Goal: Communication & Community: Answer question/provide support

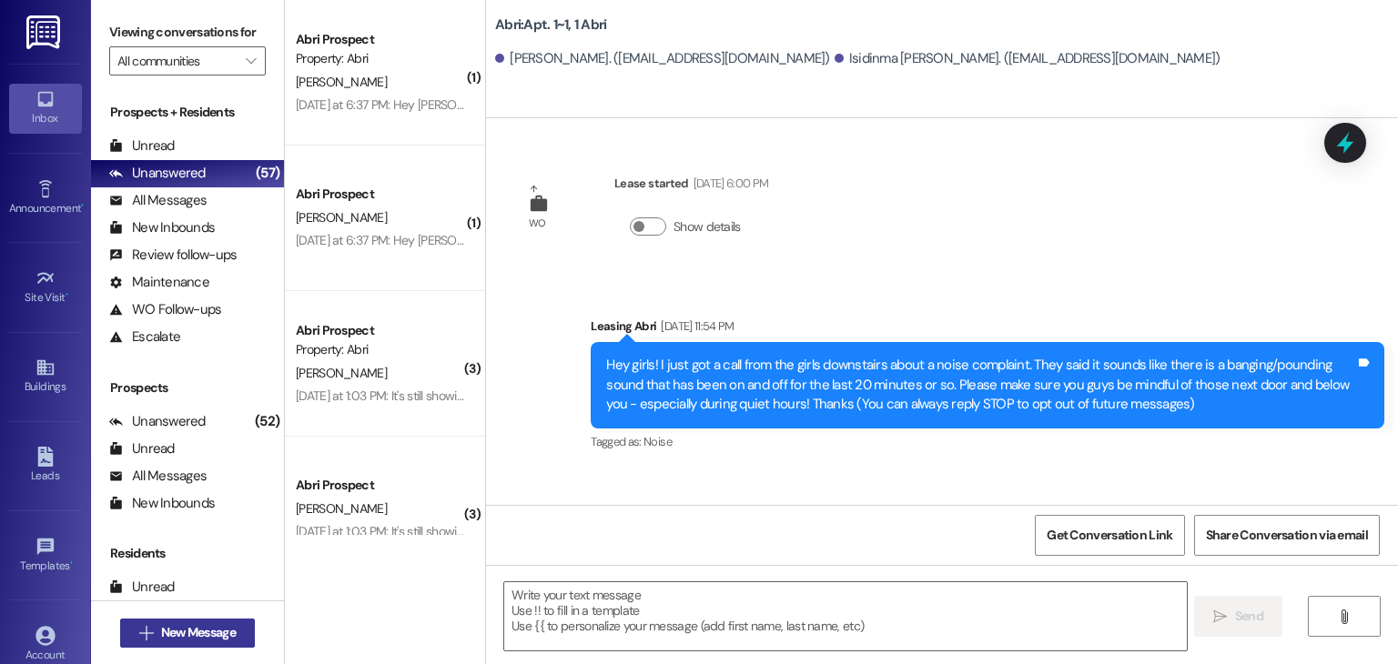
click at [197, 634] on span "New Message" at bounding box center [198, 632] width 75 height 19
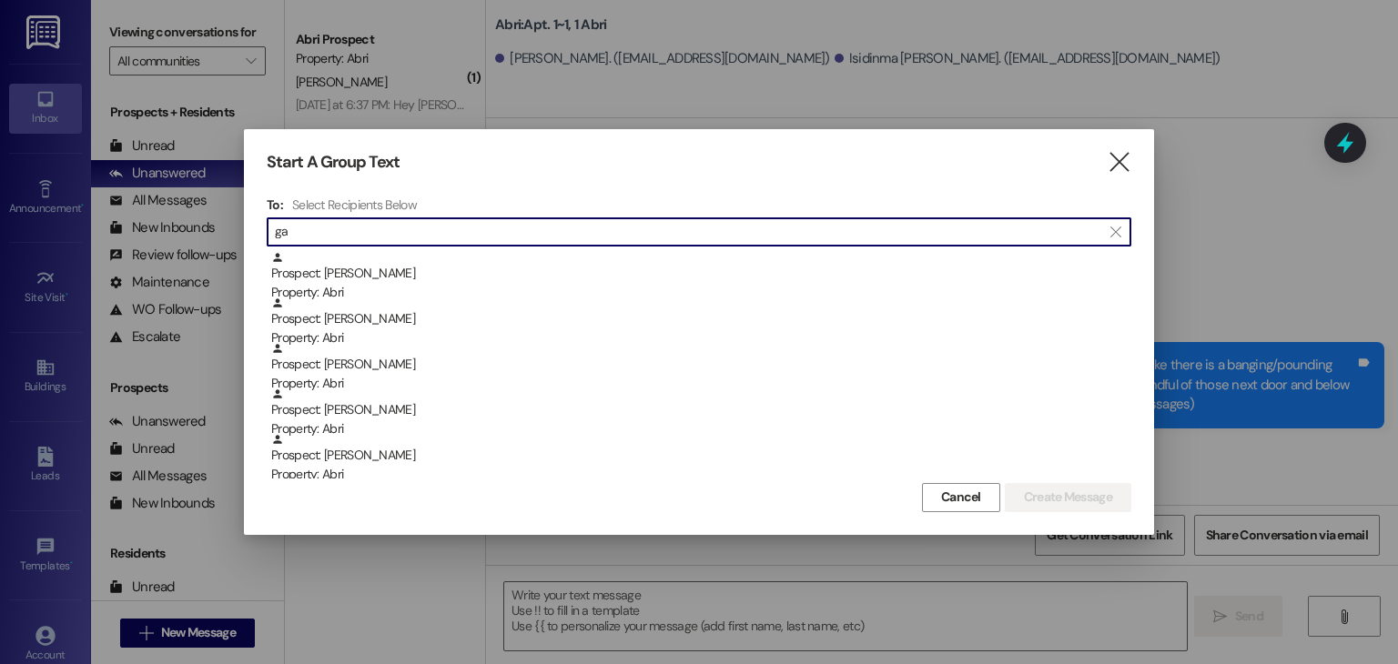
type input "g"
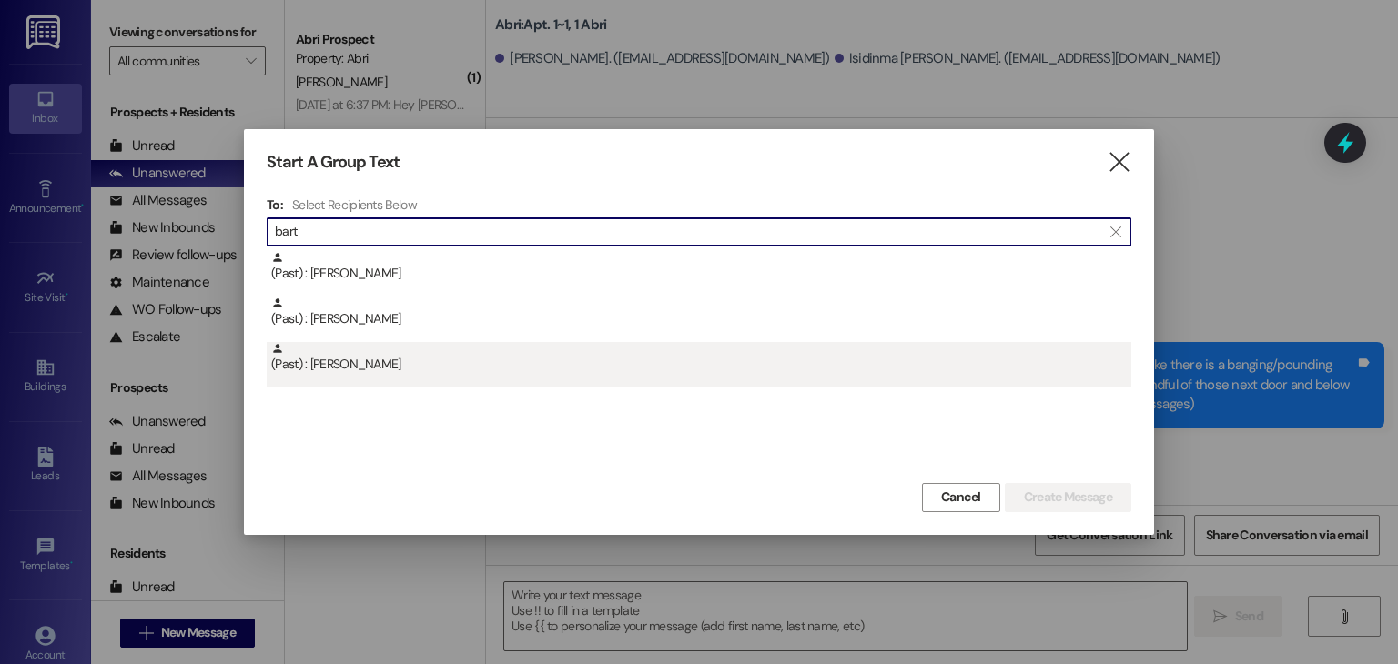
type input "bart"
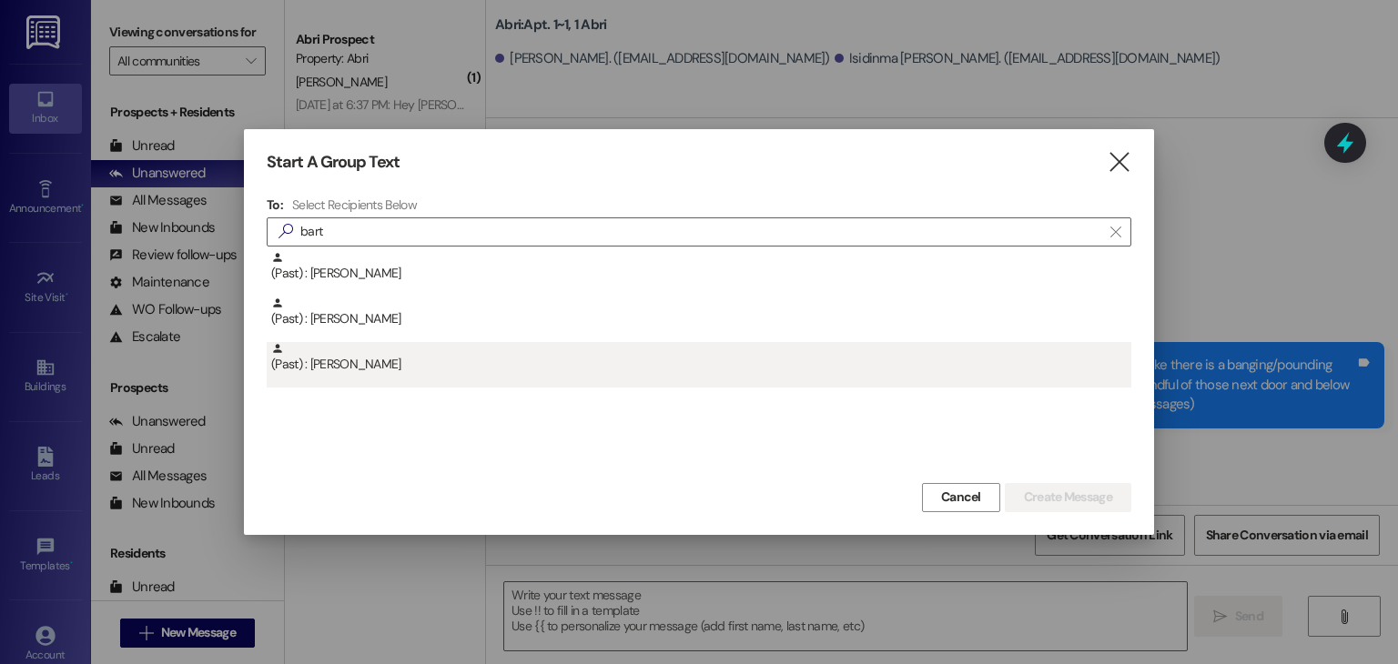
click at [446, 365] on div "(Past) : Gabriella Barton" at bounding box center [701, 358] width 860 height 32
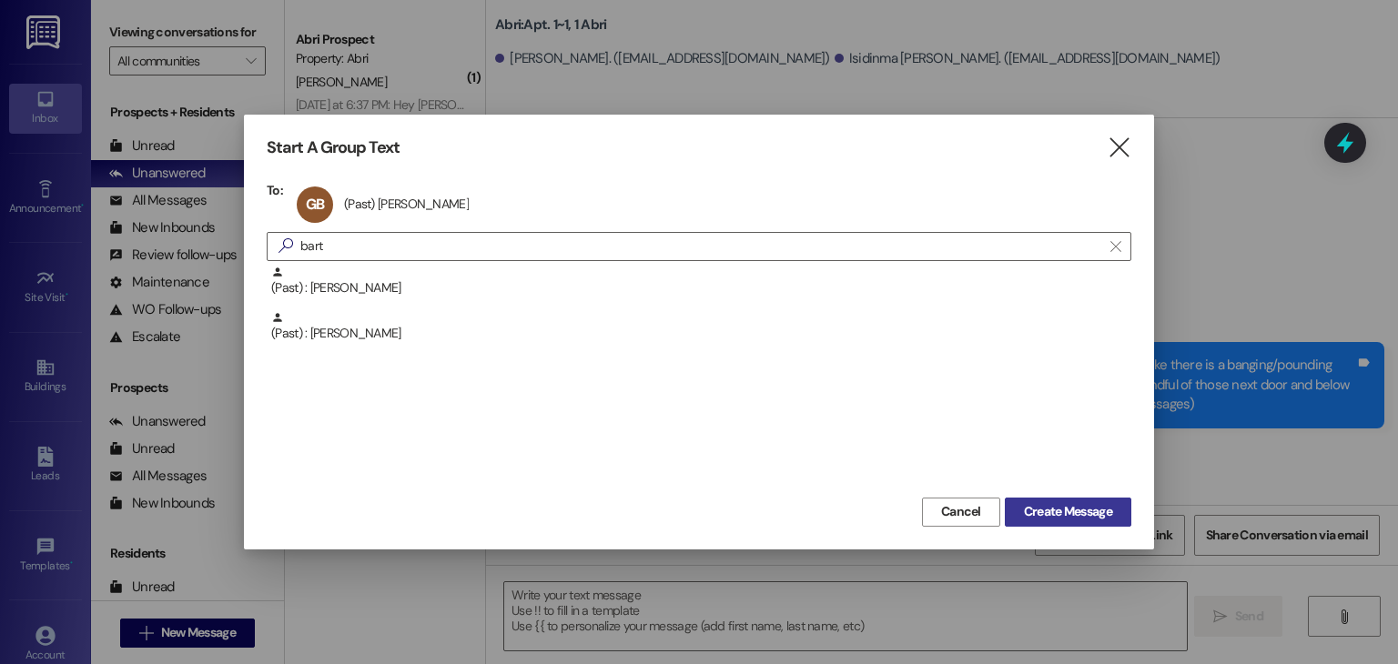
click at [1026, 508] on span "Create Message" at bounding box center [1068, 511] width 88 height 19
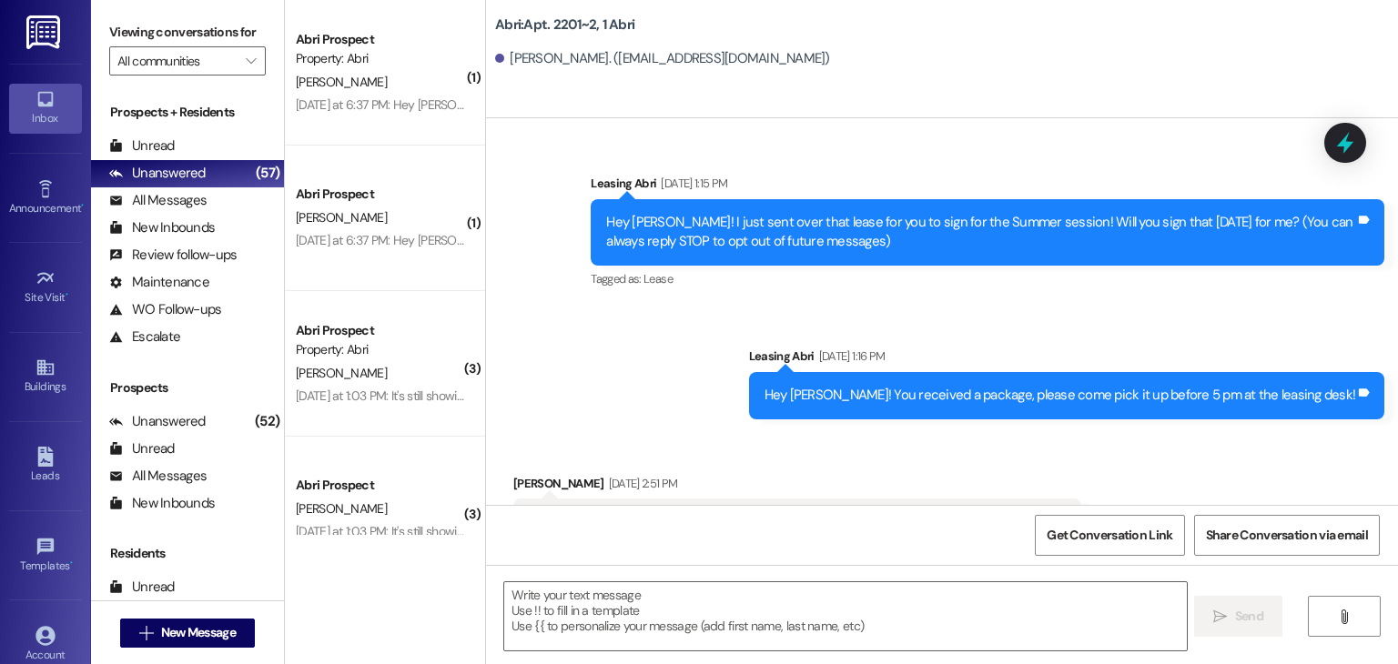
scroll to position [51644, 0]
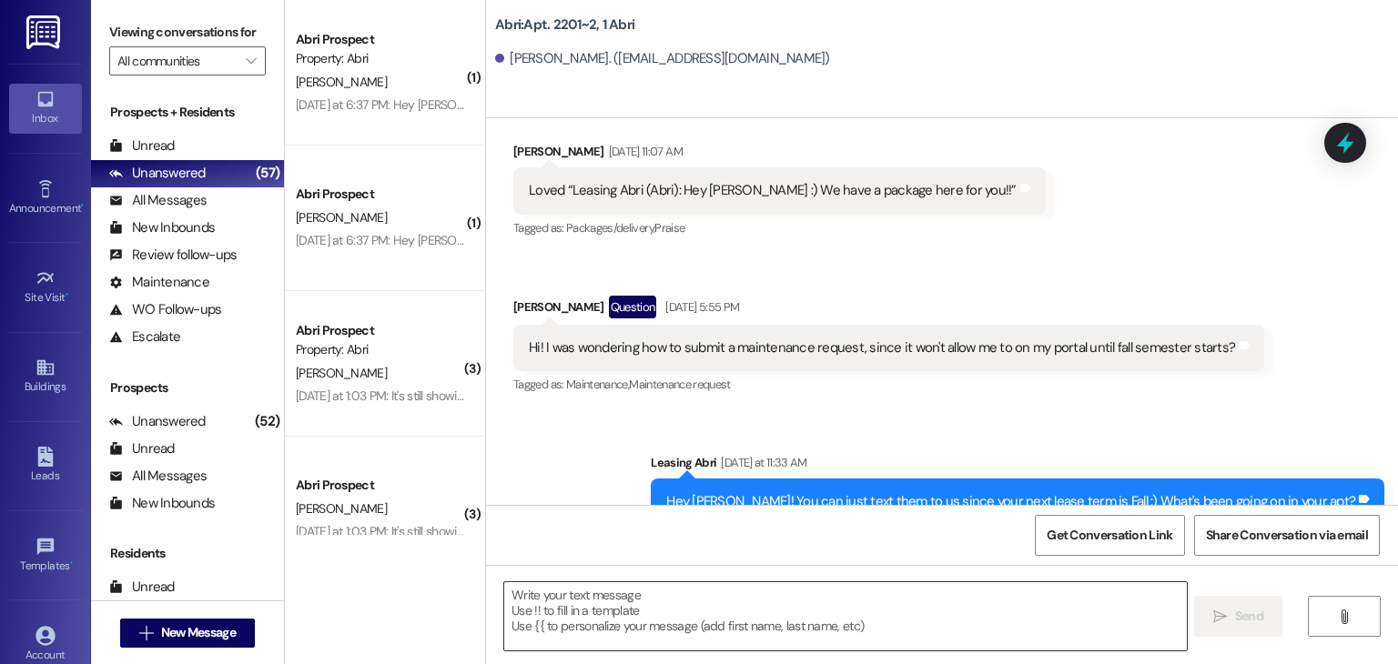
click at [755, 600] on textarea at bounding box center [844, 616] width 681 height 68
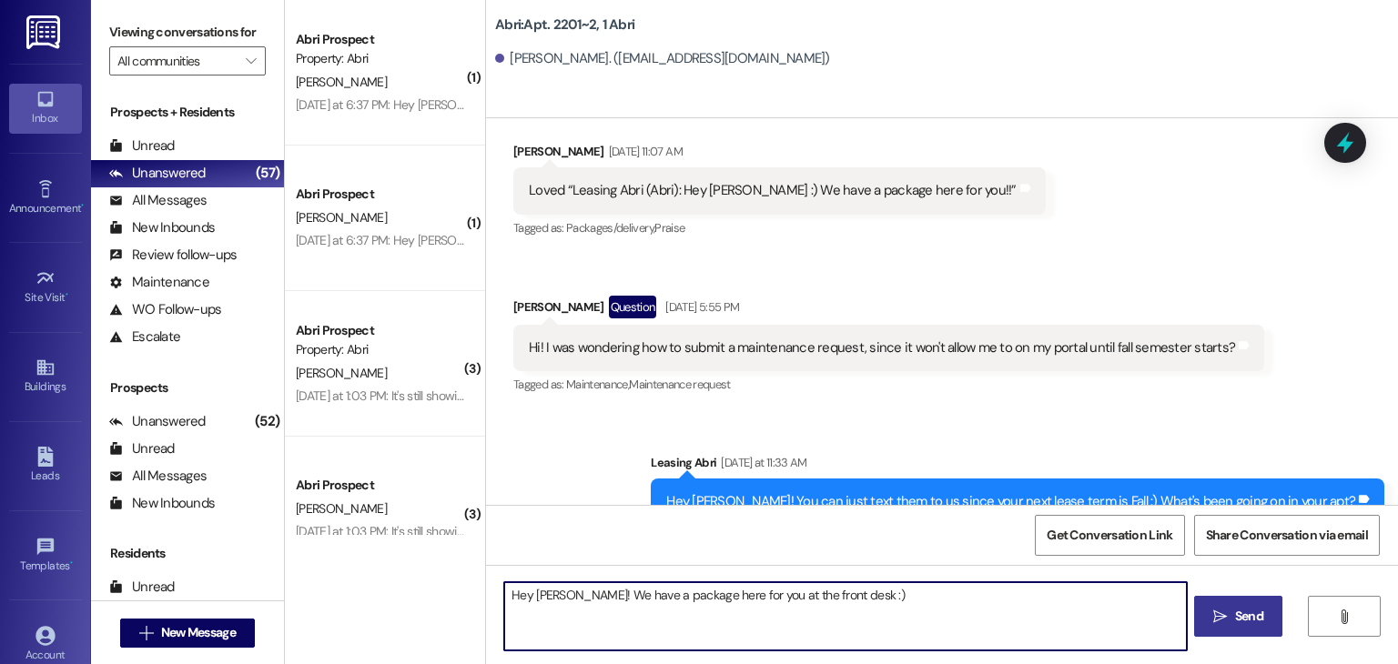
type textarea "Hey Gabby! We have a package here for you at the front desk :)"
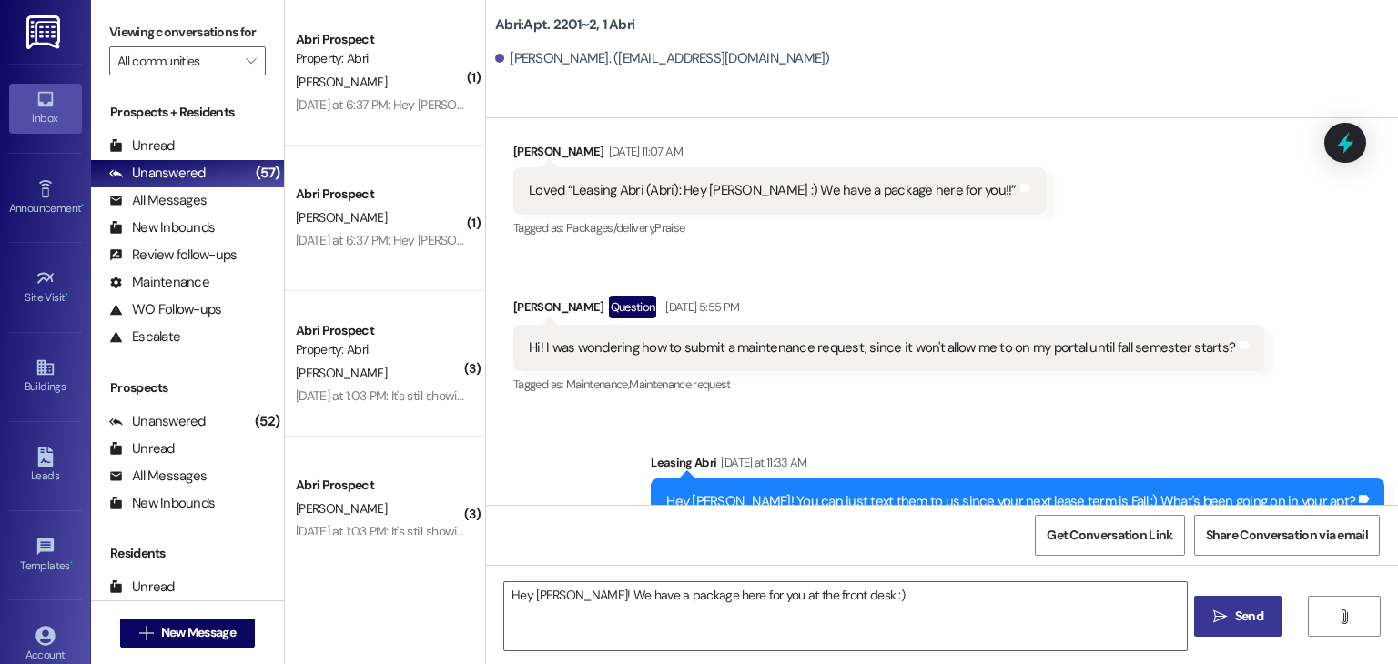
click at [1235, 621] on span "Send" at bounding box center [1249, 616] width 28 height 19
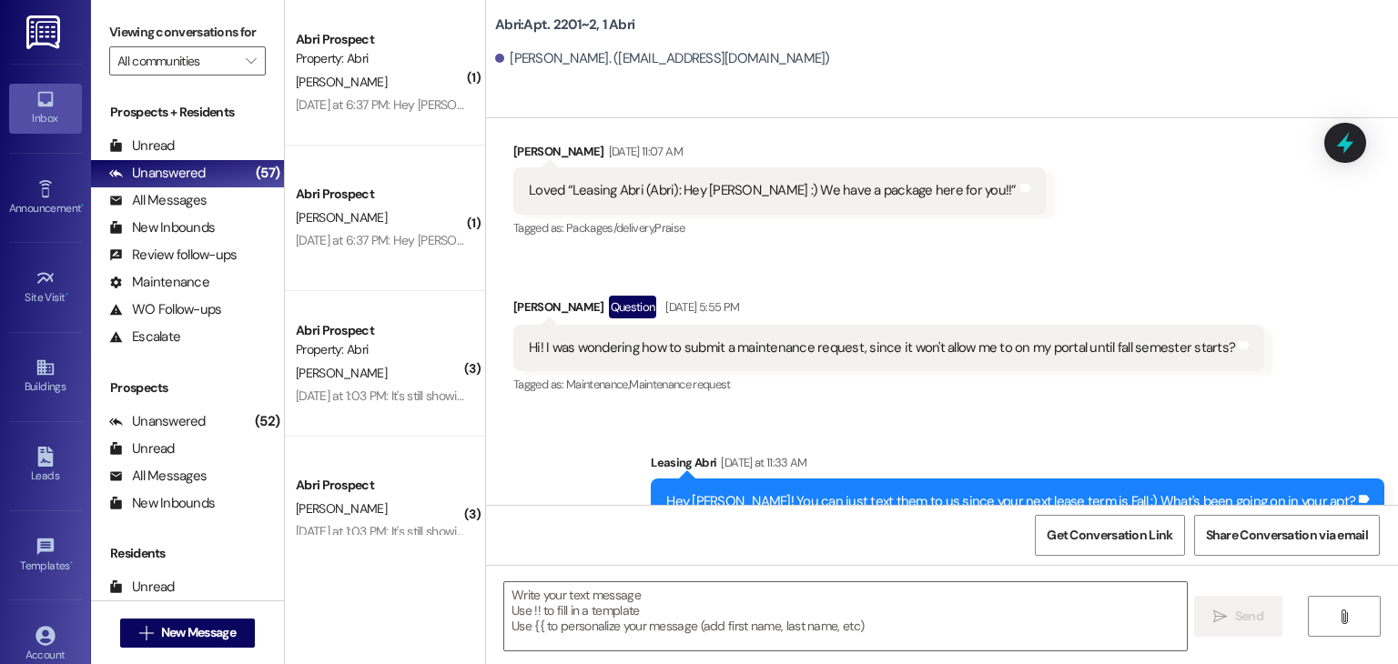
scroll to position [51643, 0]
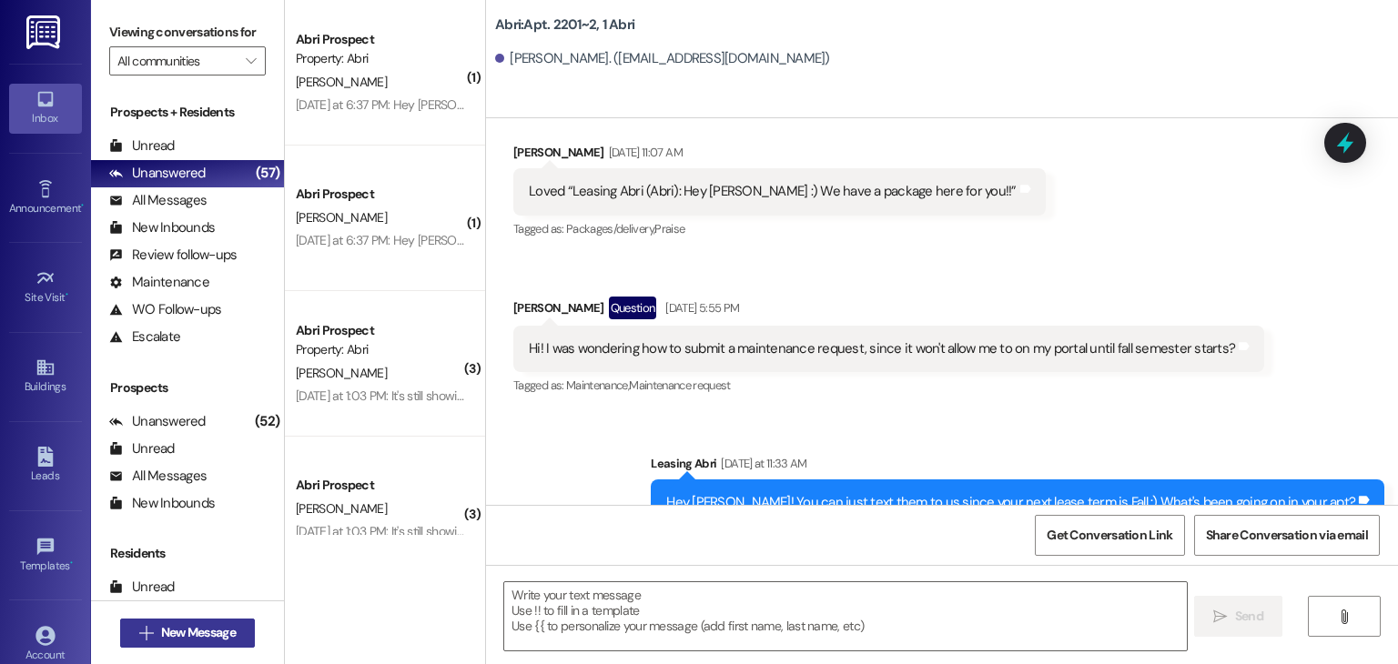
click at [207, 634] on span "New Message" at bounding box center [198, 632] width 75 height 19
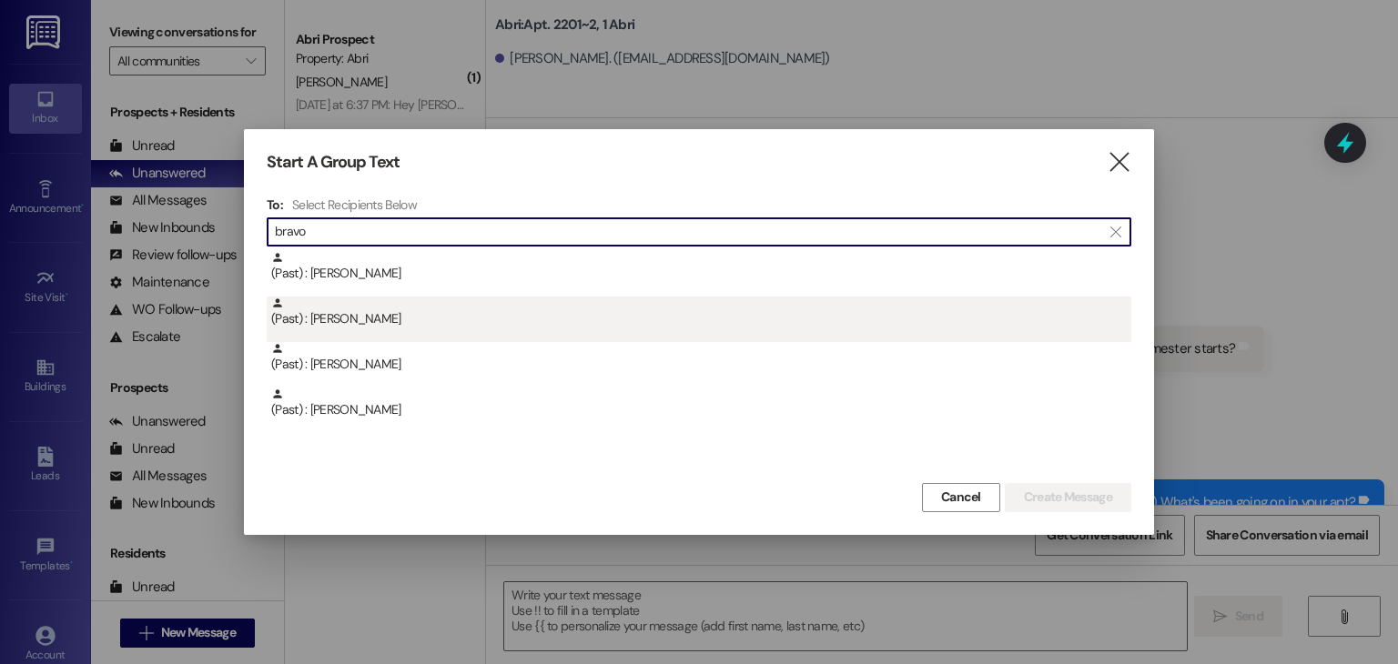
type input "bravo"
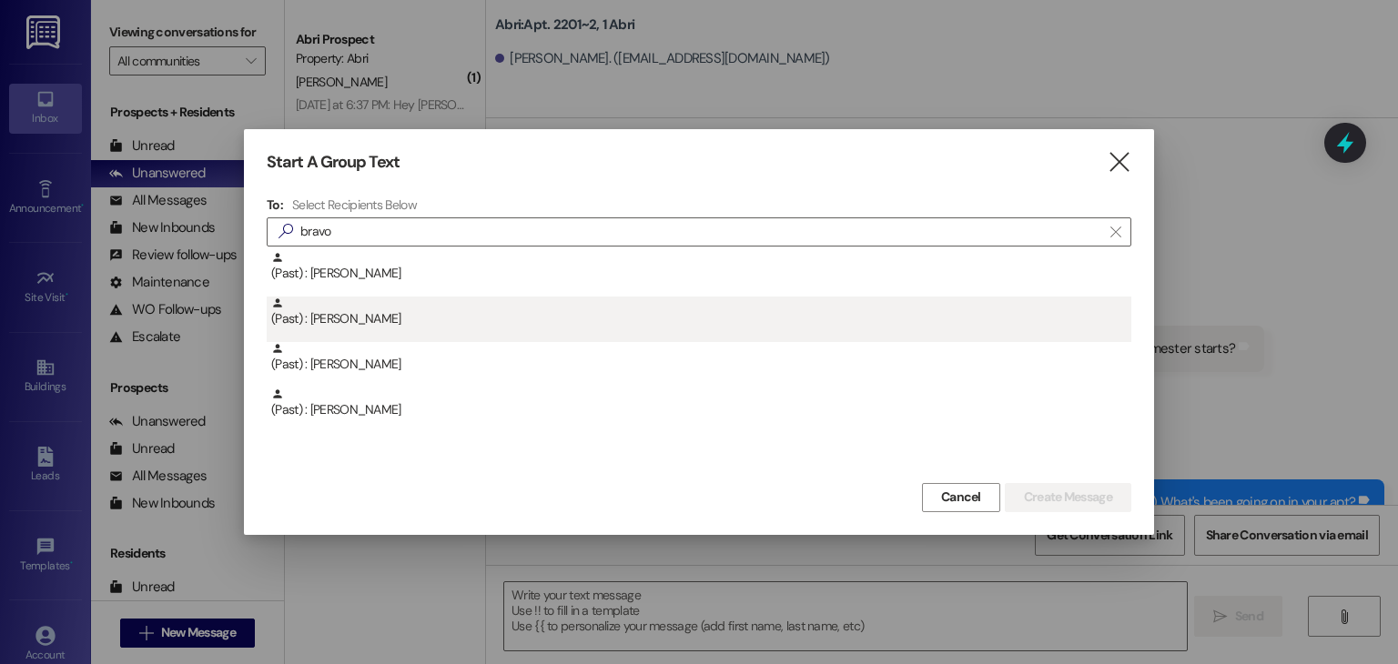
click at [444, 318] on div "(Past) : Abigail Rodriguez Bravo" at bounding box center [701, 313] width 860 height 32
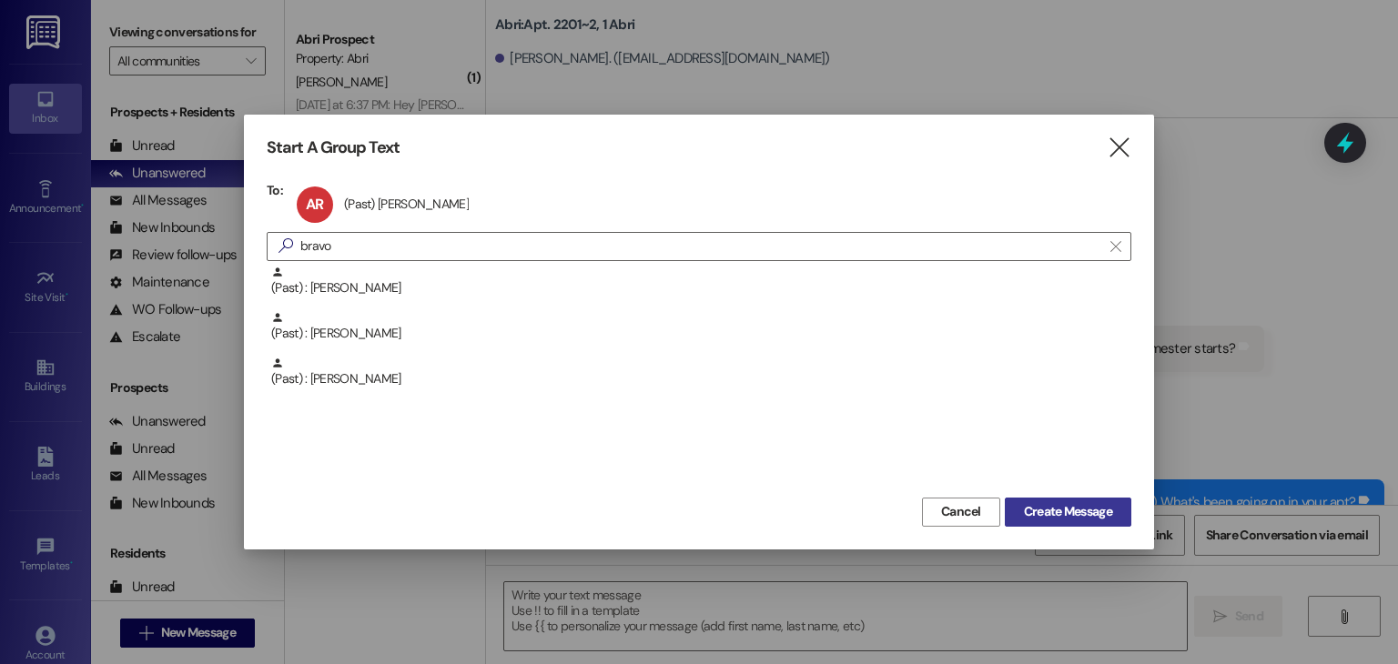
click at [1058, 506] on span "Create Message" at bounding box center [1068, 511] width 88 height 19
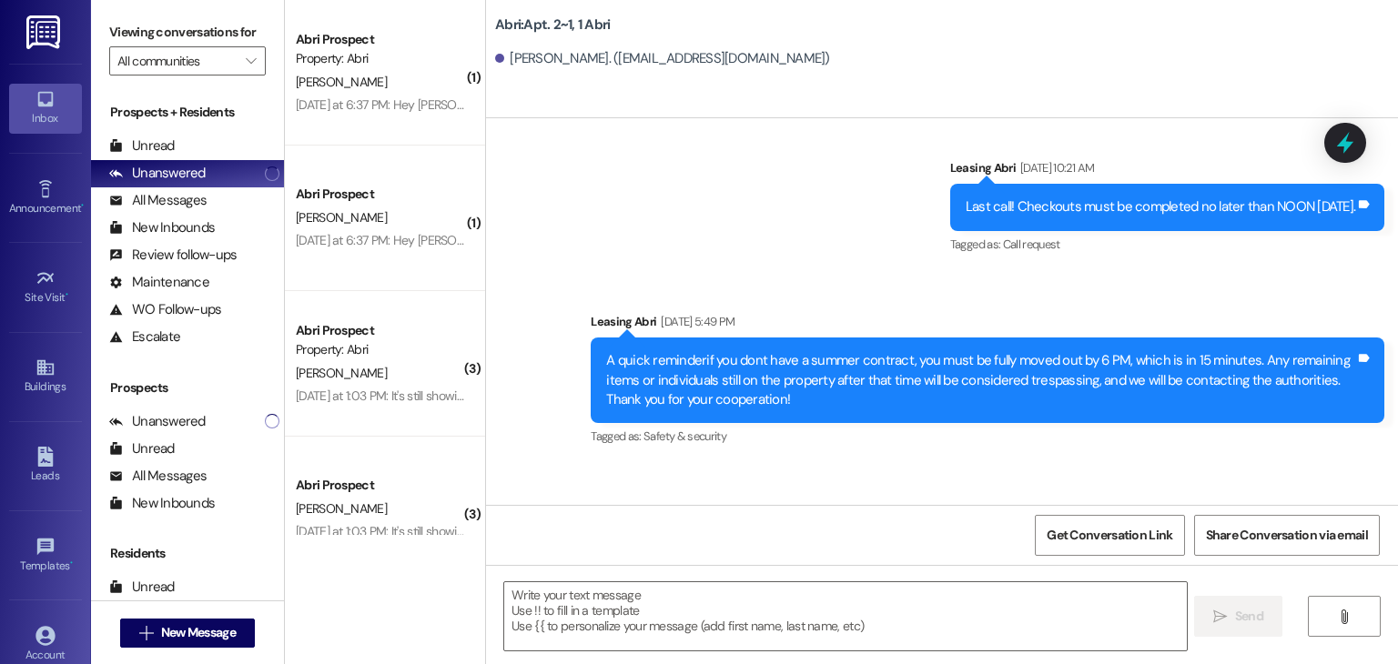
scroll to position [90494, 0]
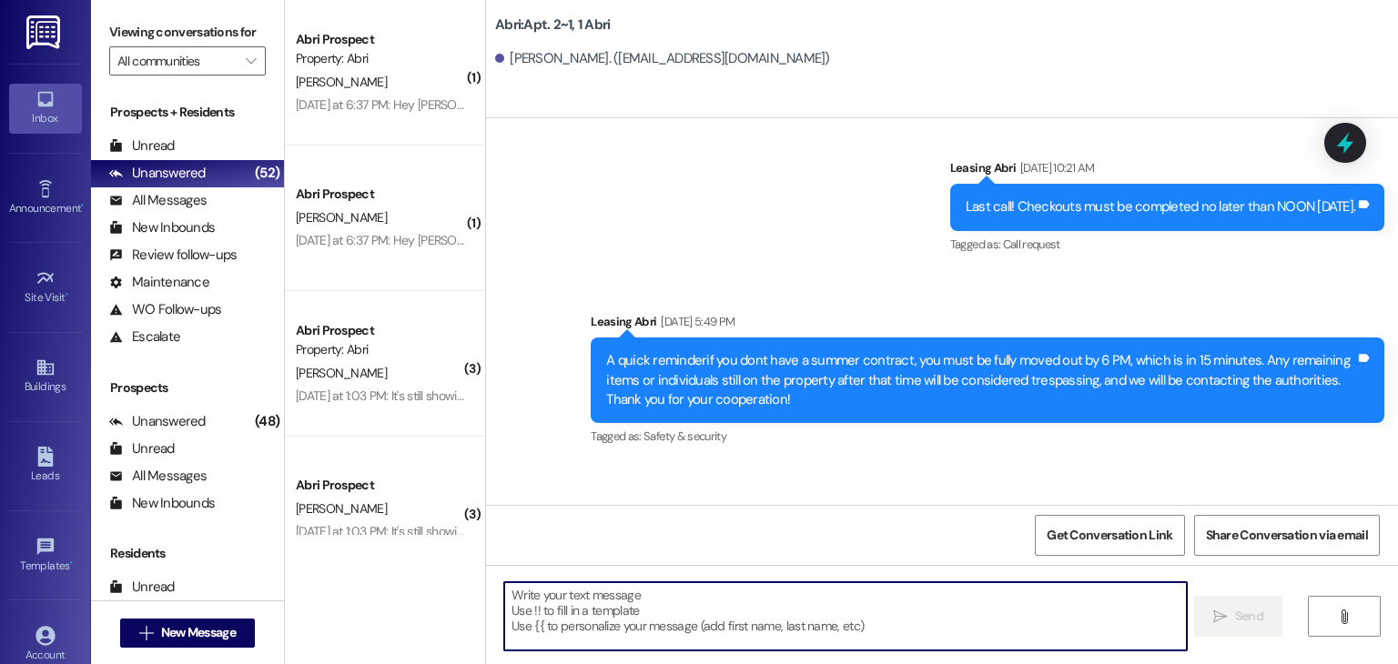
click at [603, 618] on textarea at bounding box center [844, 616] width 681 height 68
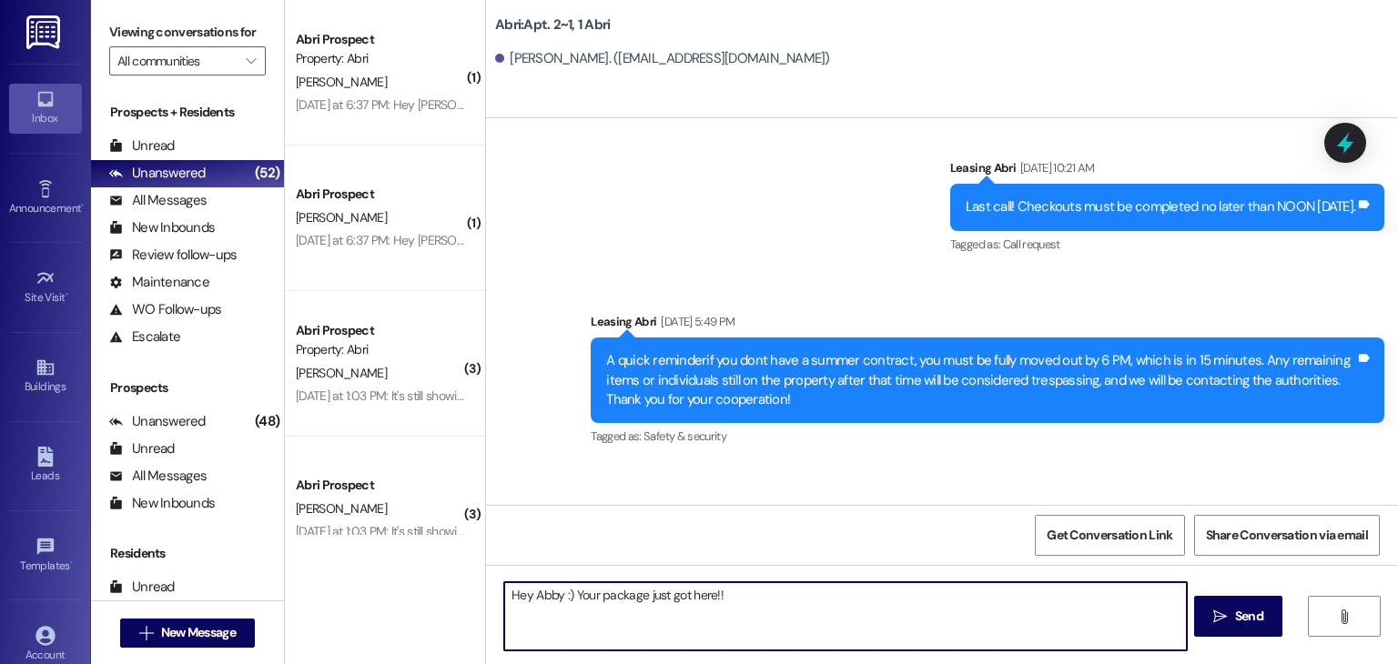
type textarea "Hey Abby :) Your package just got here!!"
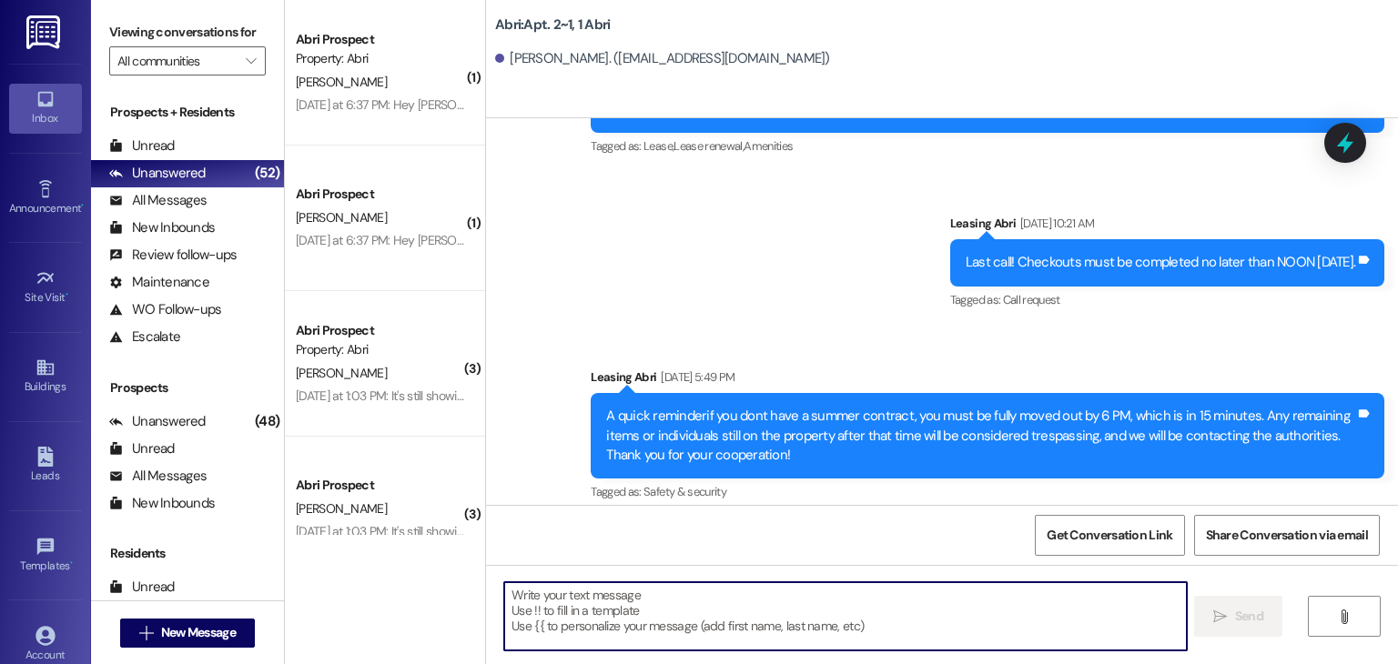
scroll to position [90621, 0]
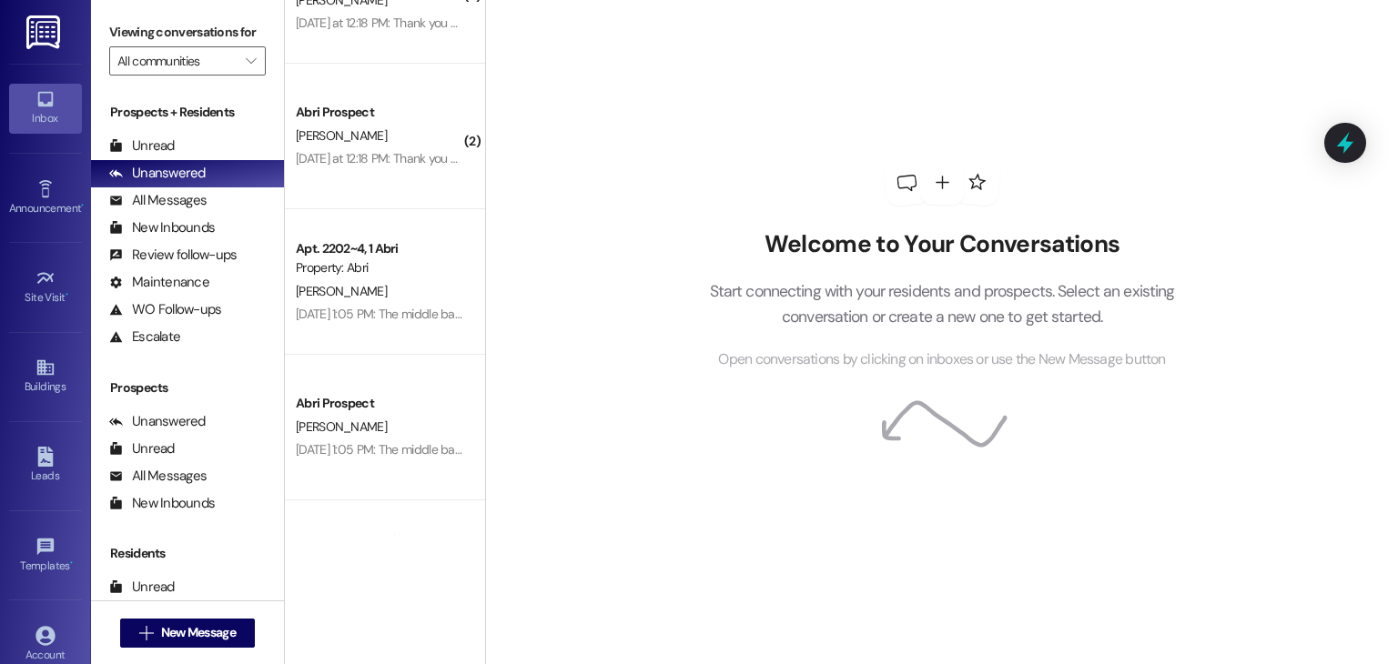
scroll to position [1536, 0]
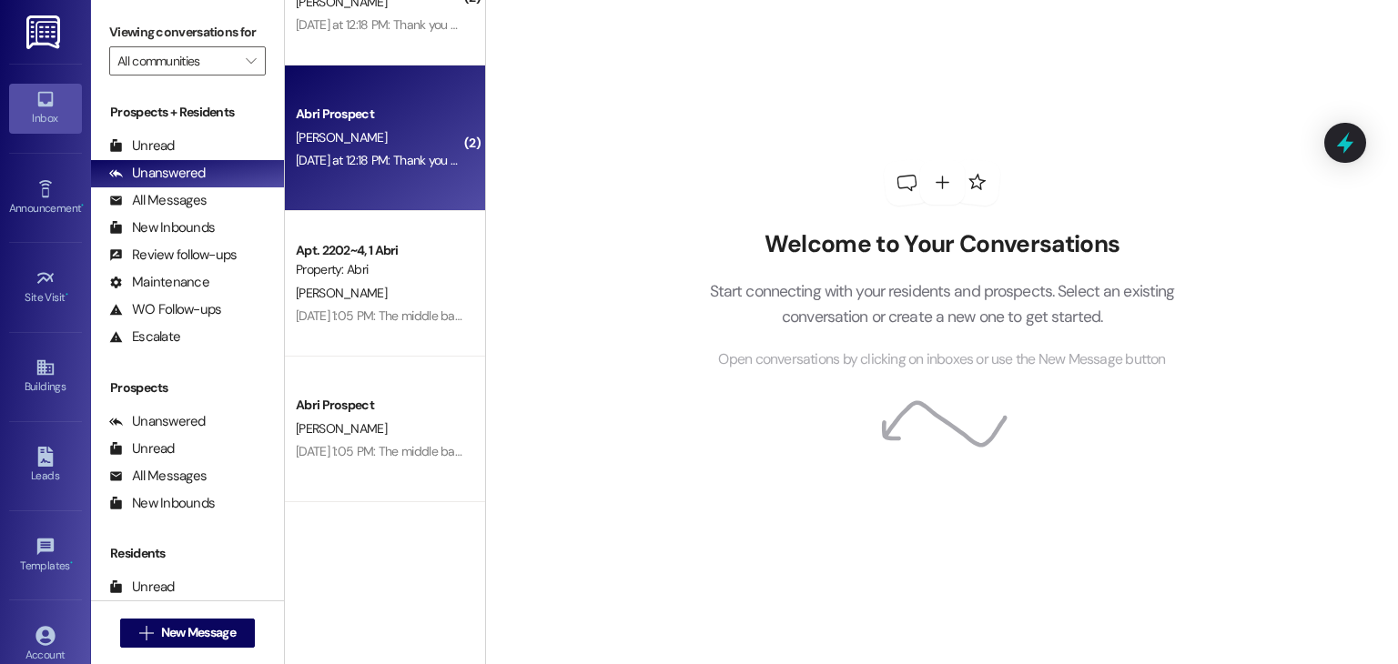
click at [402, 137] on div "[PERSON_NAME]" at bounding box center [380, 137] width 172 height 23
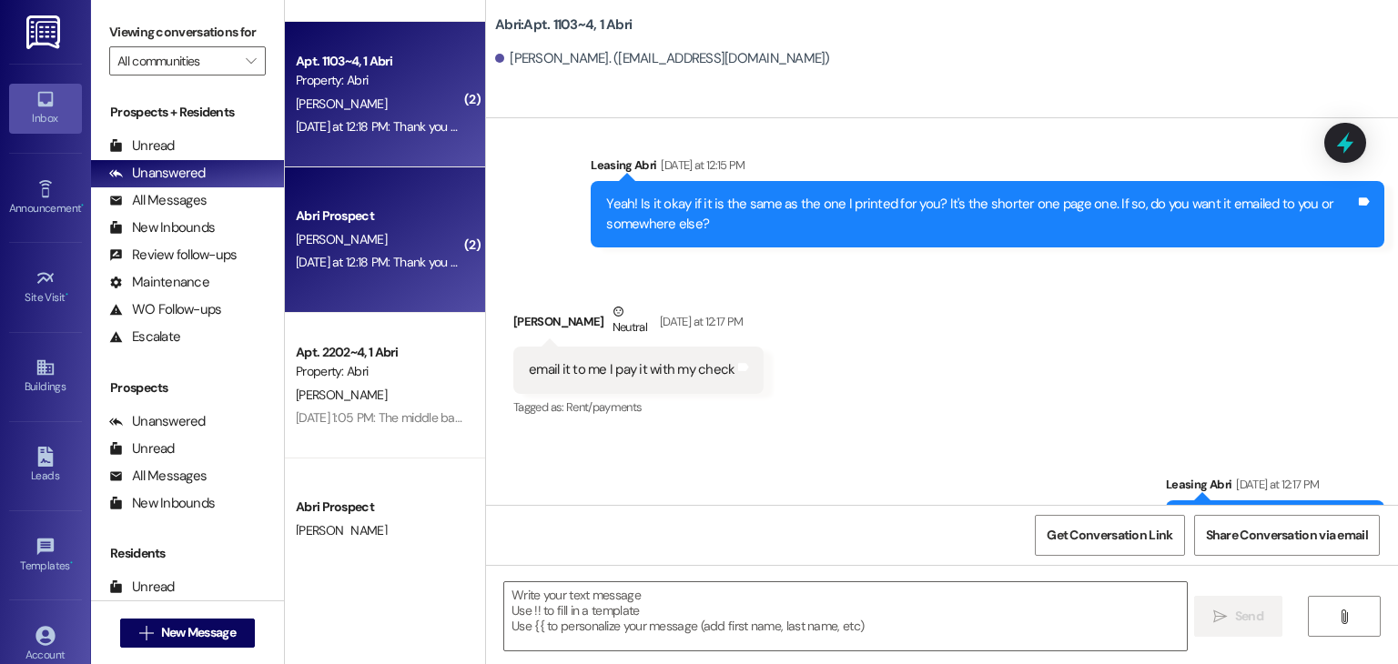
scroll to position [1433, 0]
click at [419, 143] on div "Apt. 1103~4, 1 Abri Property: Abri J. brunson Yesterday at 12:18 PM: Thank you …" at bounding box center [385, 96] width 200 height 146
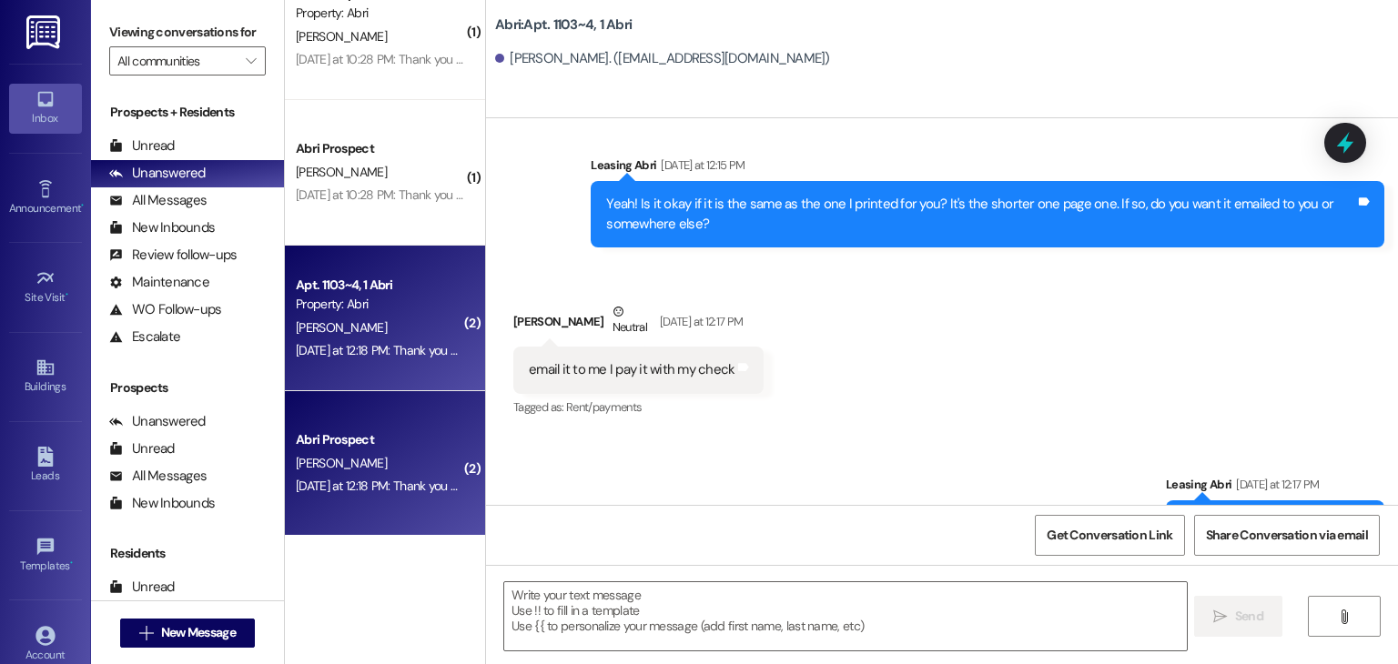
scroll to position [1208, 0]
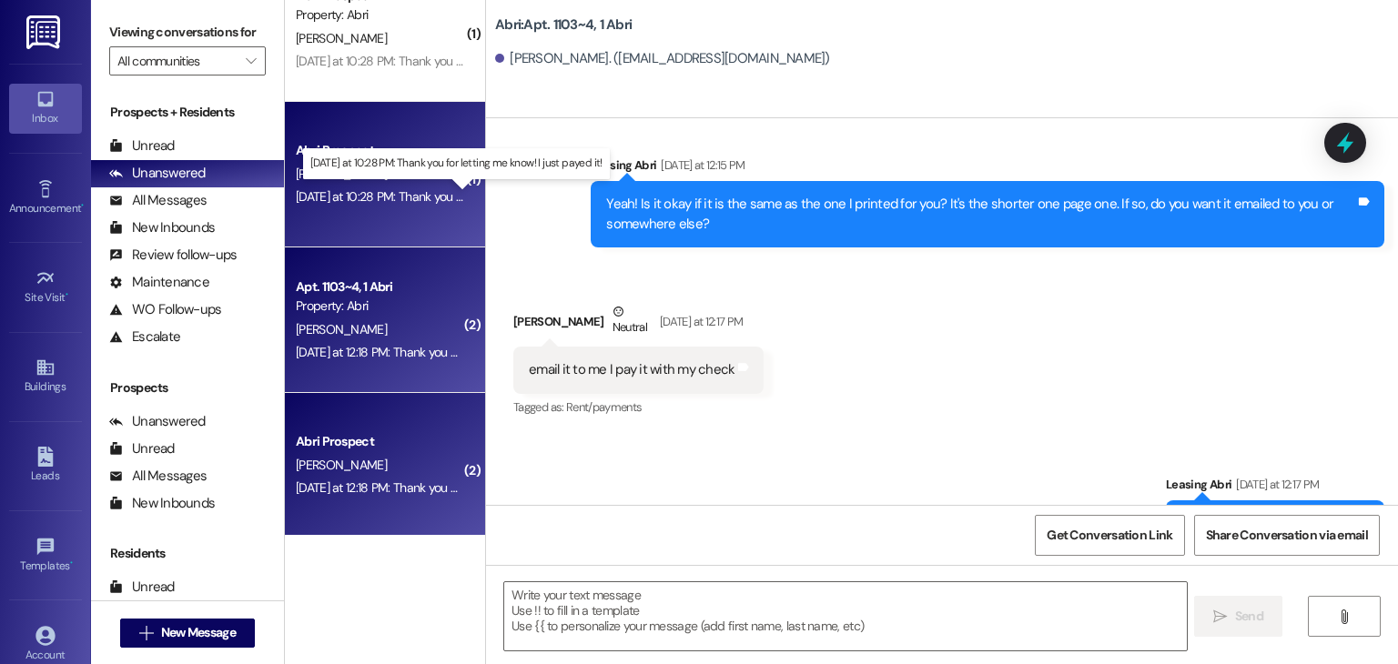
click at [414, 201] on div "Yesterday at 10:28 PM: Thank you for letting me know! I just payed it! Yesterda…" at bounding box center [465, 196] width 339 height 16
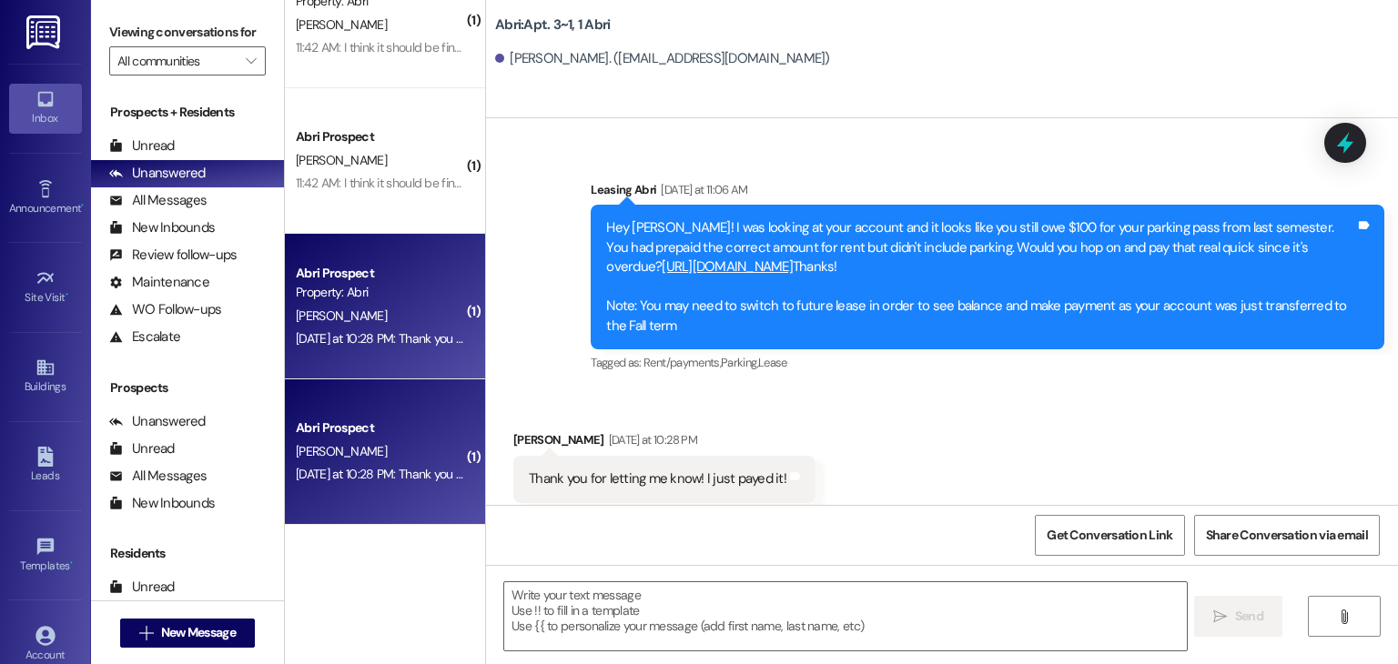
scroll to position [928, 0]
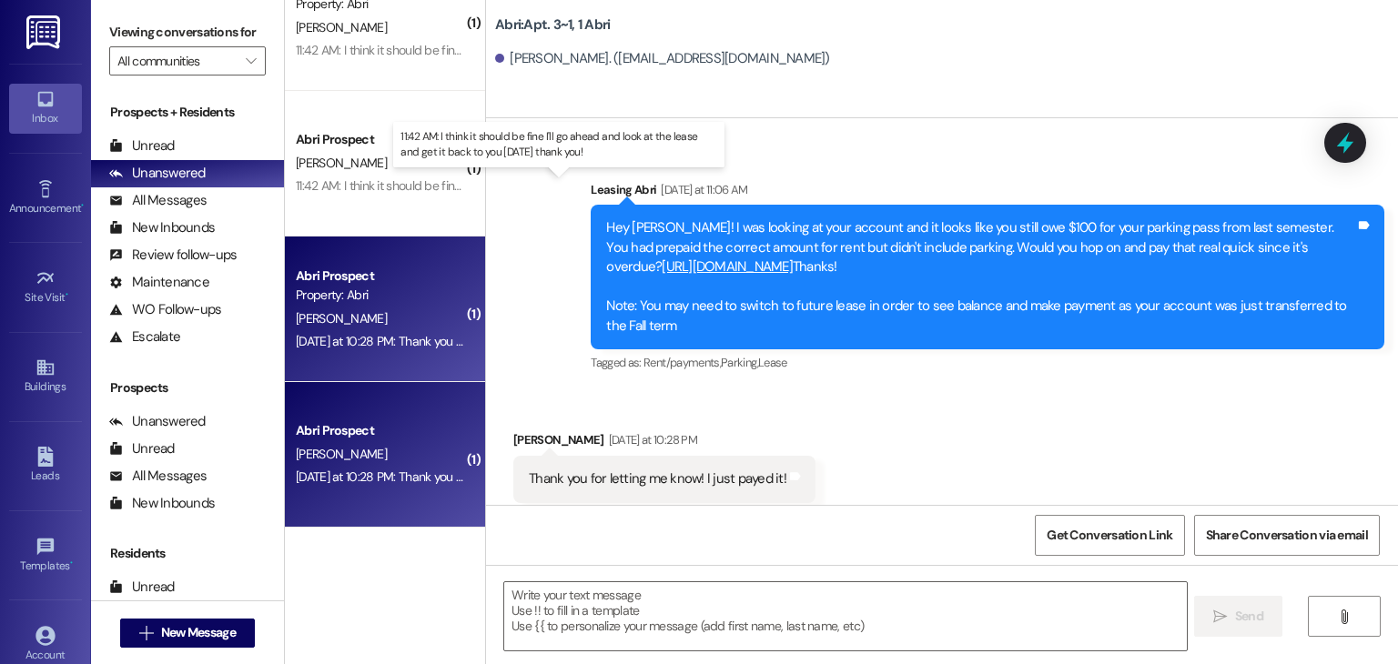
click at [419, 180] on div "11:42 AM: I think it should be fine I'll go ahead and look at the lease and get…" at bounding box center [573, 185] width 554 height 16
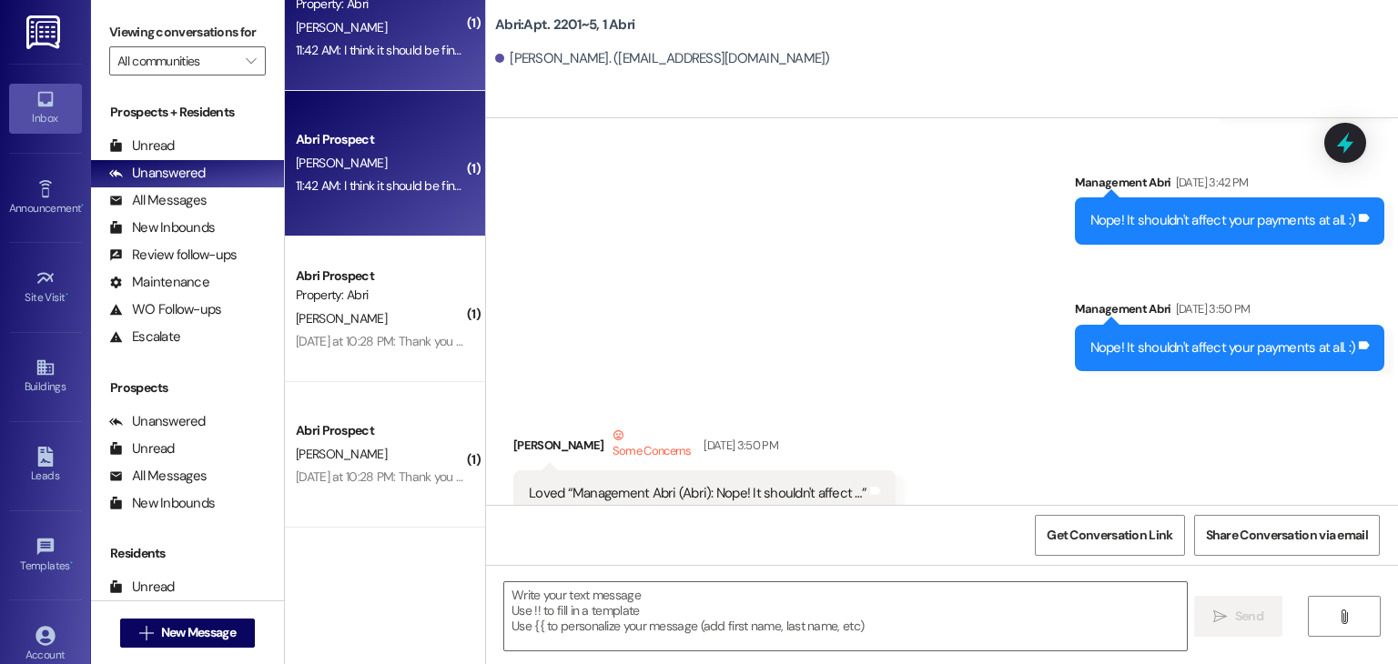
scroll to position [35792, 0]
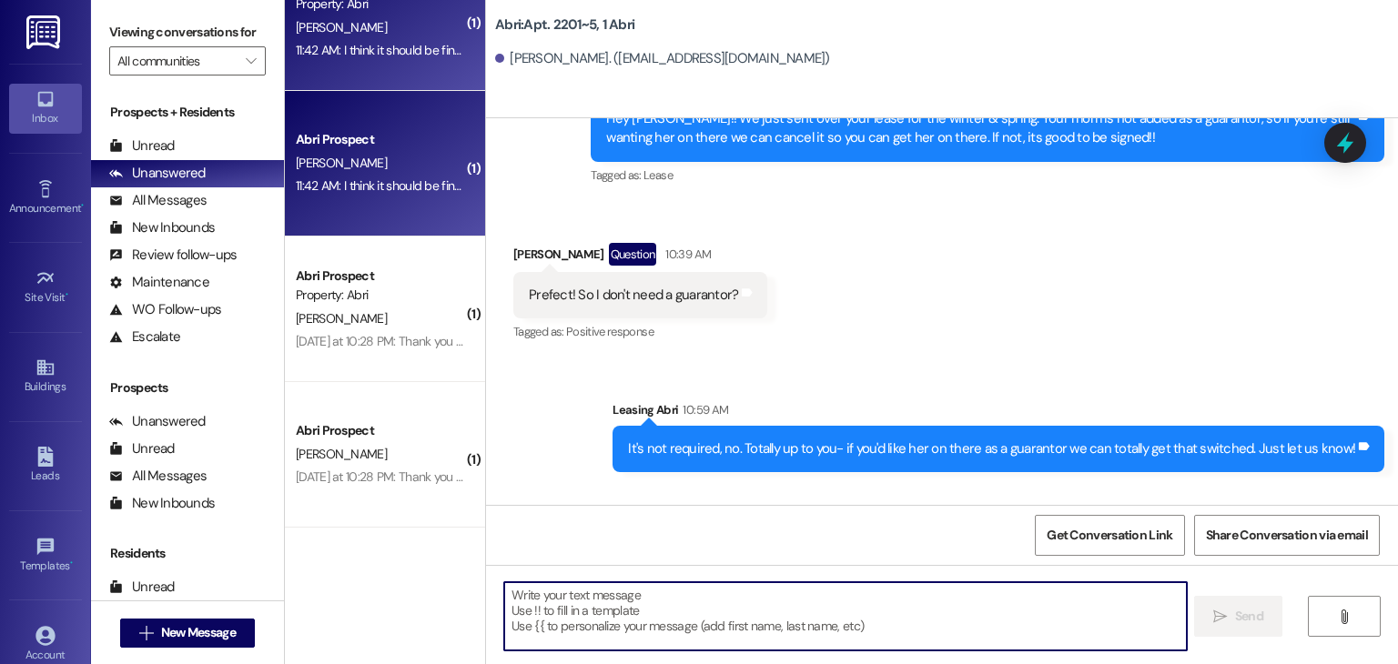
click at [713, 593] on textarea at bounding box center [844, 616] width 681 height 68
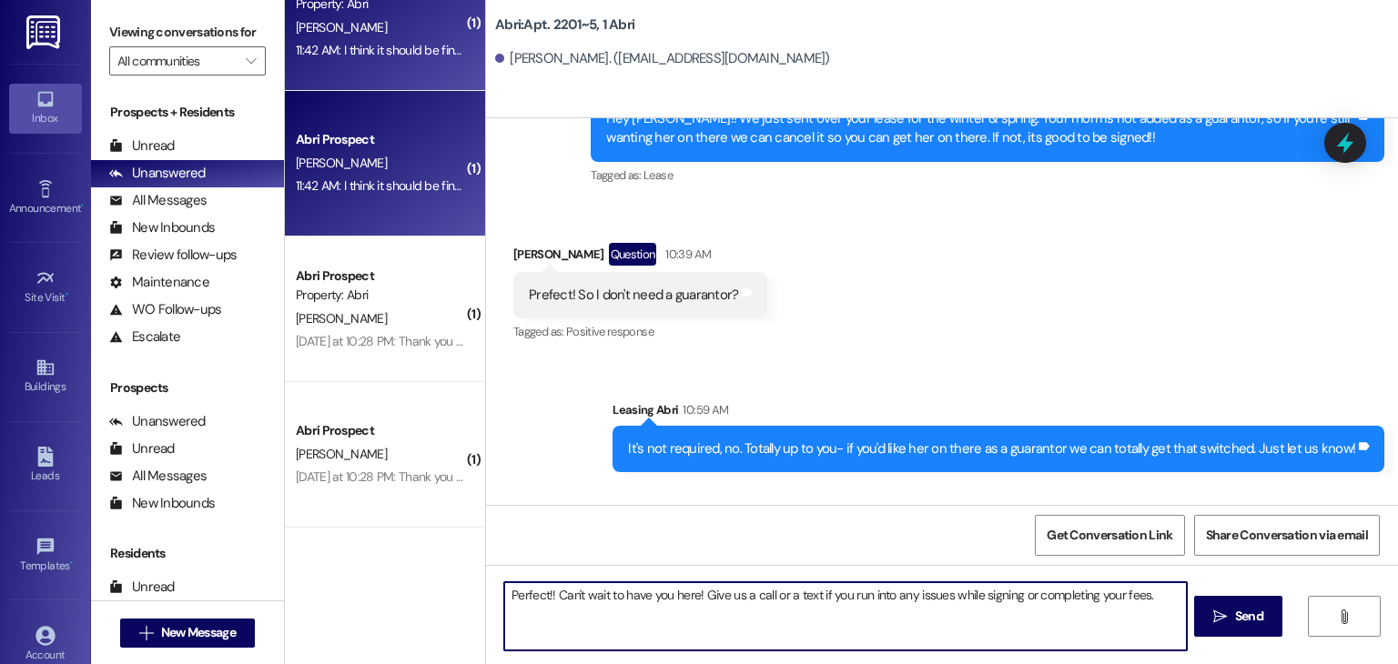
type textarea "Perfect!! Can't wait to have you here! Give us a call or a text if you run into…"
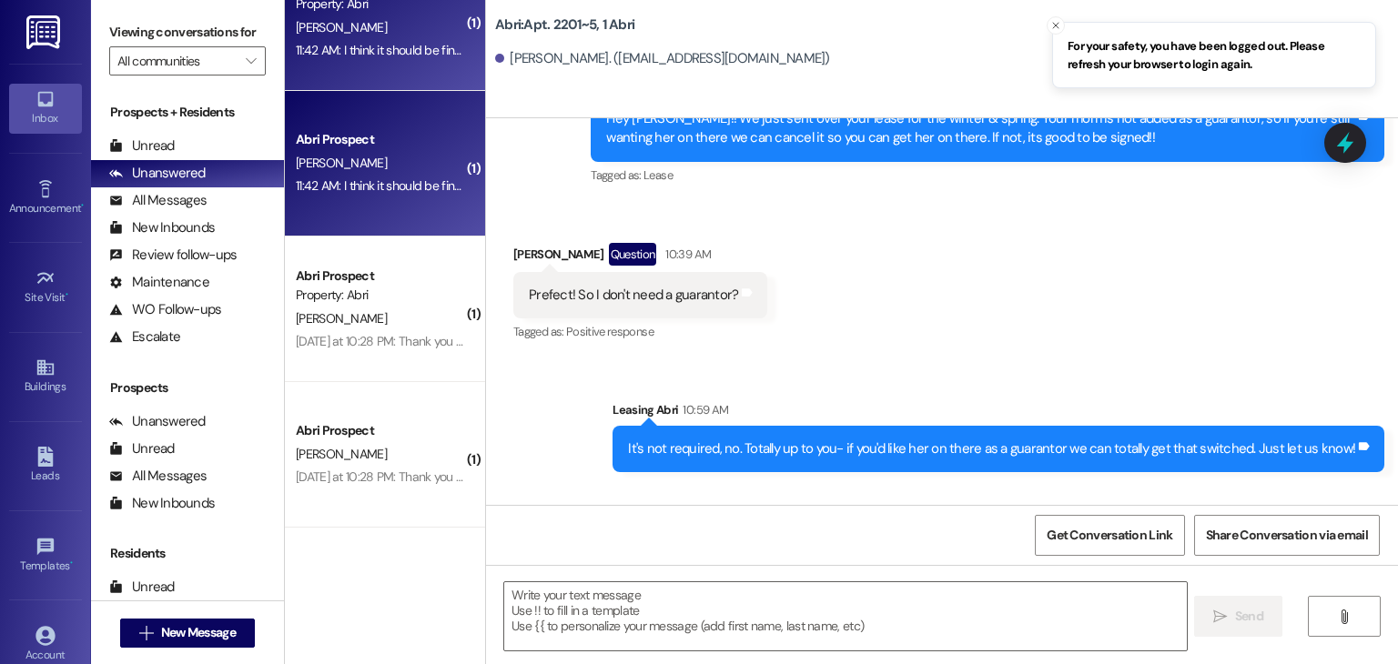
click at [381, 165] on div "E. Naylor" at bounding box center [380, 163] width 172 height 23
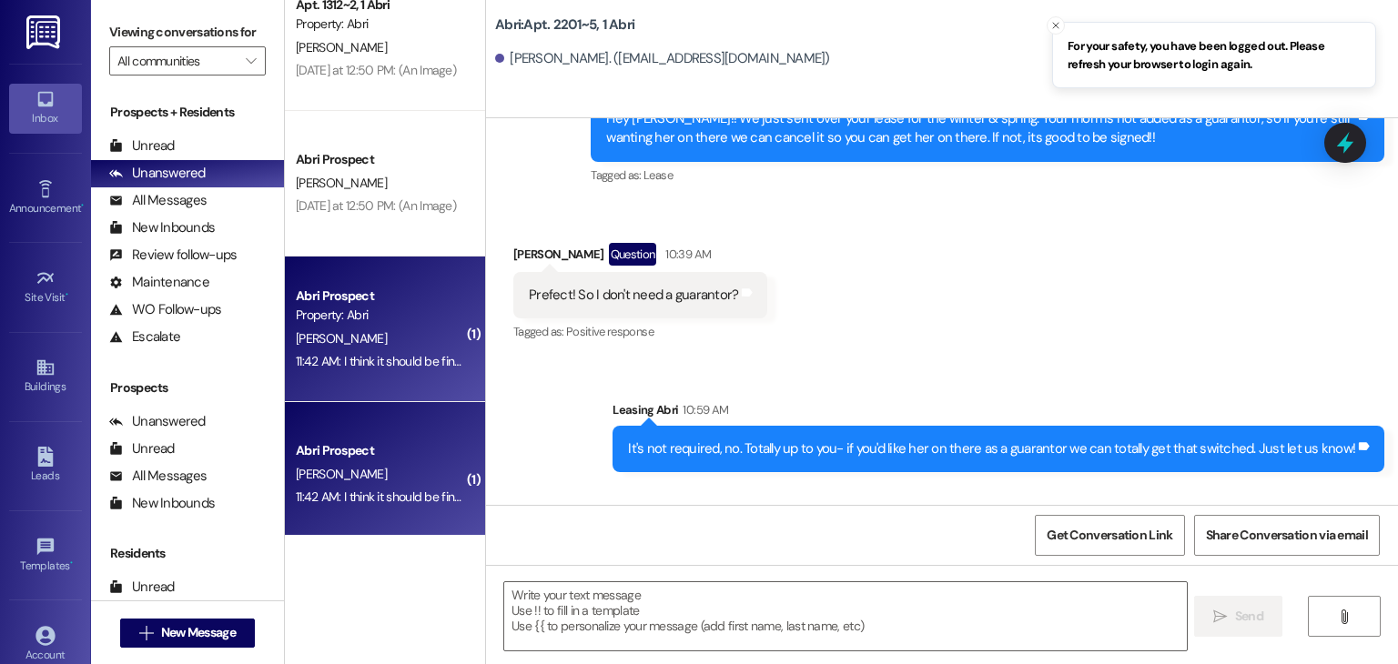
scroll to position [615, 0]
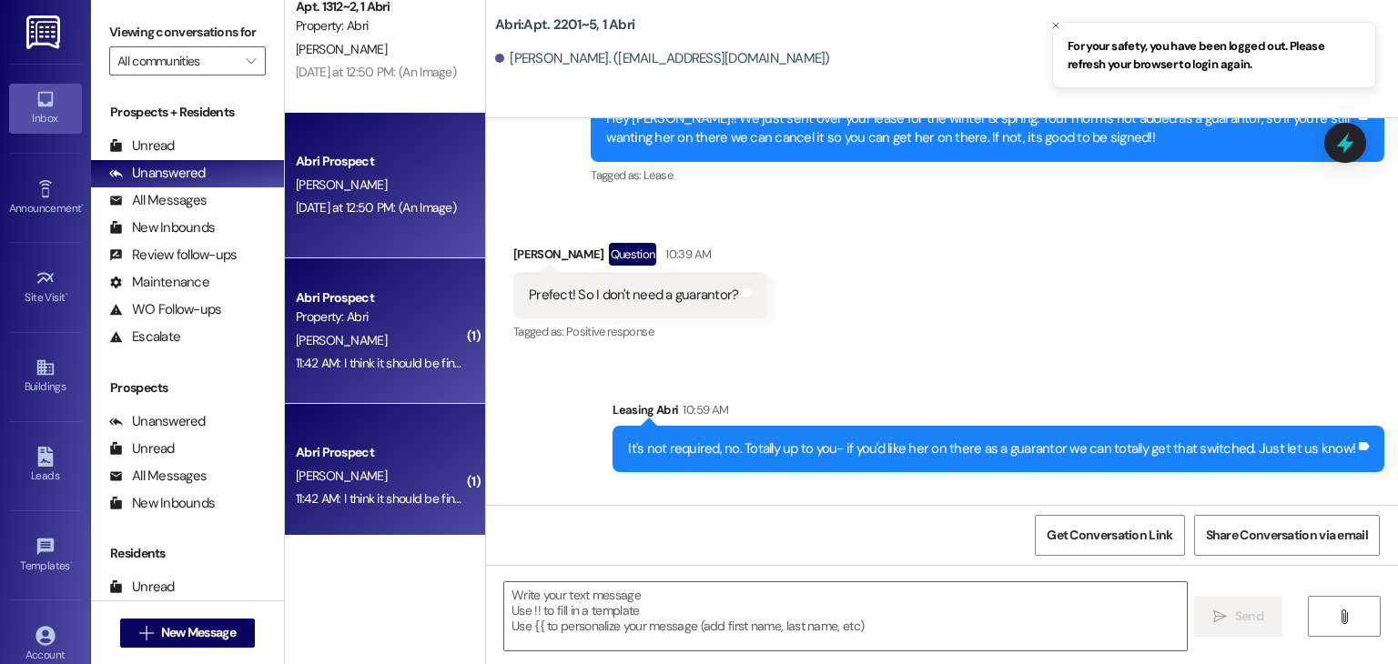
click at [388, 193] on div "D. Hanna" at bounding box center [380, 185] width 172 height 23
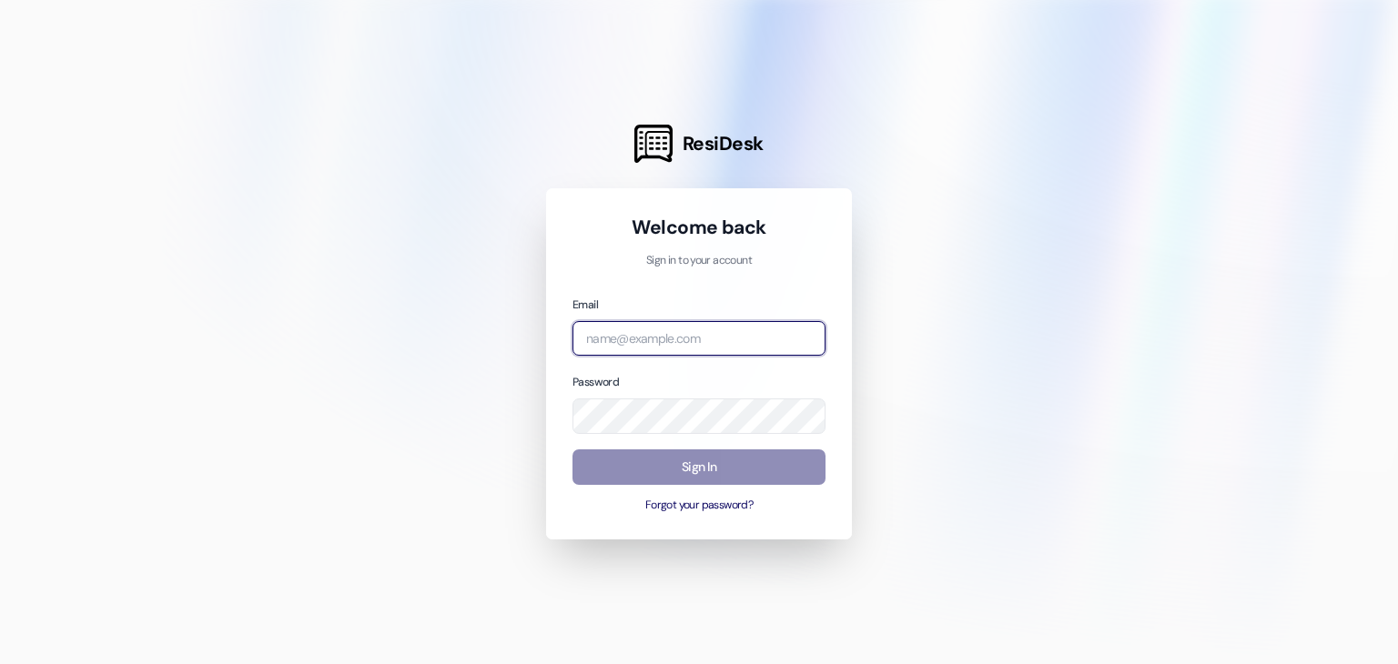
type input "[EMAIL_ADDRESS][DOMAIN_NAME]"
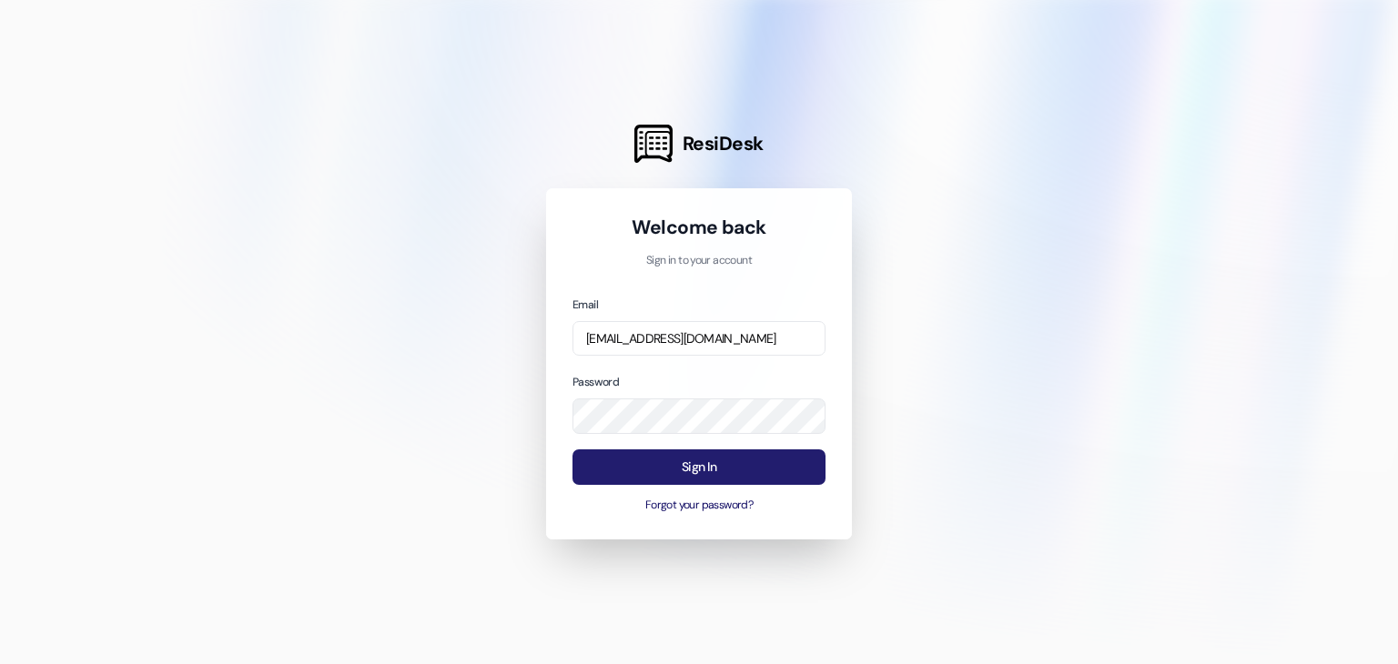
click at [674, 467] on button "Sign In" at bounding box center [698, 466] width 253 height 35
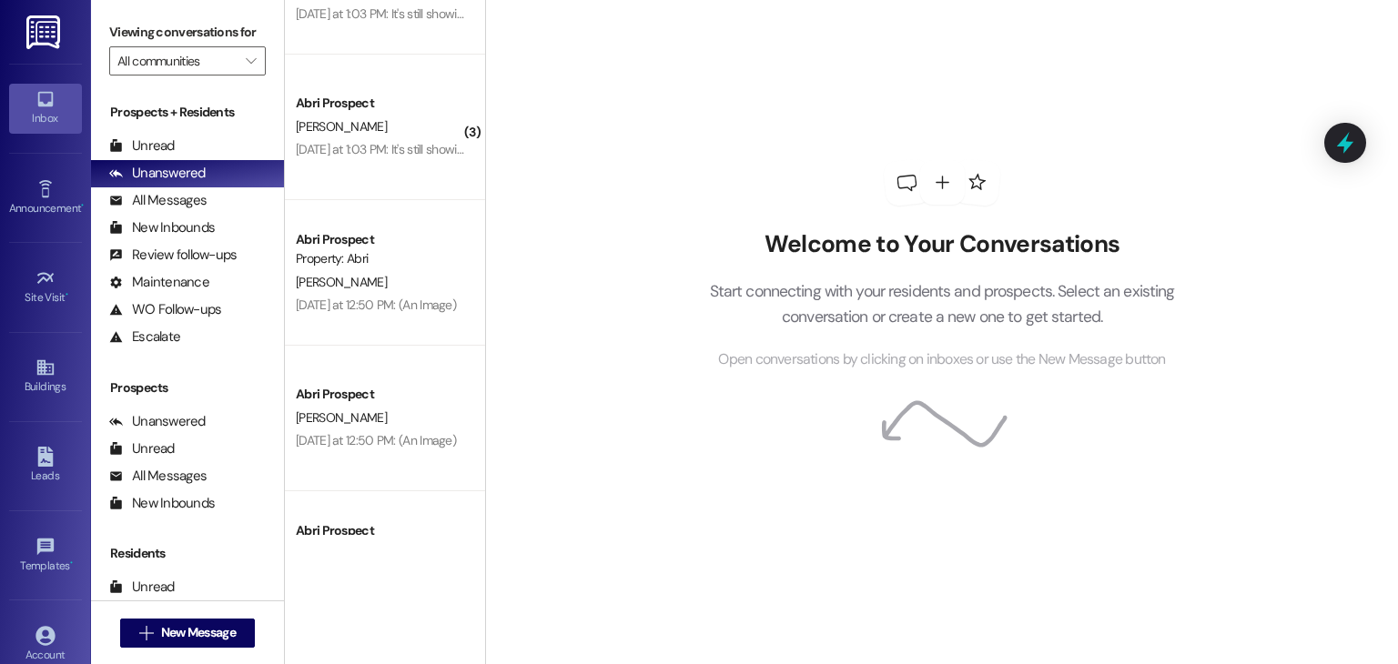
scroll to position [615, 0]
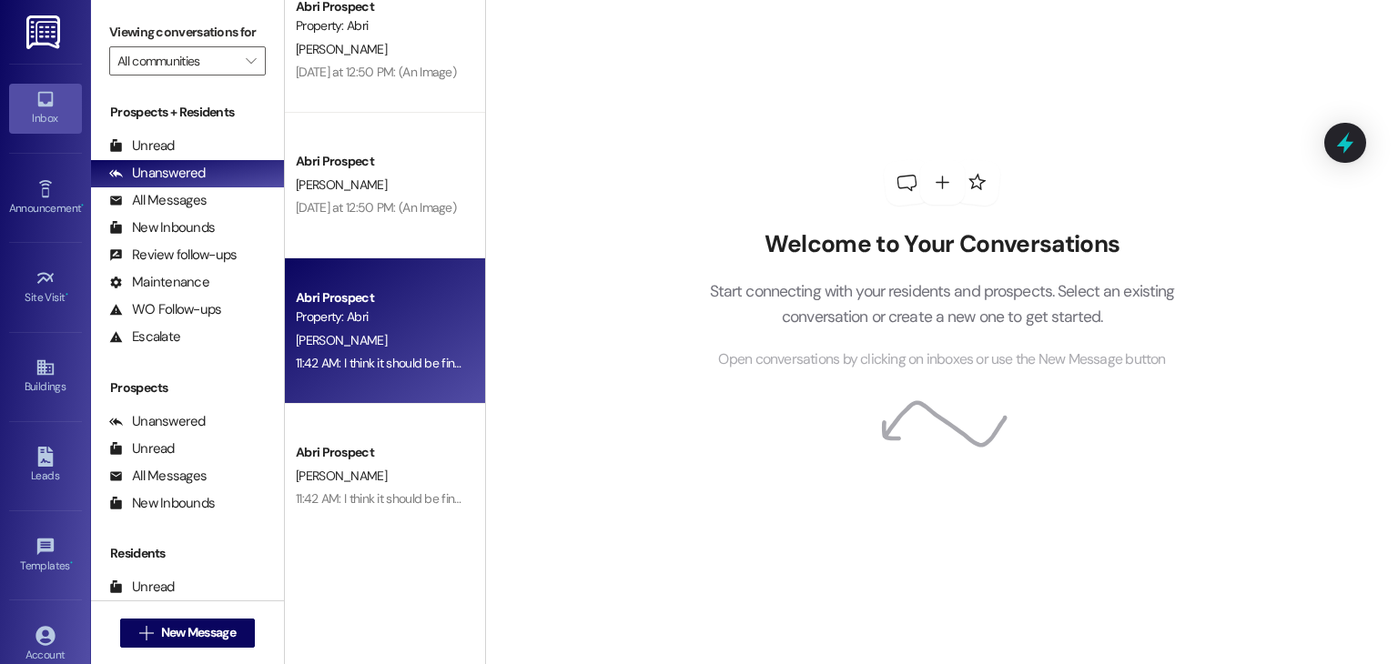
click at [380, 314] on div "Property: Abri" at bounding box center [380, 317] width 168 height 19
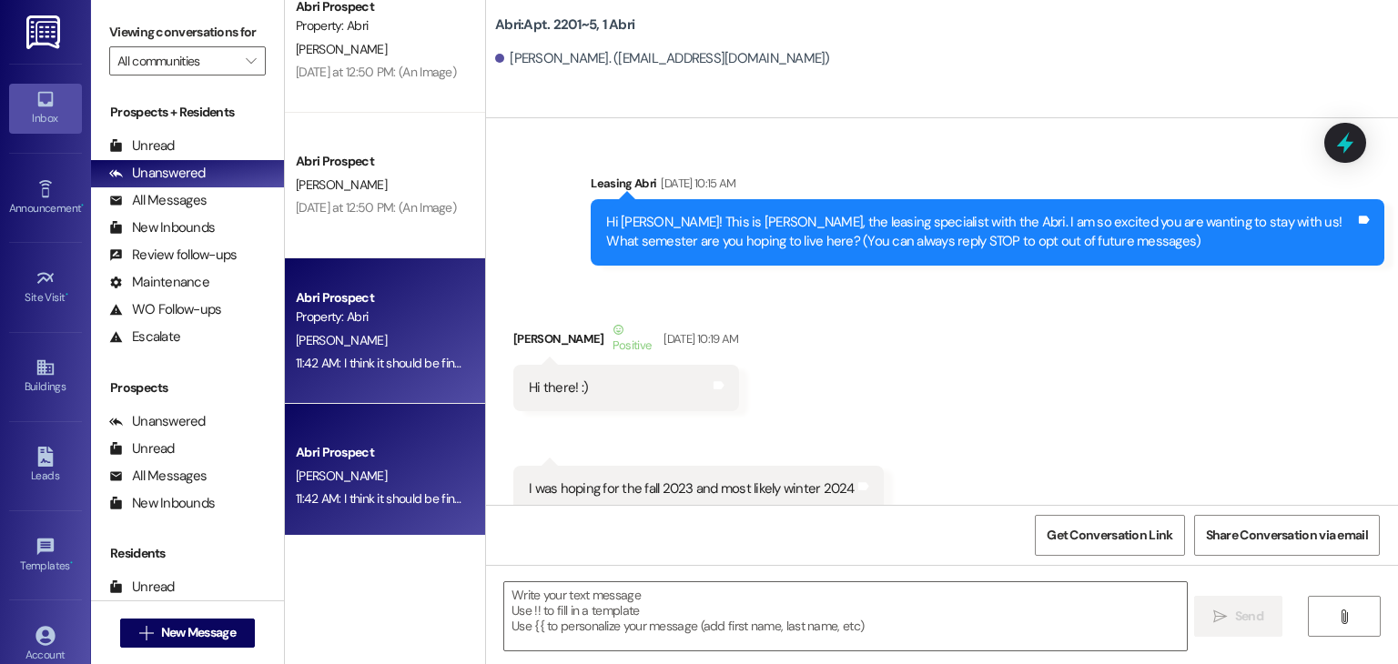
scroll to position [35792, 0]
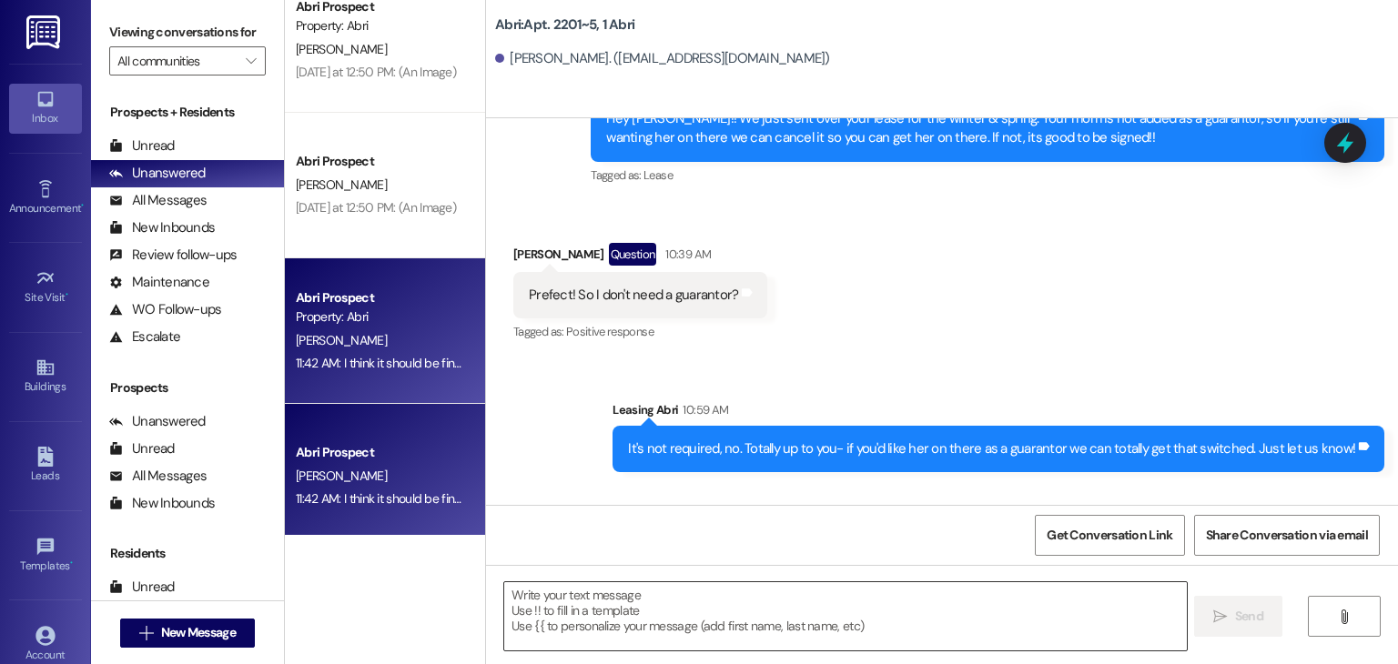
click at [661, 593] on textarea at bounding box center [844, 616] width 681 height 68
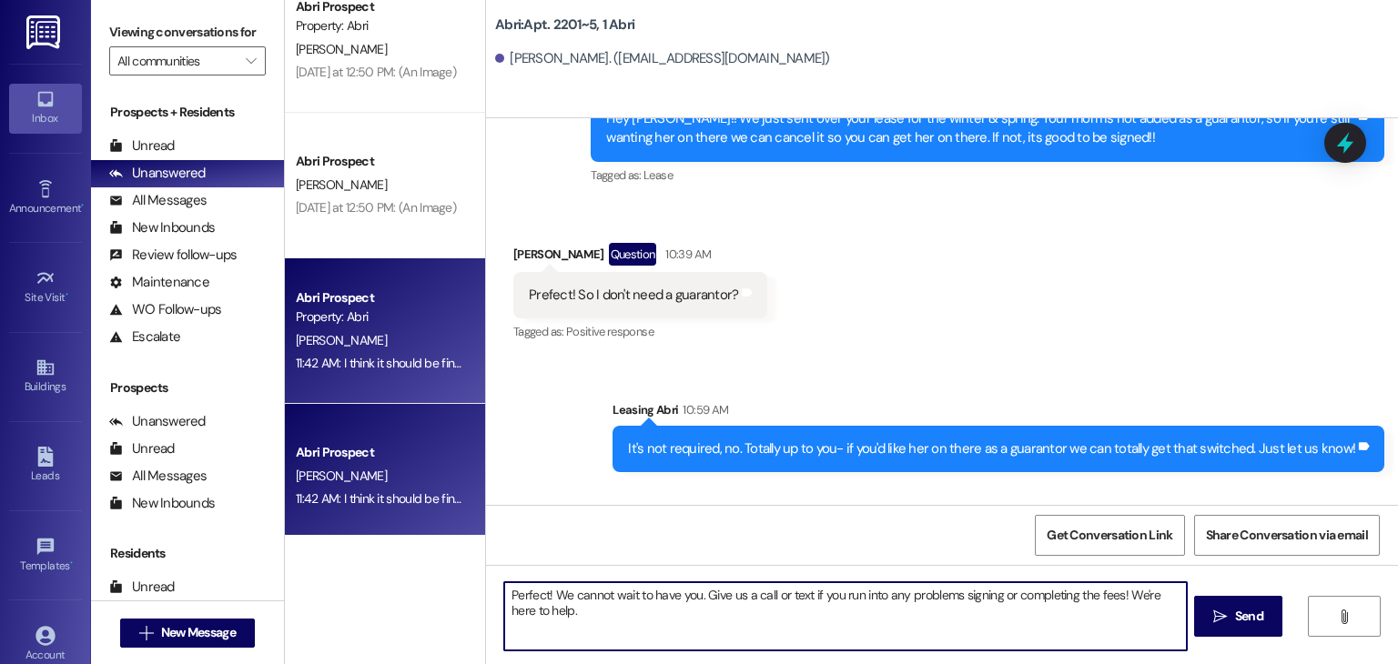
type textarea "Perfect! We cannot wait to have you. Give us a call or text if you run into any…"
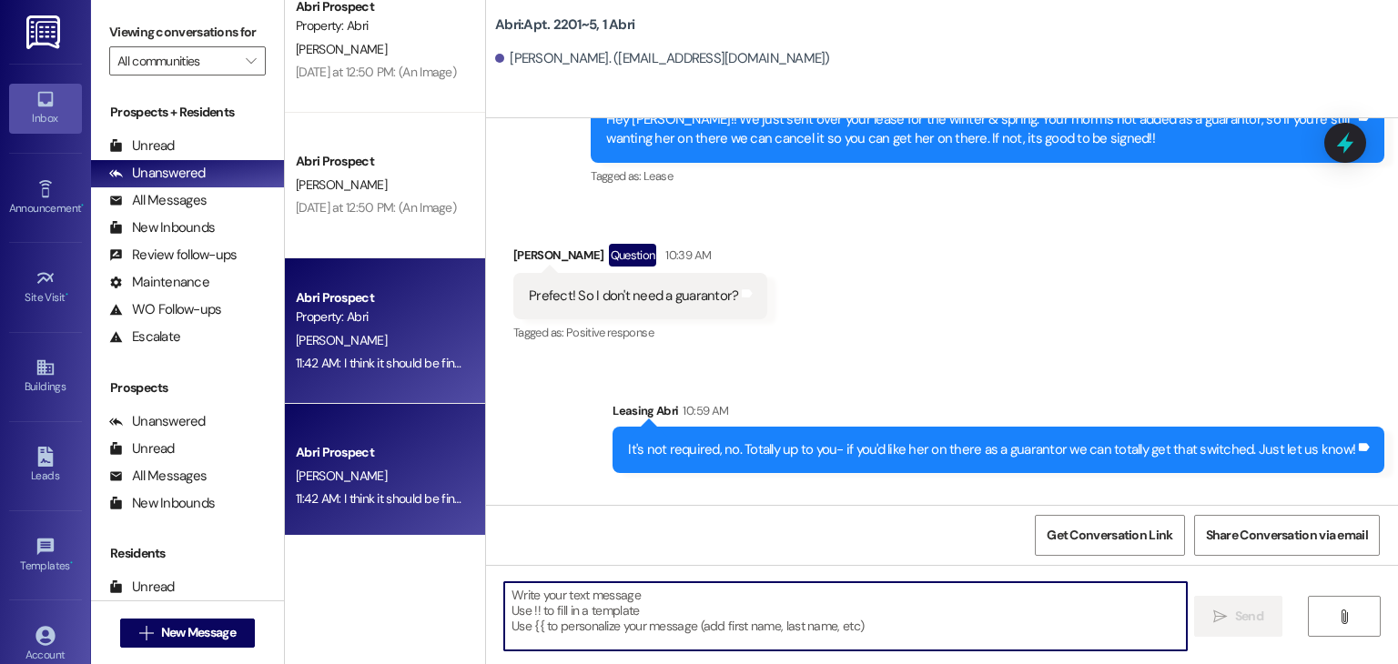
scroll to position [35938, 0]
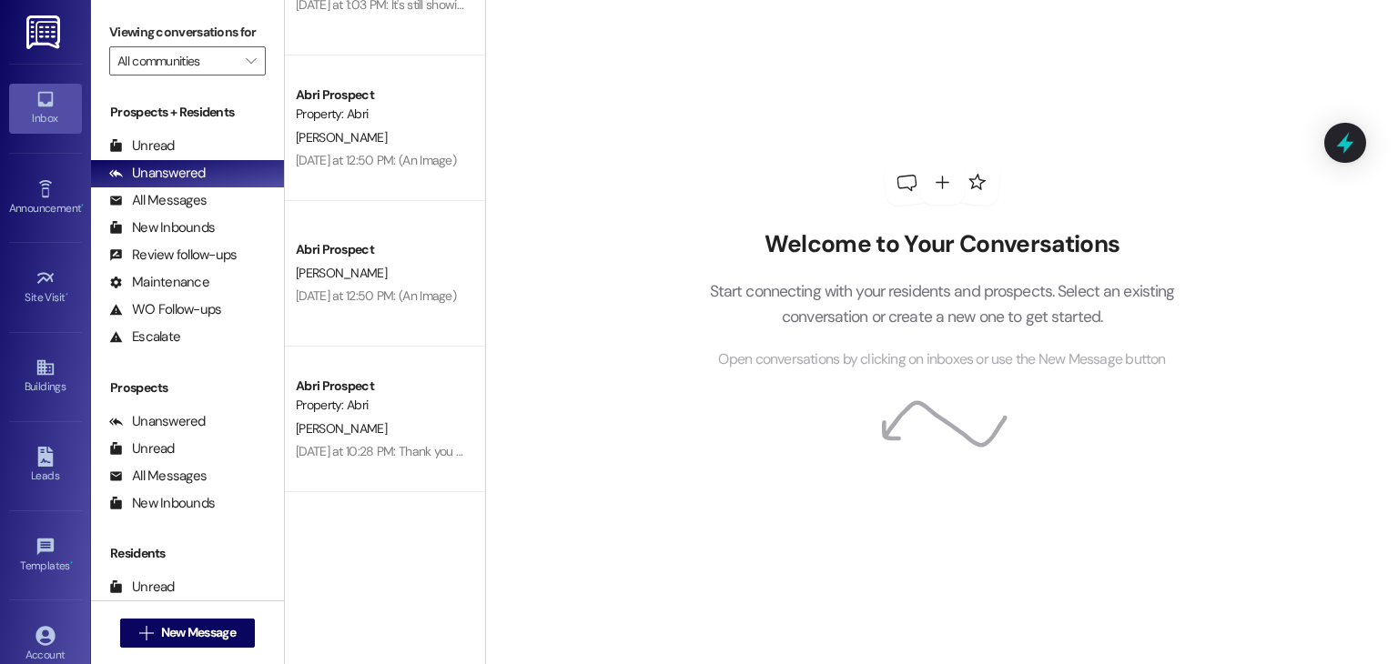
scroll to position [528, 0]
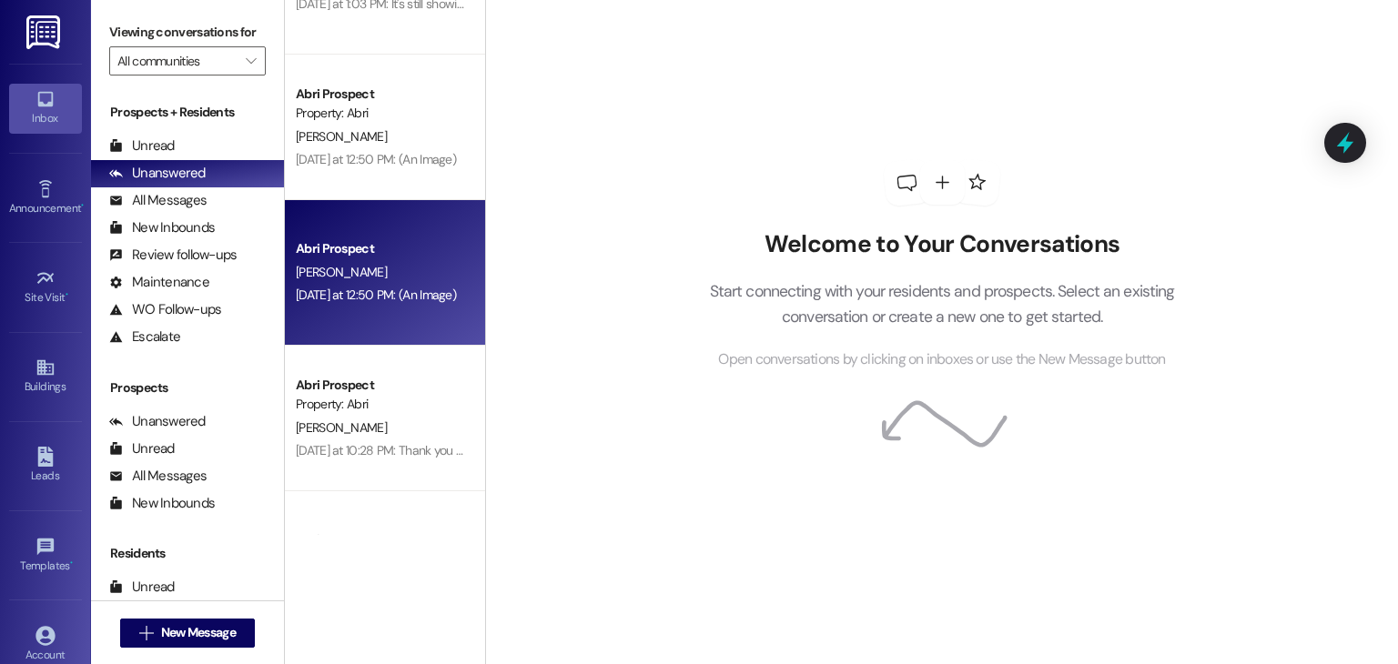
click at [368, 281] on div "[PERSON_NAME]" at bounding box center [380, 272] width 172 height 23
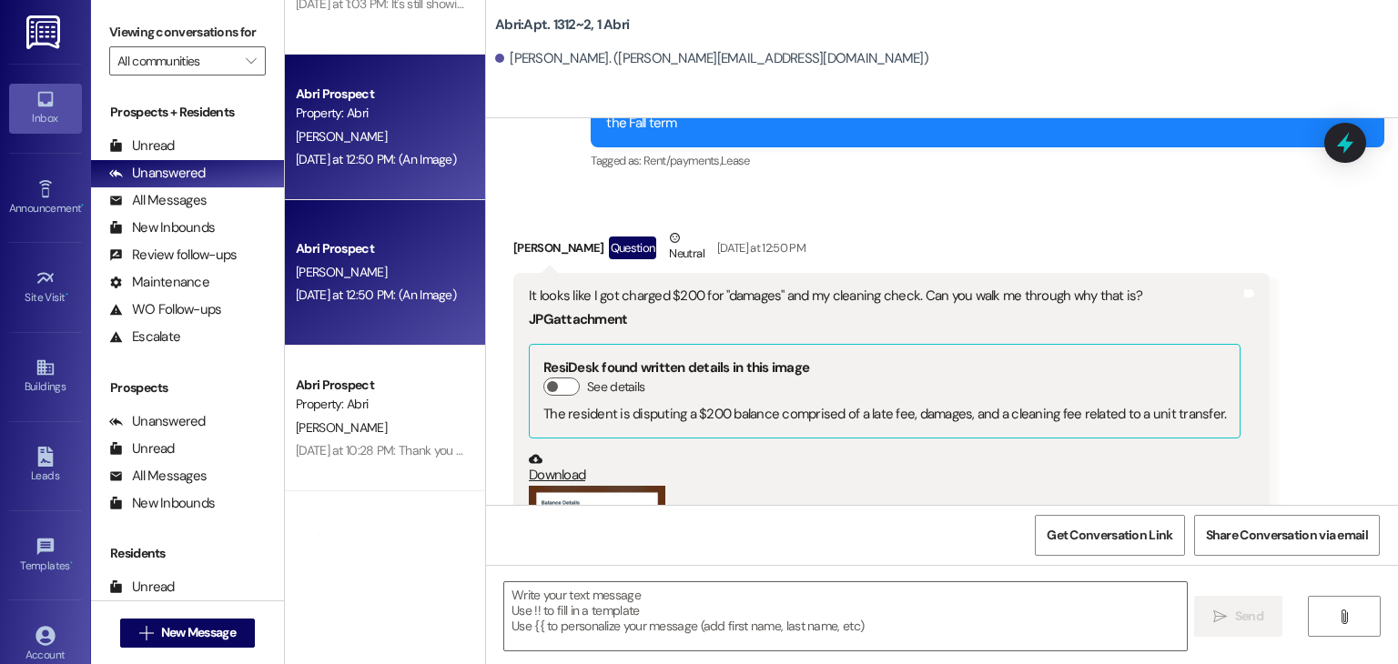
scroll to position [41792, 0]
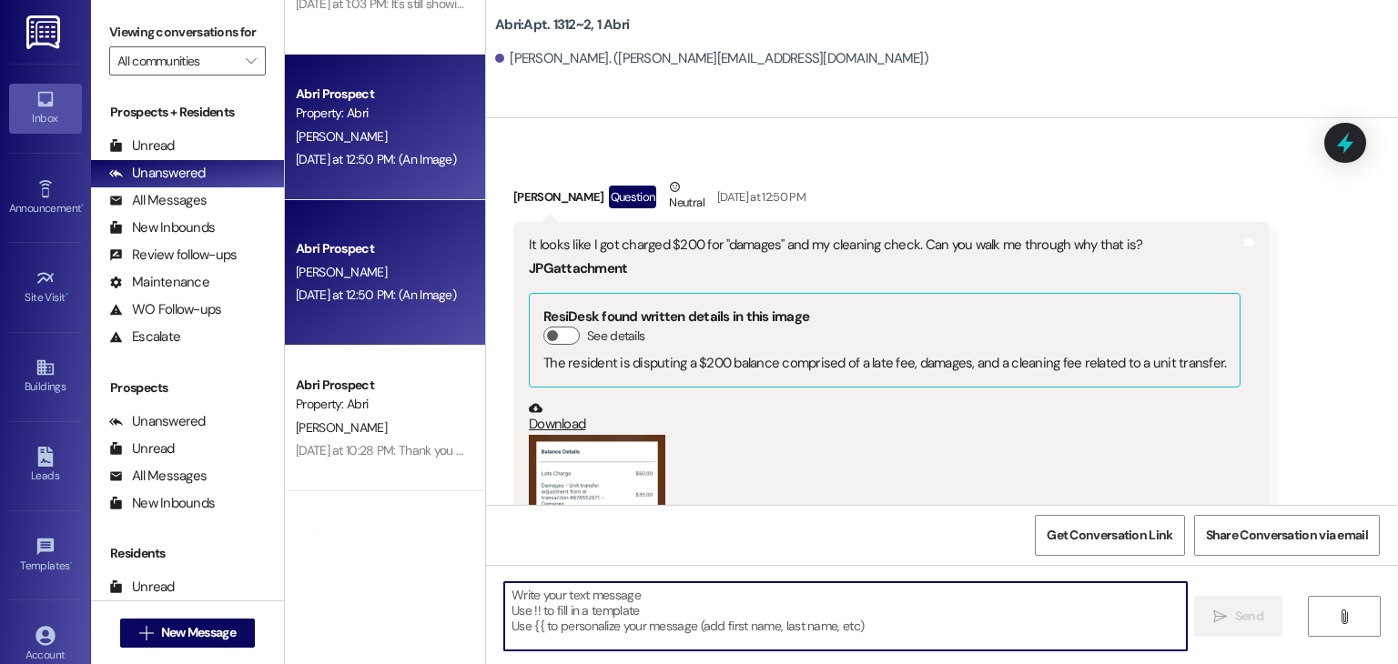
click at [652, 598] on textarea at bounding box center [844, 616] width 681 height 68
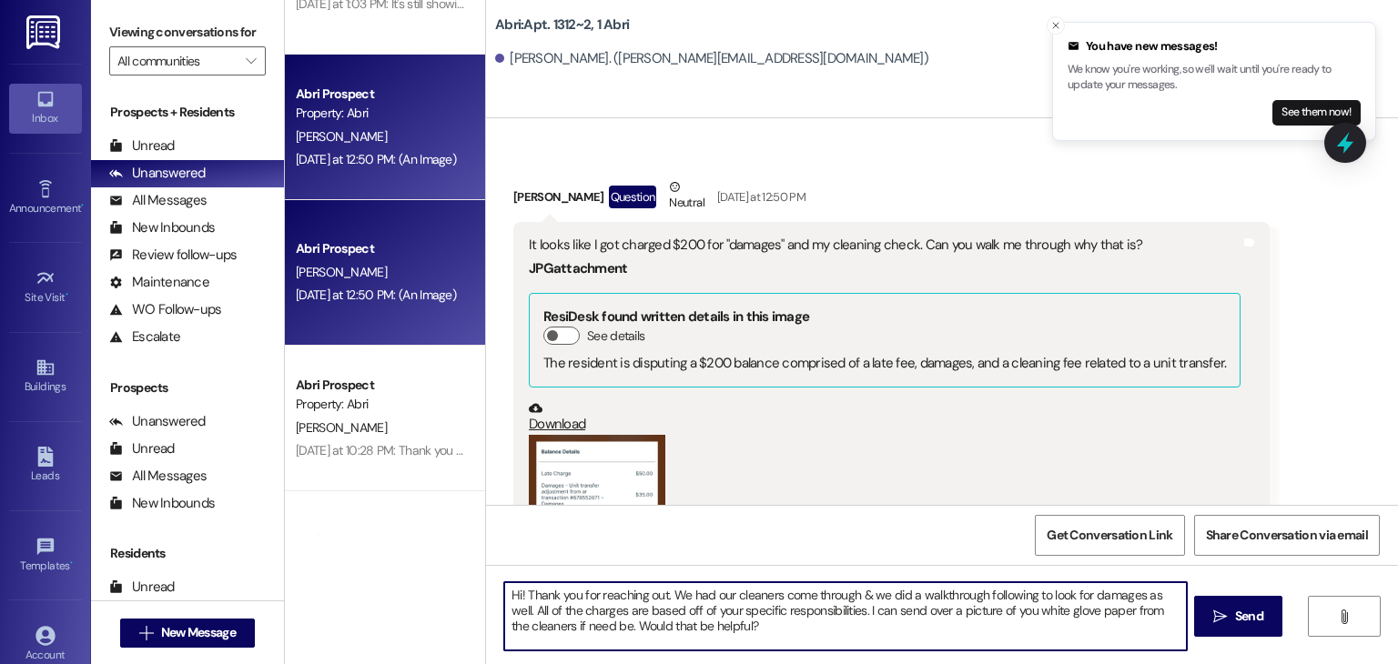
click at [998, 609] on textarea "Hi! Thank you for reaching out. We had our cleaners come through & we did a wal…" at bounding box center [844, 616] width 681 height 68
type textarea "Hi! Thank you for reaching out. We had our cleaners come through & we did a wal…"
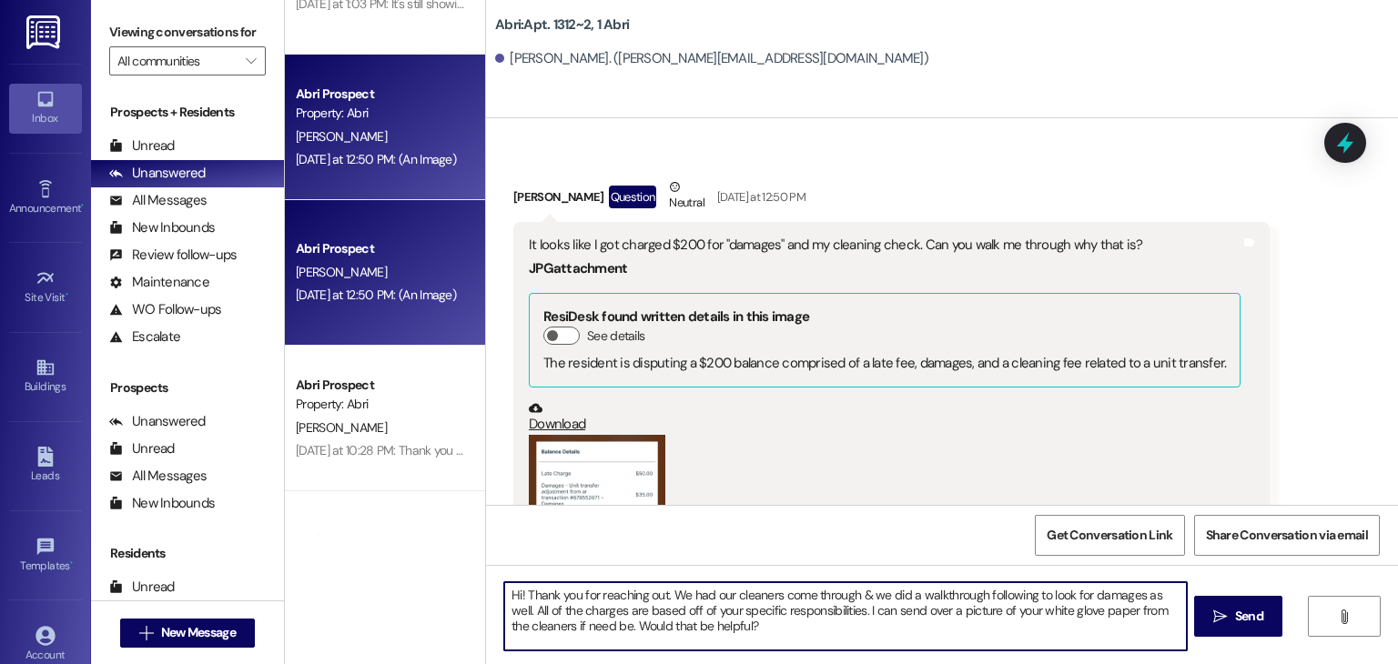
click at [746, 620] on textarea "Hi! Thank you for reaching out. We had our cleaners come through & we did a wal…" at bounding box center [844, 616] width 681 height 68
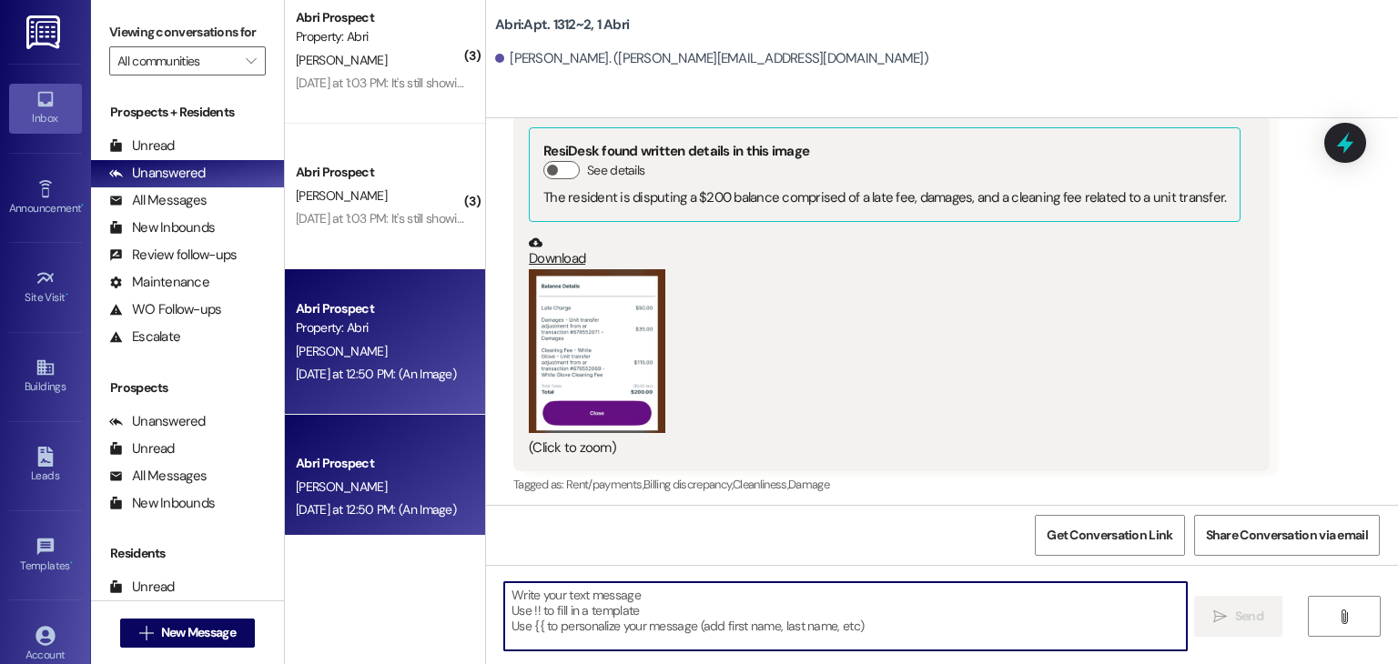
scroll to position [312, 0]
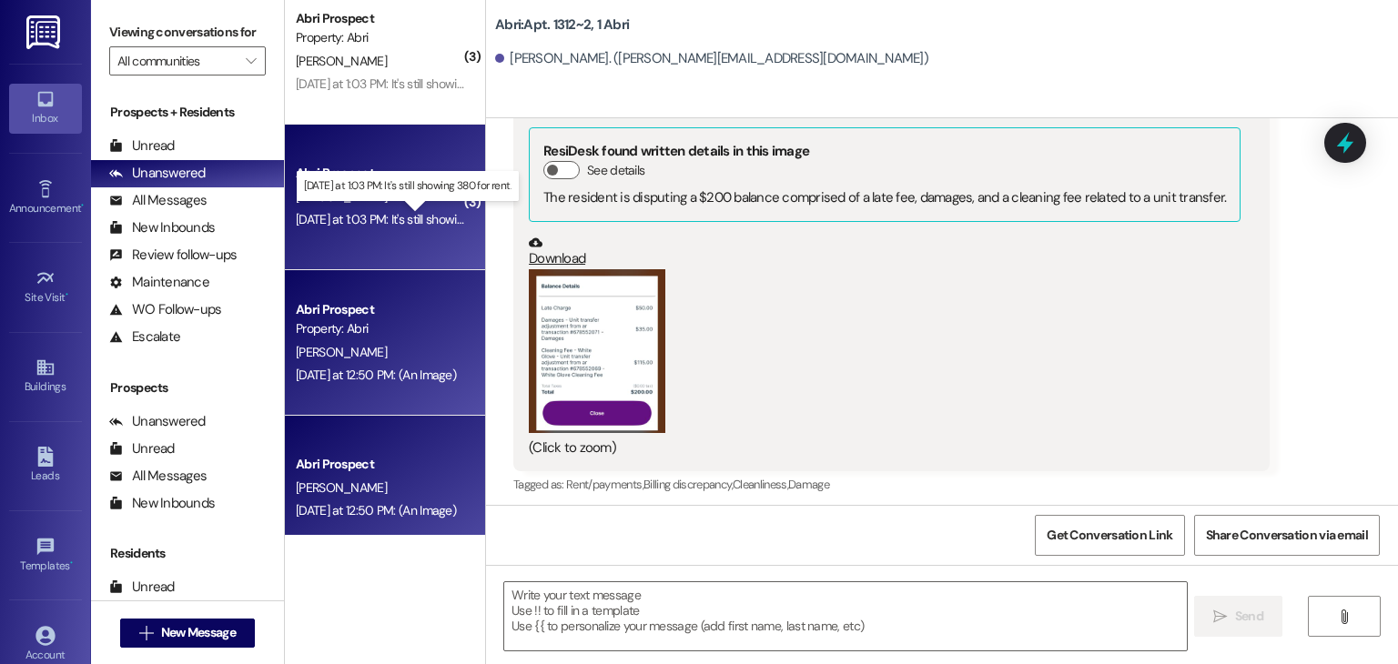
click at [359, 216] on div "Yesterday at 1:03 PM: It's still showing 380 for rent. Yesterday at 1:03 PM: It…" at bounding box center [417, 219] width 243 height 16
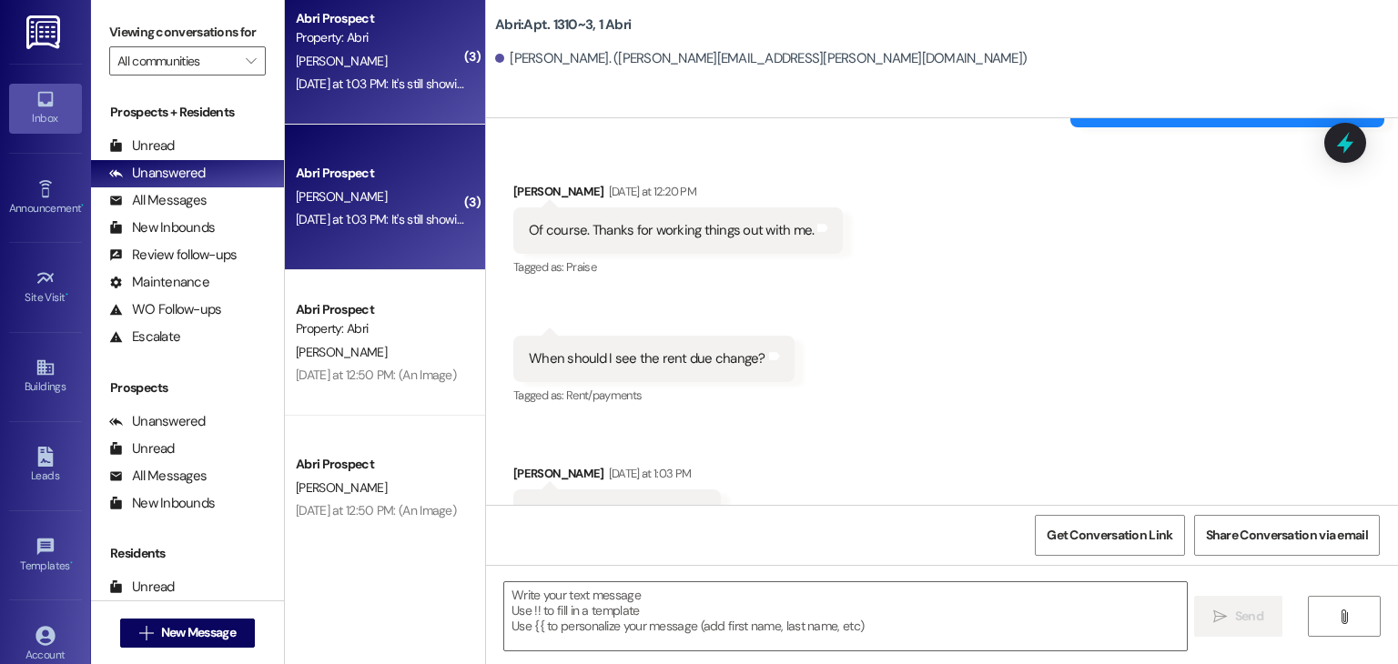
scroll to position [44347, 0]
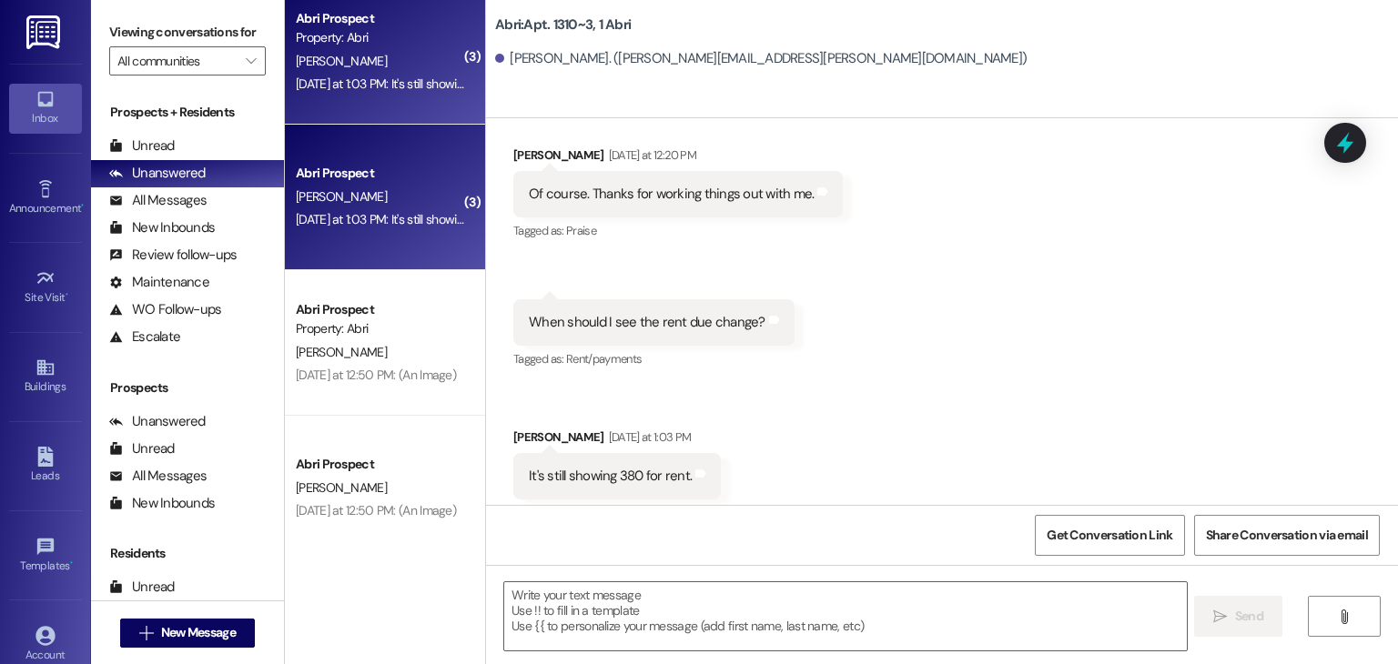
click at [373, 181] on div "Abri Prospect" at bounding box center [380, 173] width 168 height 19
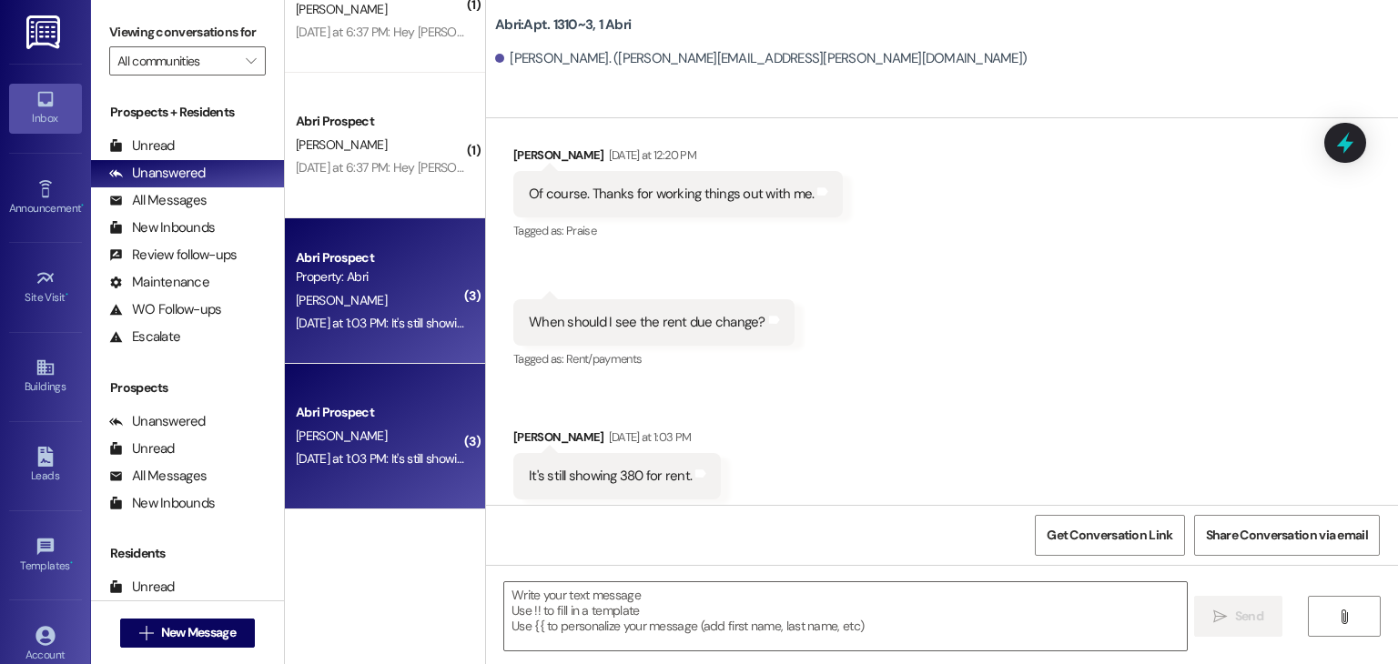
scroll to position [72, 0]
click at [373, 181] on div "Abri Prospect T. Urish Yesterday at 6:37 PM: Hey Kayla, we're just checking - w…" at bounding box center [385, 147] width 200 height 146
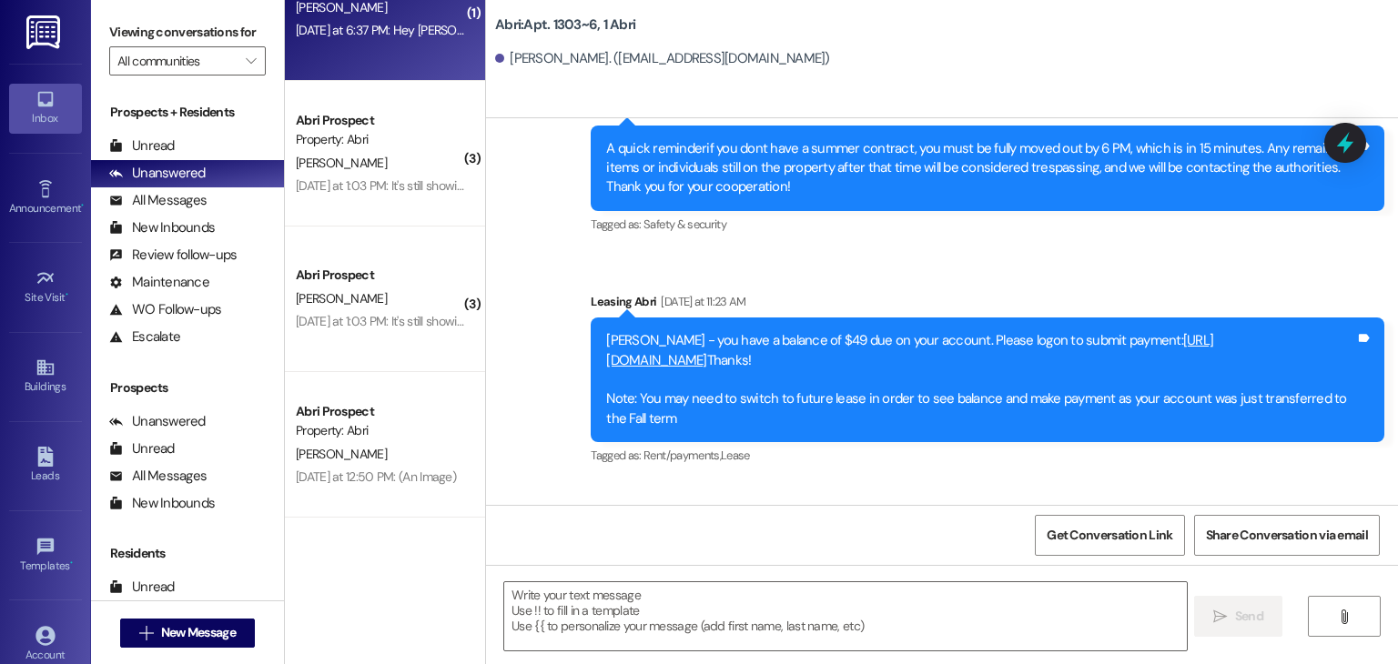
scroll to position [213, 0]
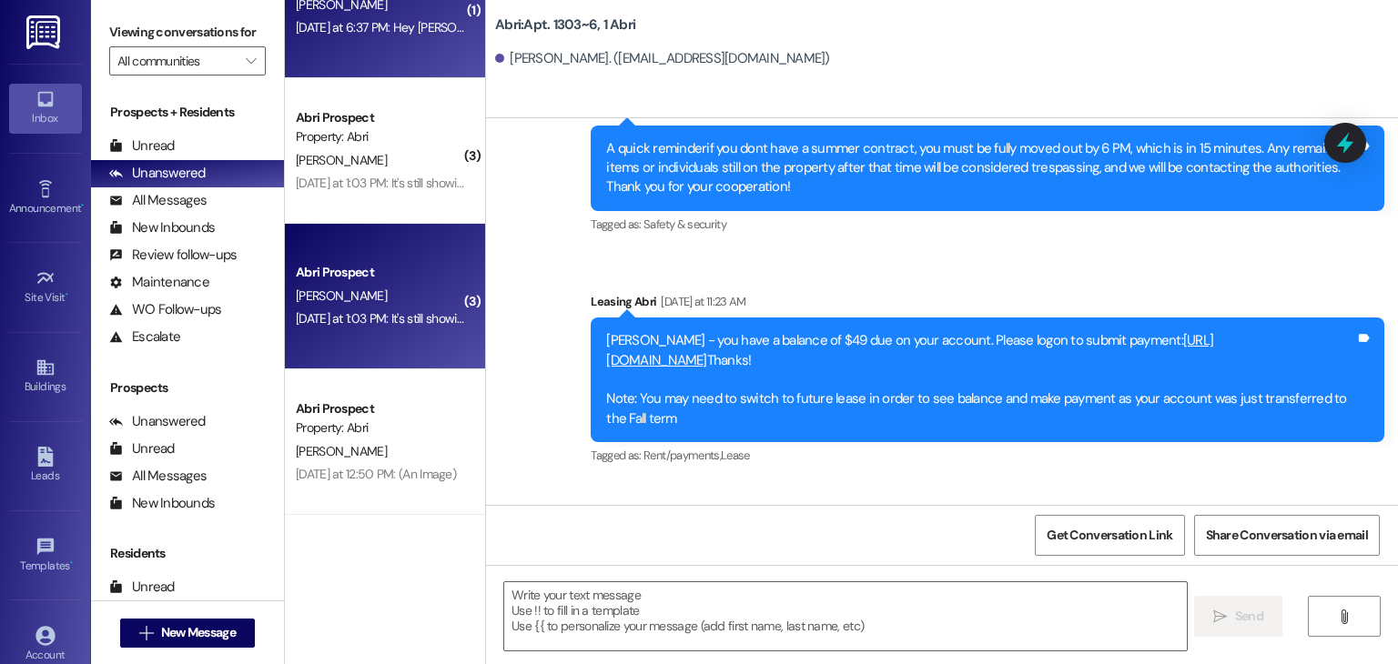
click at [439, 331] on div "Abri Prospect S. Vanderhoven Yesterday at 1:03 PM: It's still showing 380 for r…" at bounding box center [385, 297] width 200 height 146
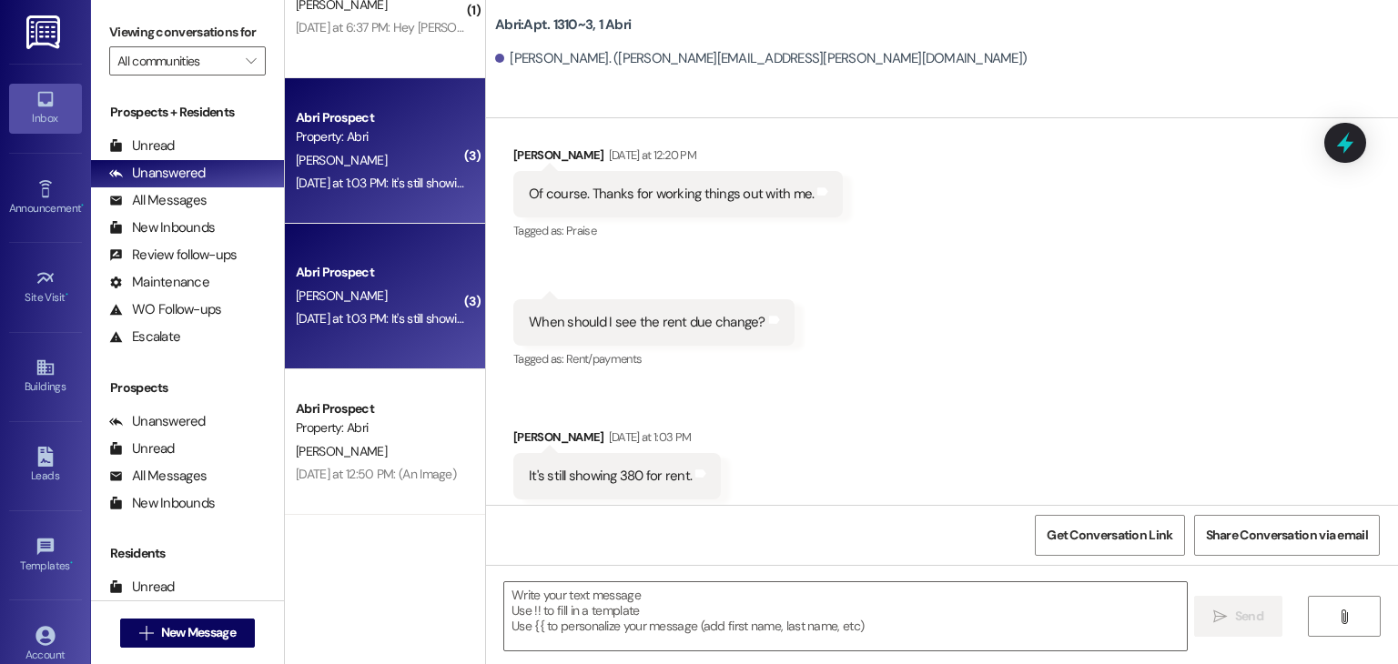
scroll to position [0, 0]
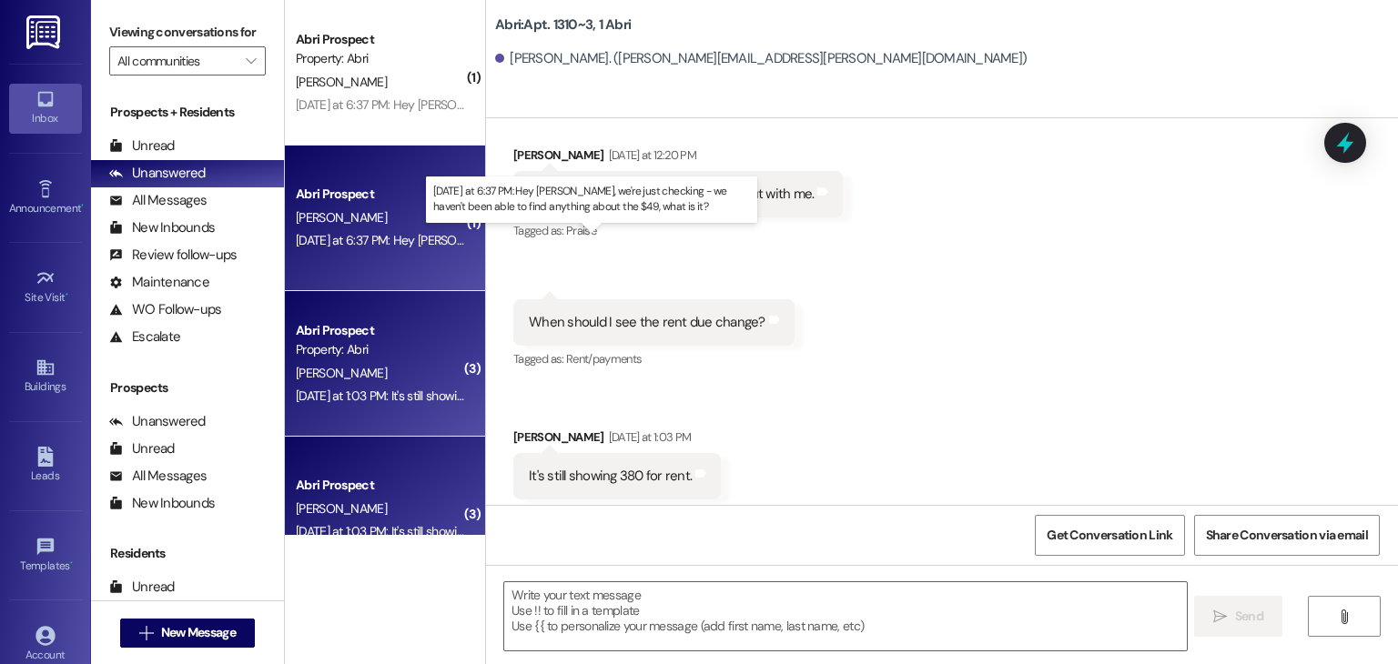
click at [388, 248] on div "Yesterday at 6:37 PM: Hey Kayla, we're just checking - we haven't been able to …" at bounding box center [627, 240] width 663 height 16
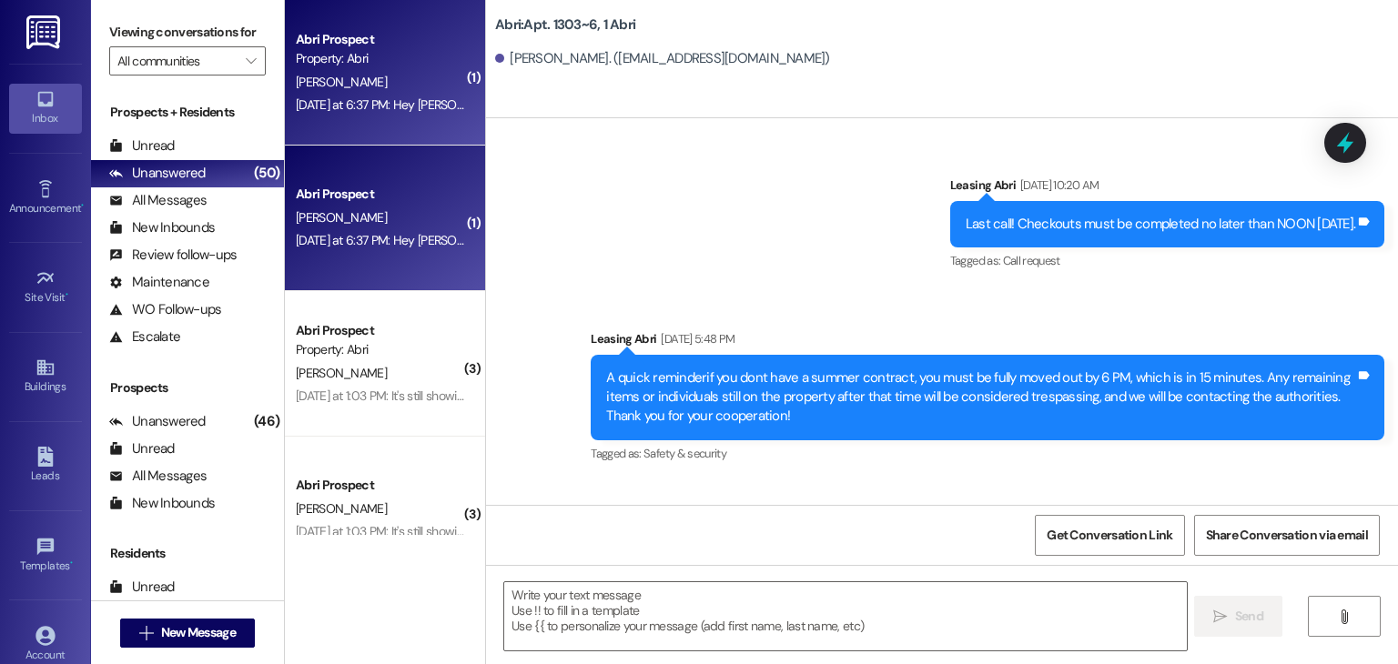
scroll to position [20370, 0]
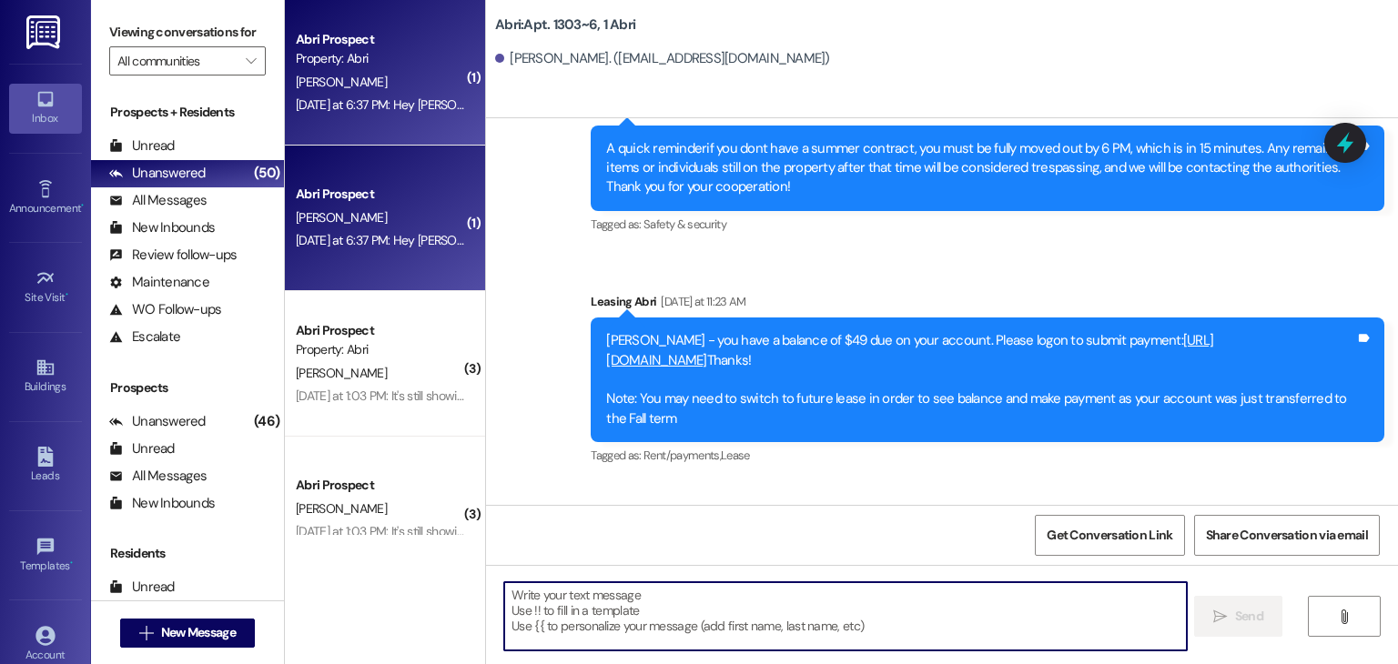
click at [641, 602] on textarea at bounding box center [844, 616] width 681 height 68
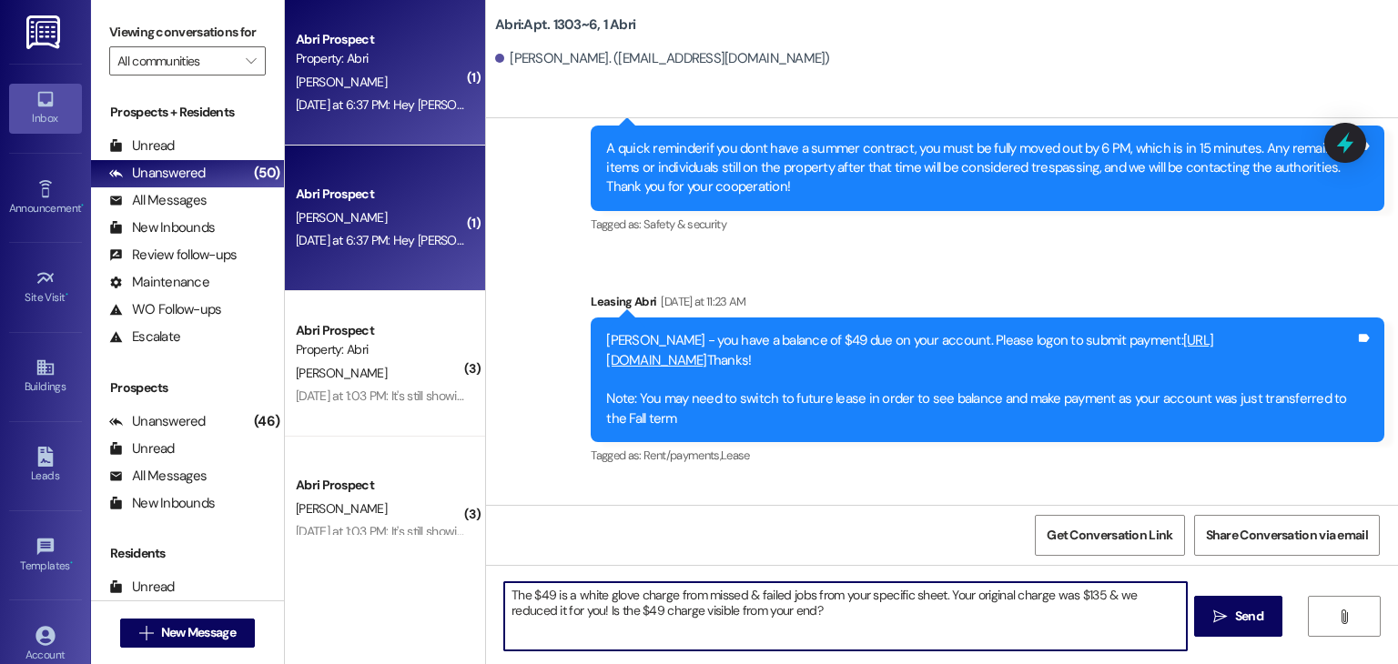
click at [932, 597] on textarea "The $49 is a white glove charge from missed & failed jobs from your specific sh…" at bounding box center [844, 616] width 681 height 68
click at [803, 599] on textarea "The $49 is a white glove charge from missed & failed jobs from your specific jo…" at bounding box center [844, 616] width 681 height 68
click at [792, 608] on textarea "The $49 is a white glove charge from missed & failed things from your specific …" at bounding box center [844, 616] width 681 height 68
click at [813, 594] on textarea "The $49 is a white glove charge from missed & failed things from your specific …" at bounding box center [844, 616] width 681 height 68
click at [845, 620] on textarea "The $49 is a white glove charge from missed & failed responsibilites from your …" at bounding box center [844, 616] width 681 height 68
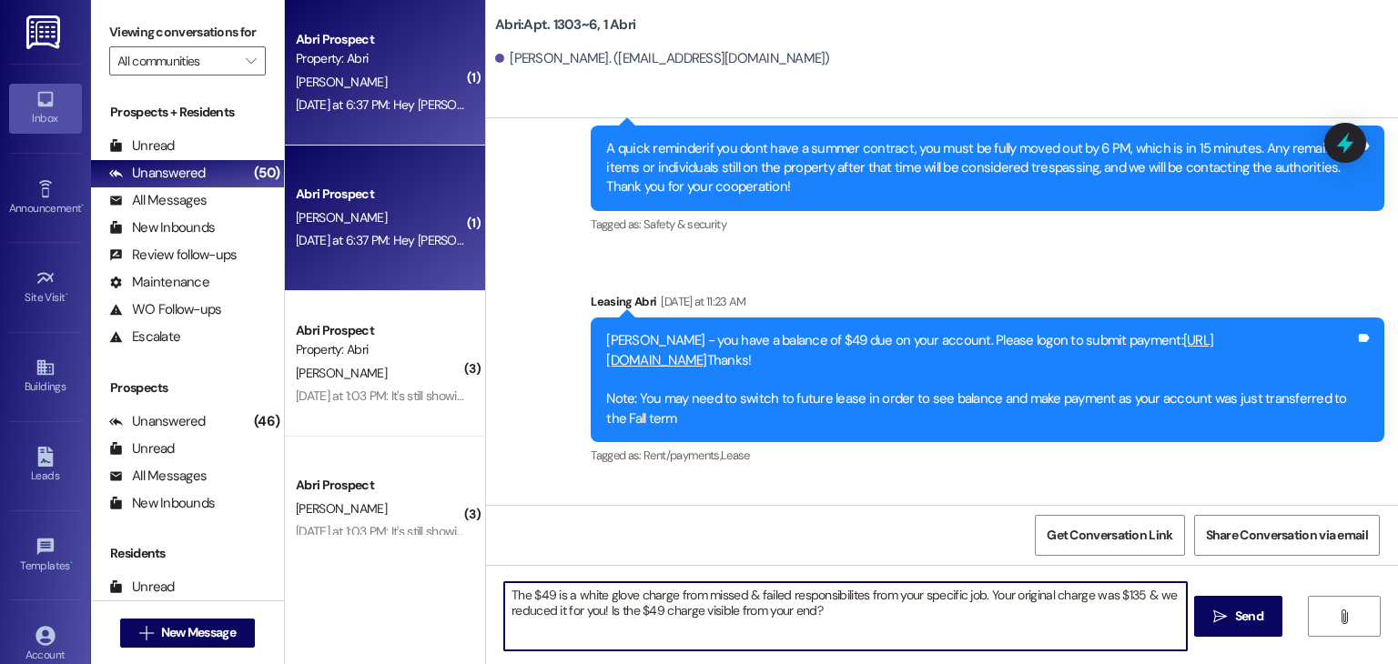
type textarea "The $49 is a white glove charge from missed & failed responsibilities from your…"
click at [821, 605] on textarea "The $49 is a white glove charge from missed & failed responsibilities from your…" at bounding box center [844, 616] width 681 height 68
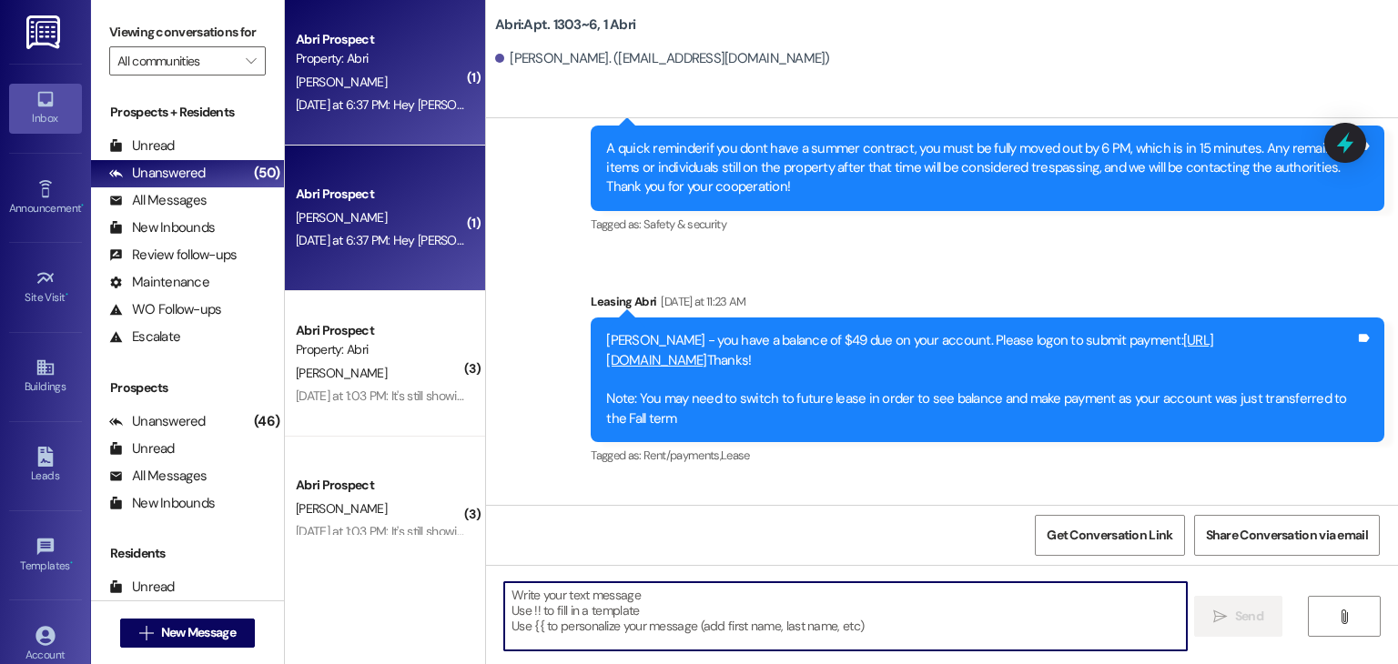
scroll to position [20517, 0]
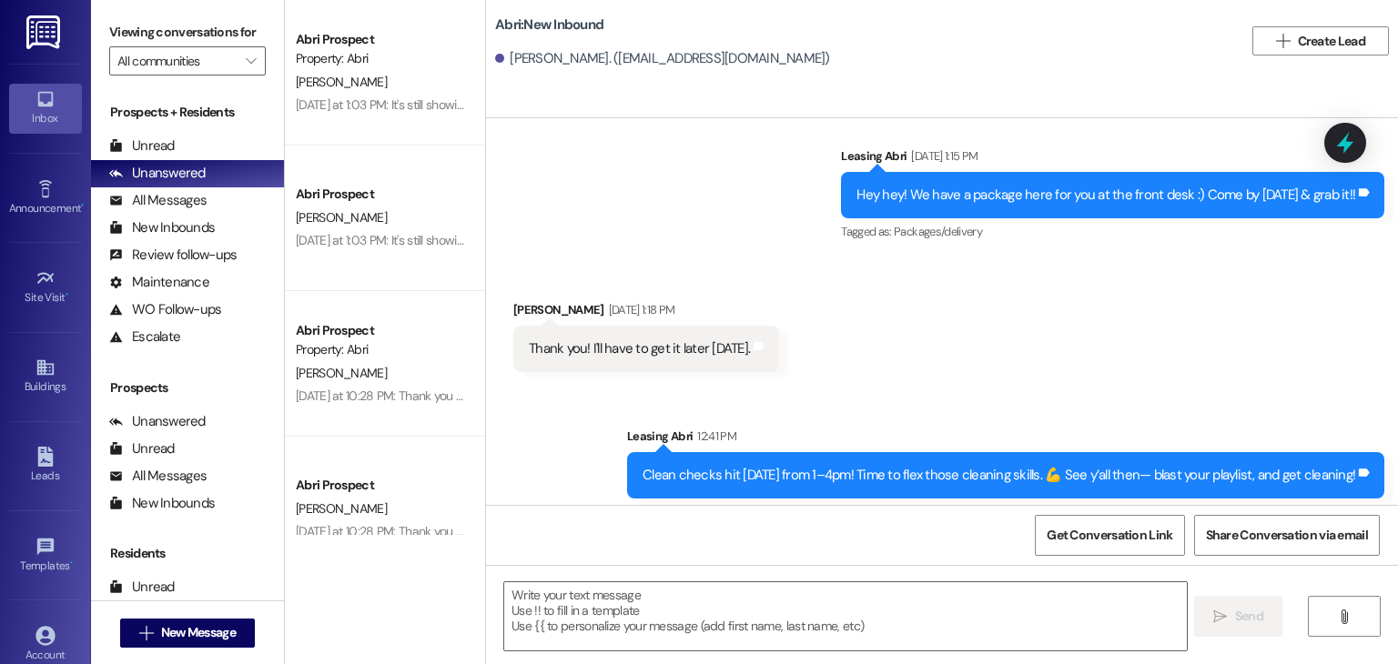
scroll to position [28070, 0]
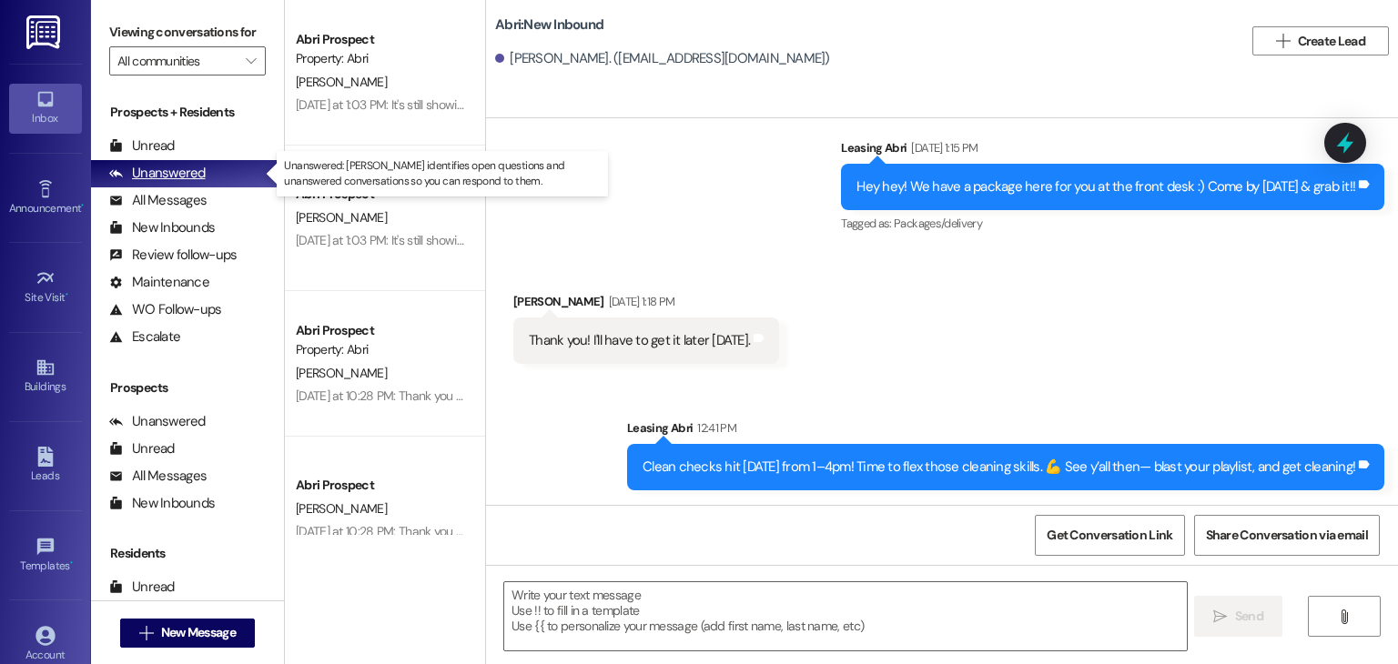
click at [176, 166] on div "Unanswered" at bounding box center [157, 173] width 96 height 19
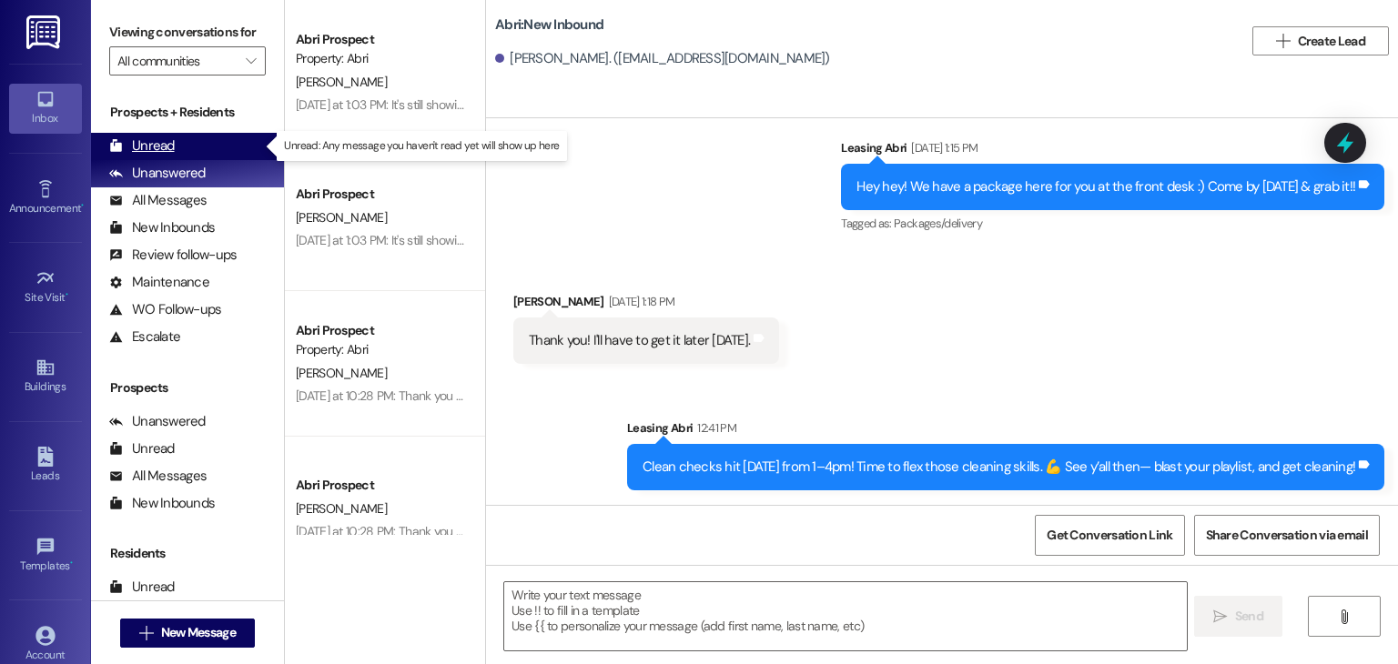
click at [186, 146] on div "Unread (0)" at bounding box center [187, 146] width 193 height 27
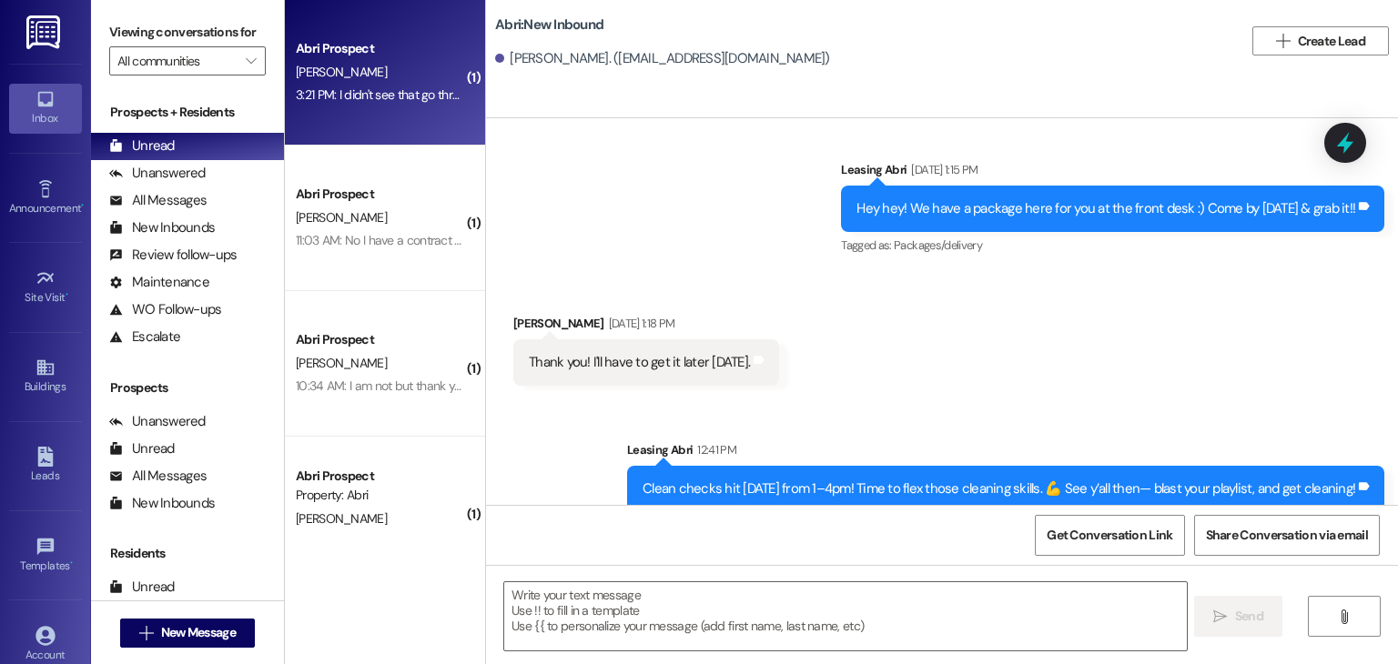
scroll to position [27942, 0]
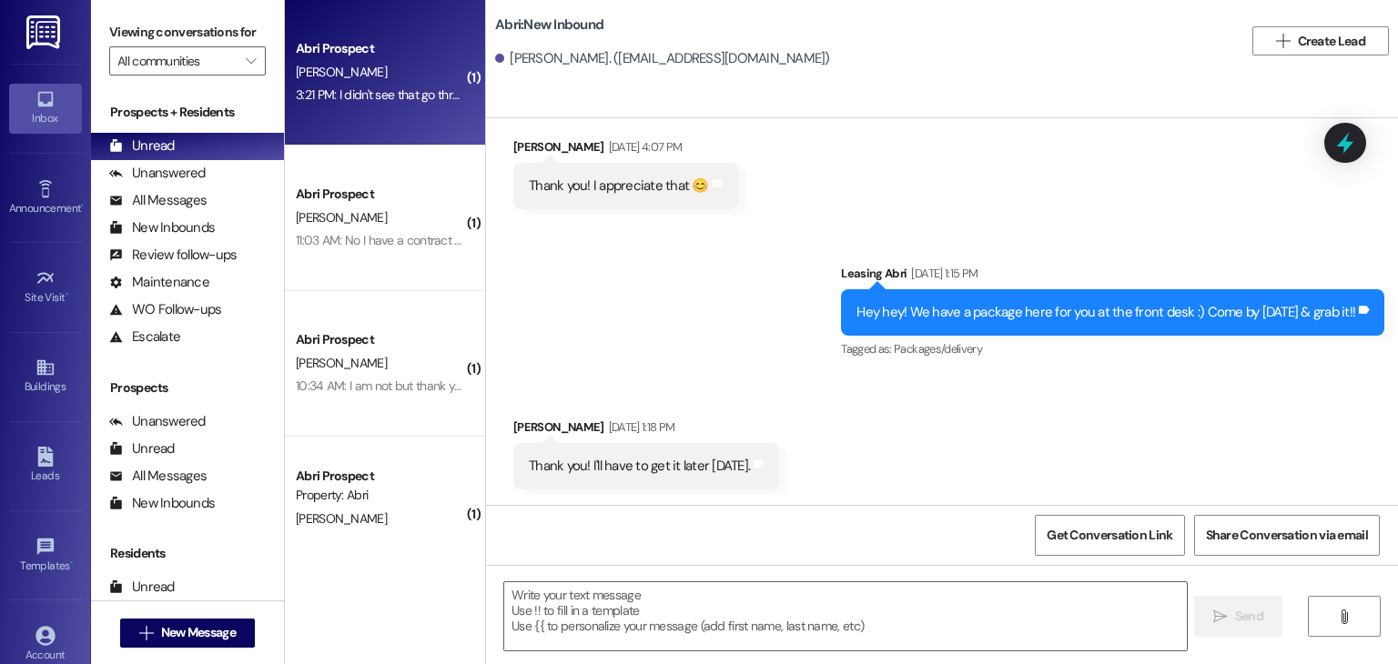
click at [363, 119] on div "Abri Prospect [PERSON_NAME] 3:21 PM: I didn't see that go through the bank. I'l…" at bounding box center [385, 73] width 200 height 146
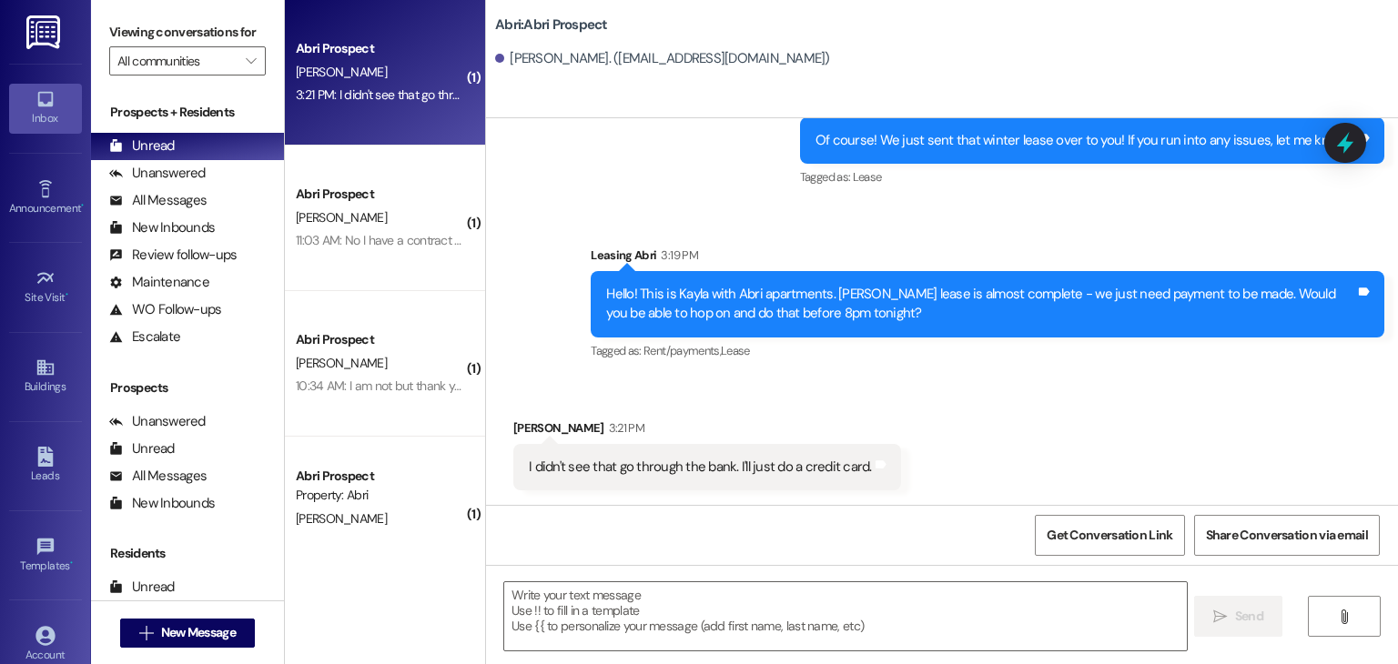
scroll to position [1500, 0]
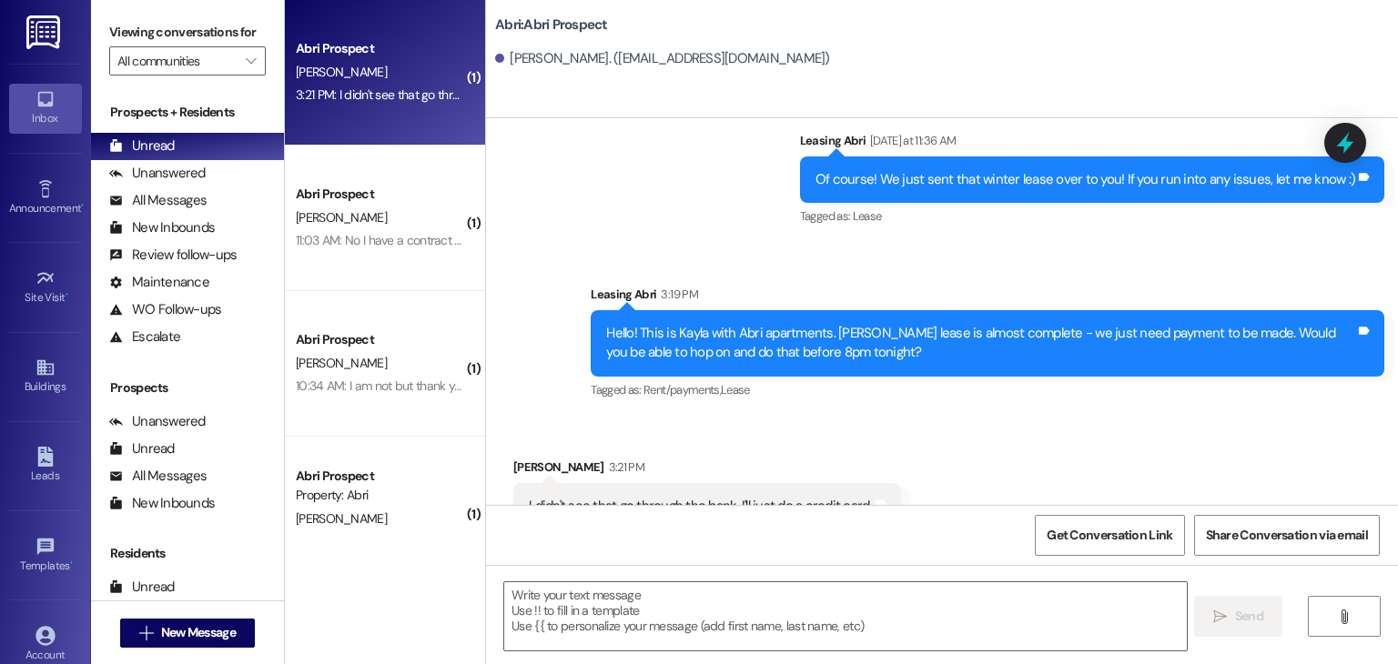
click at [640, 573] on div " Send " at bounding box center [942, 633] width 912 height 136
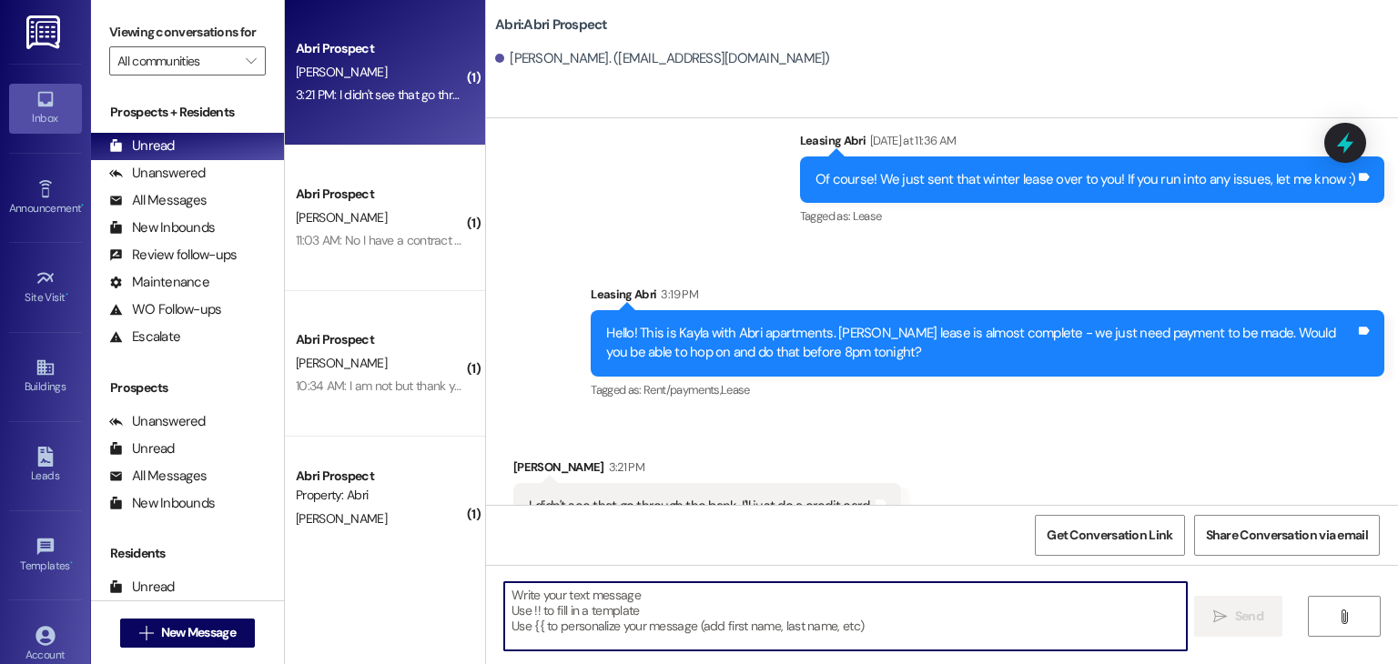
click at [644, 606] on textarea at bounding box center [844, 616] width 681 height 68
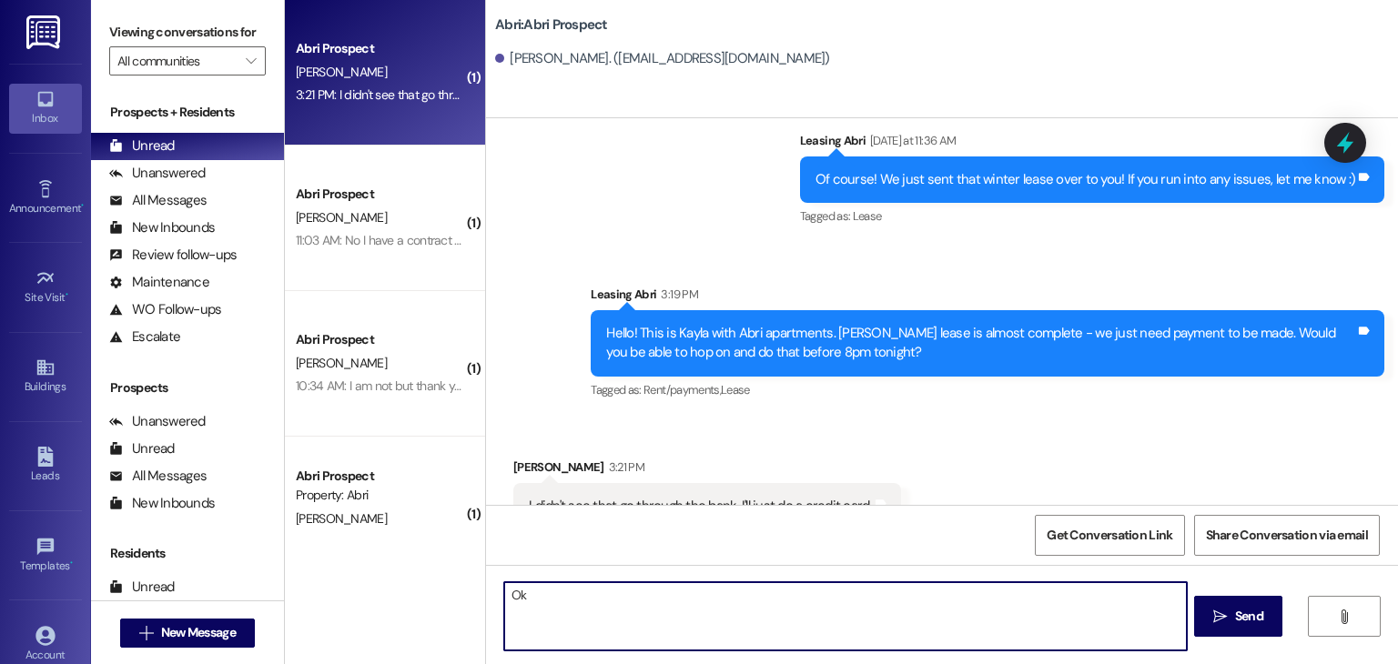
type textarea "O"
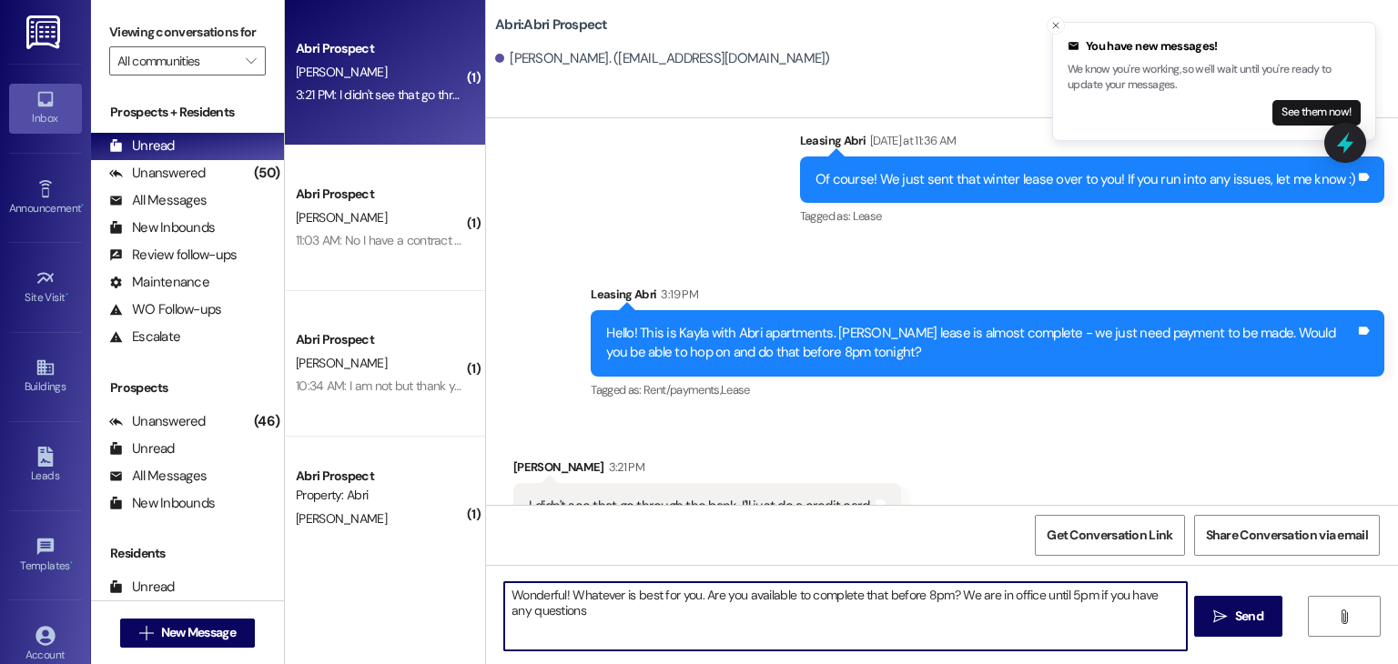
type textarea "Wonderful! Whatever is best for you. Are you available to complete that before …"
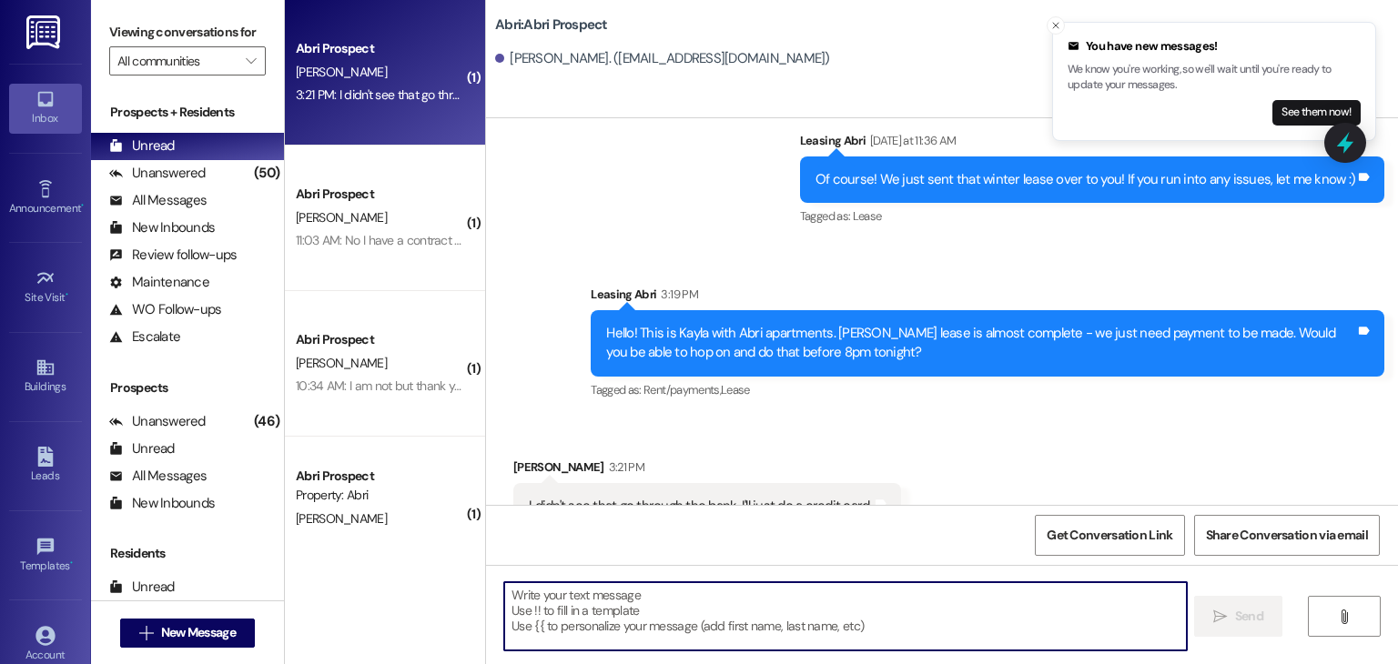
scroll to position [1647, 0]
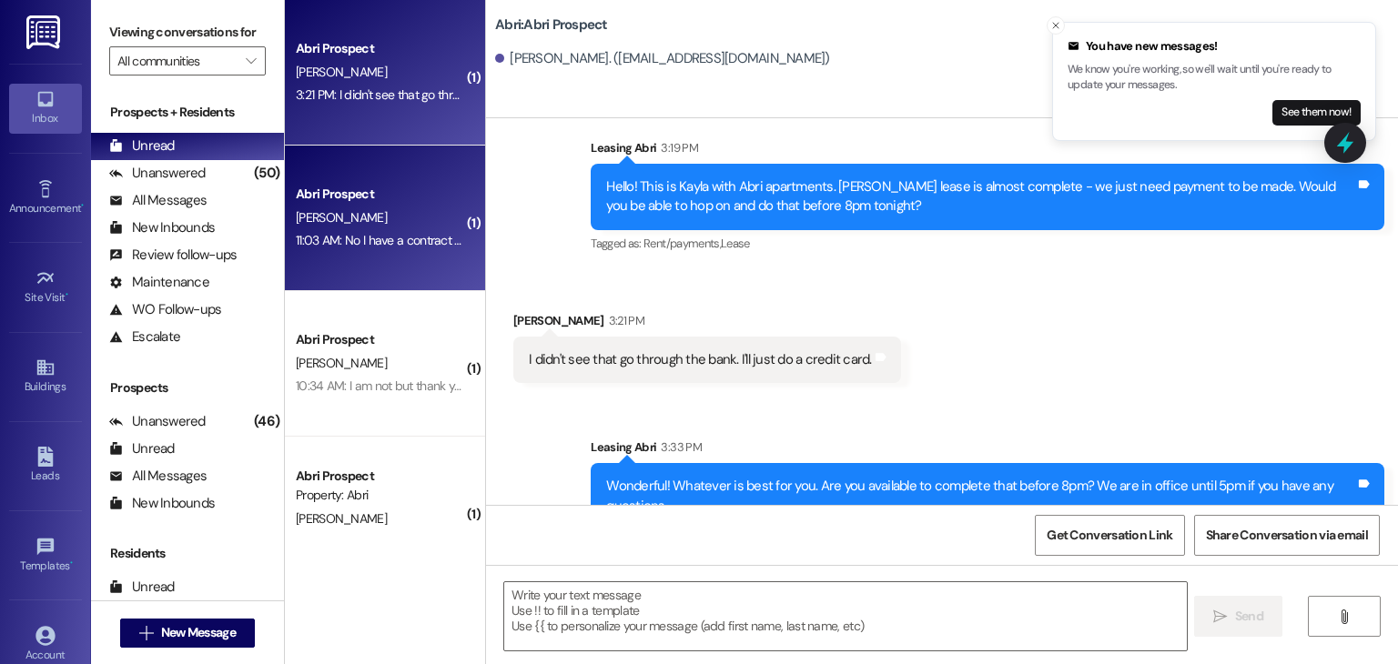
click at [394, 200] on div "Abri Prospect" at bounding box center [380, 194] width 168 height 19
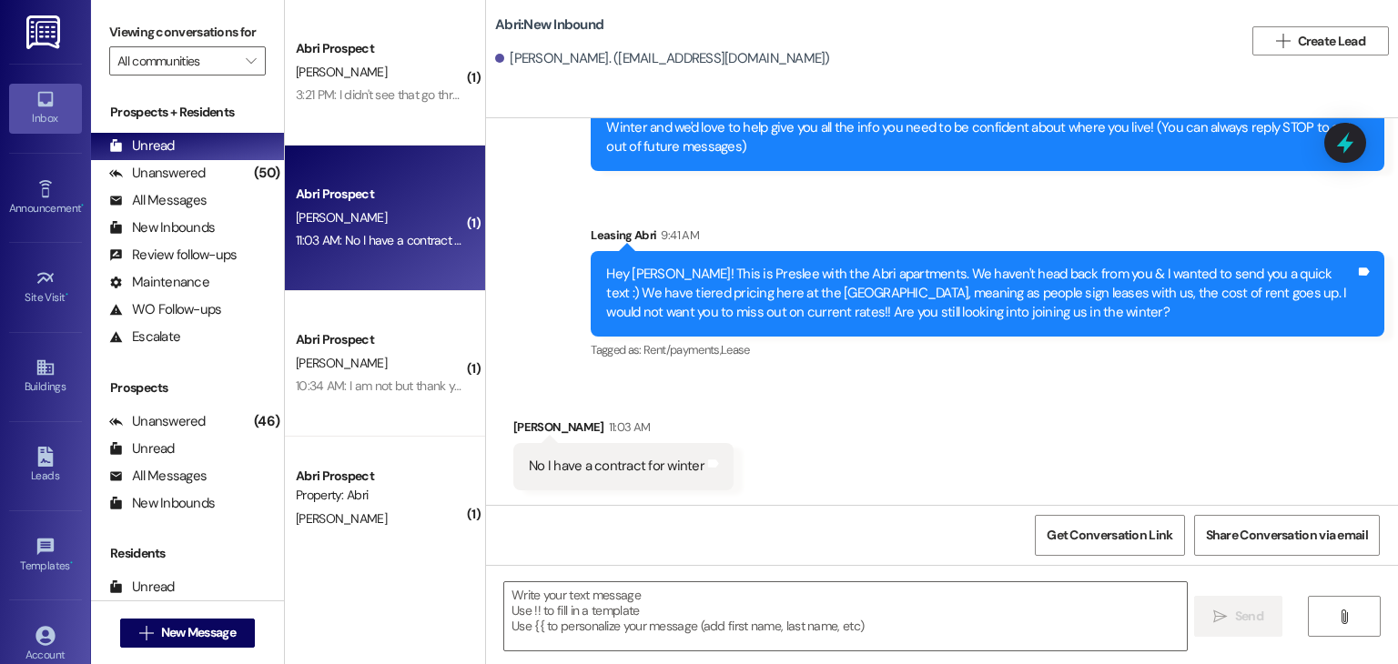
scroll to position [114, 0]
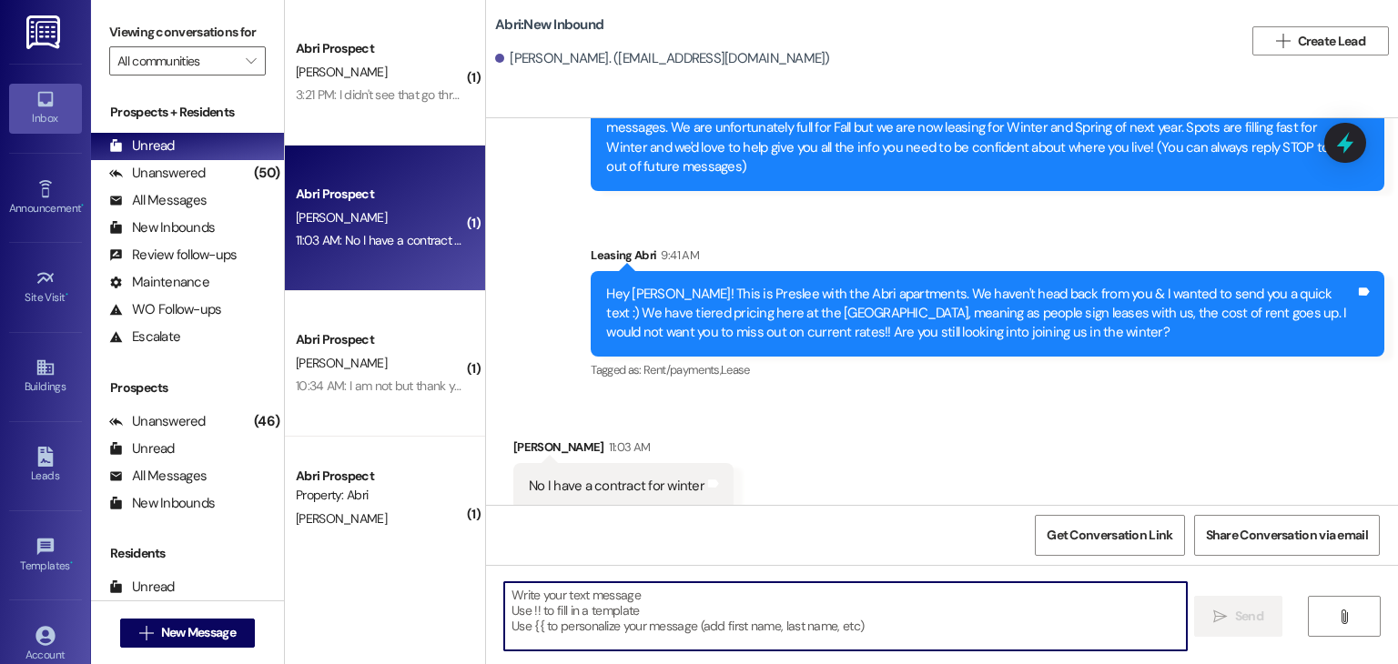
click at [595, 609] on textarea at bounding box center [844, 616] width 681 height 68
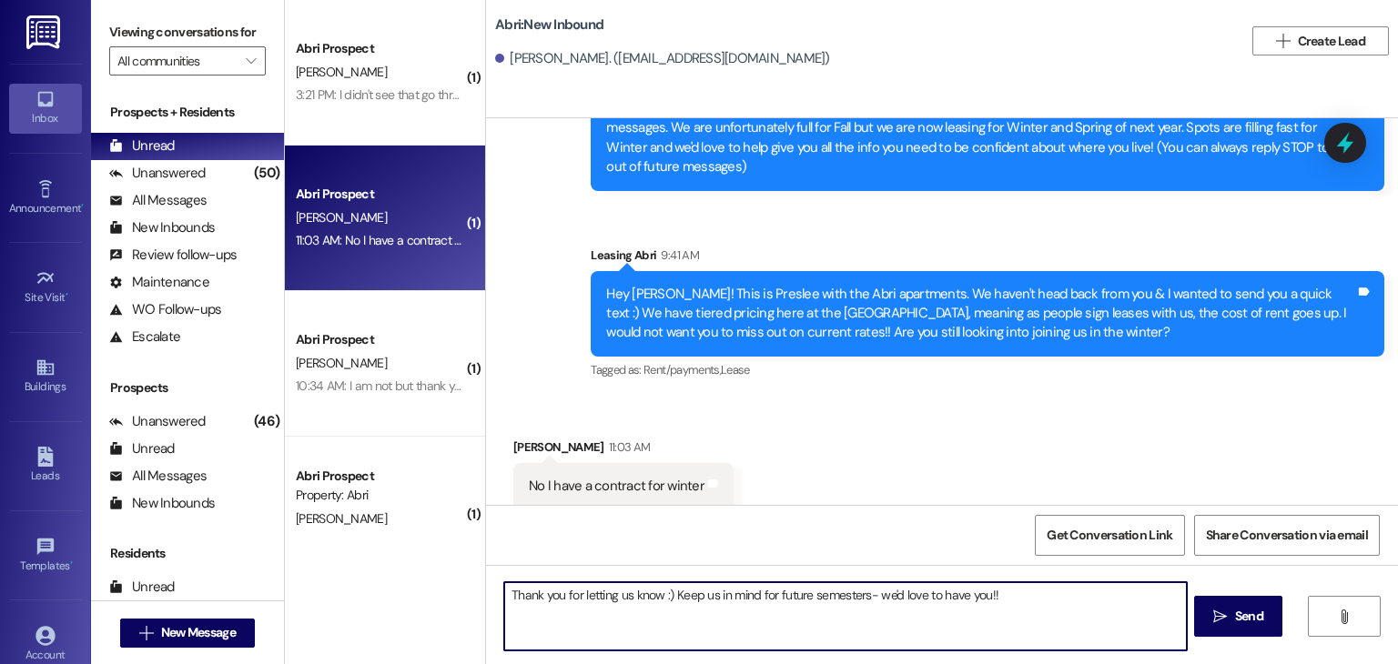
type textarea "Thank you for letting us know :) Keep us in mind for future semesters- we'd lov…"
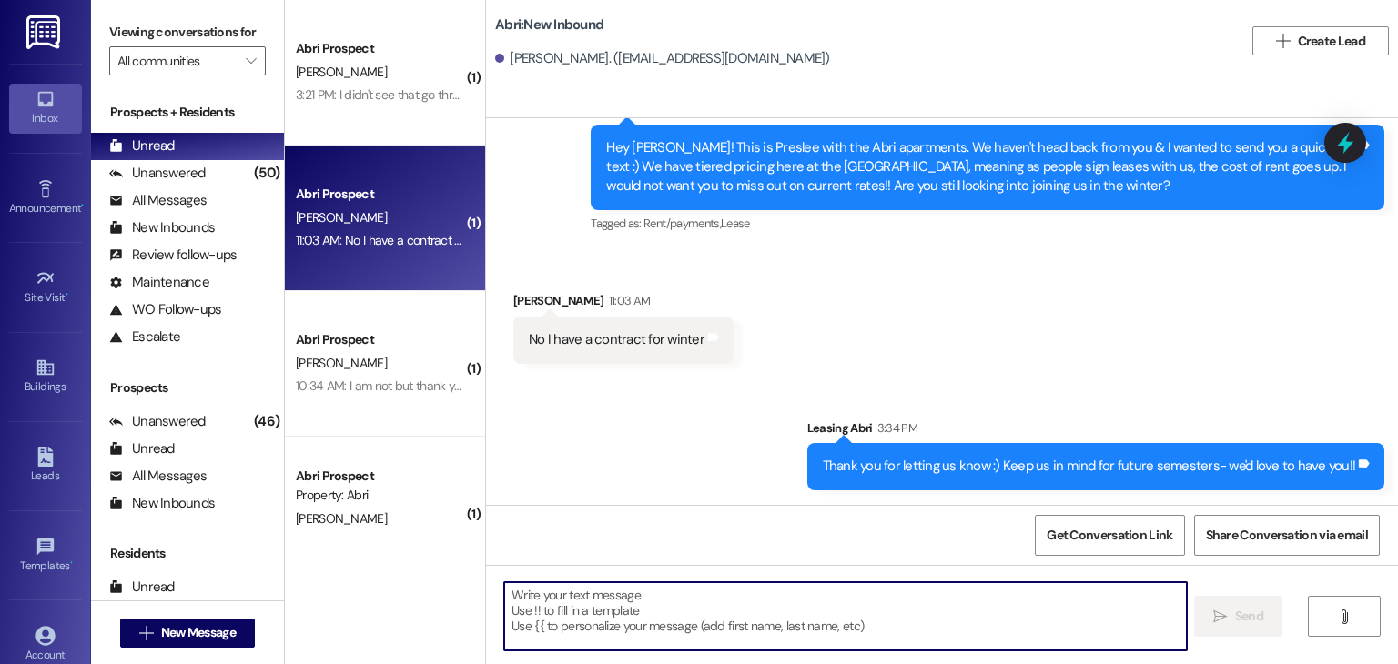
scroll to position [240, 0]
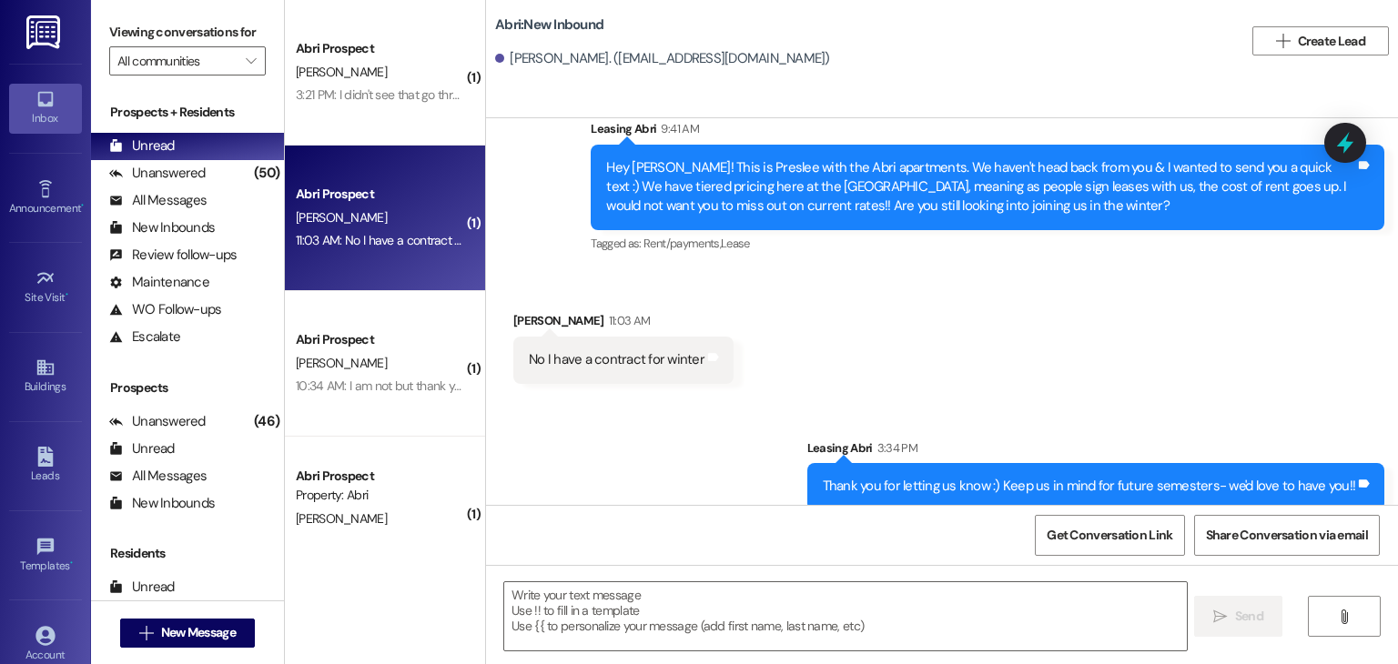
click at [770, 365] on div "Received via SMS [PERSON_NAME] 11:03 AM No I have a contract for winter Tags an…" at bounding box center [942, 333] width 912 height 126
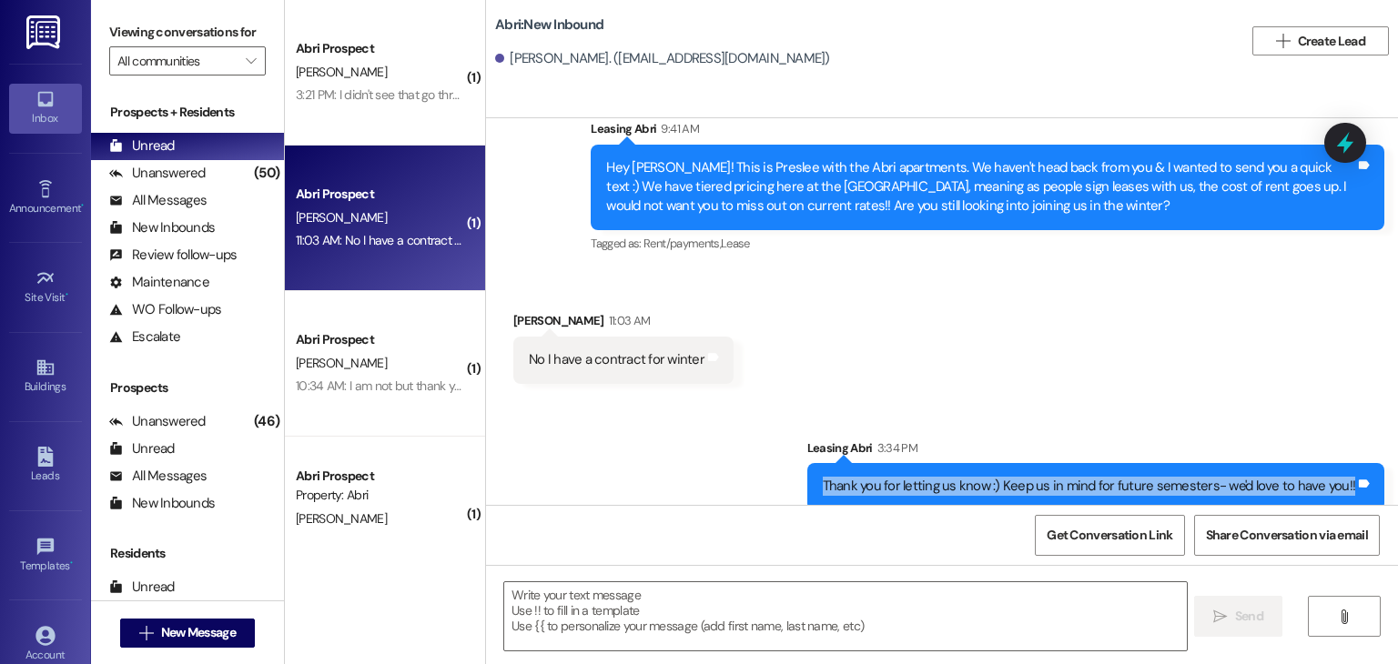
drag, startPoint x: 831, startPoint y: 466, endPoint x: 1352, endPoint y: 499, distance: 522.4
click at [1352, 499] on div "Sent via SMS Leasing Abri 3:34 PM Thank you for letting us know :) Keep us in m…" at bounding box center [1095, 474] width 605 height 99
copy div "Thank you for letting us know :) Keep us in mind for future semesters- we'd lov…"
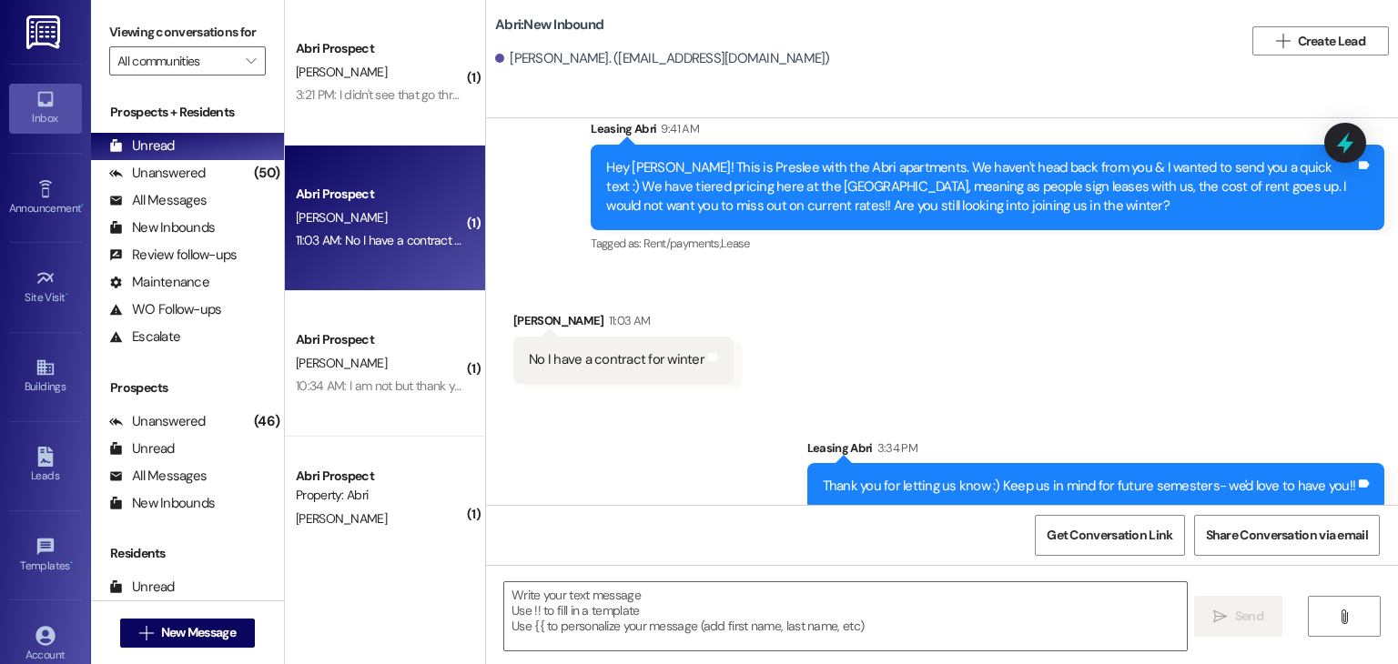
click at [1186, 376] on div "Received via SMS [PERSON_NAME] 11:03 AM No I have a contract for winter Tags an…" at bounding box center [942, 333] width 912 height 126
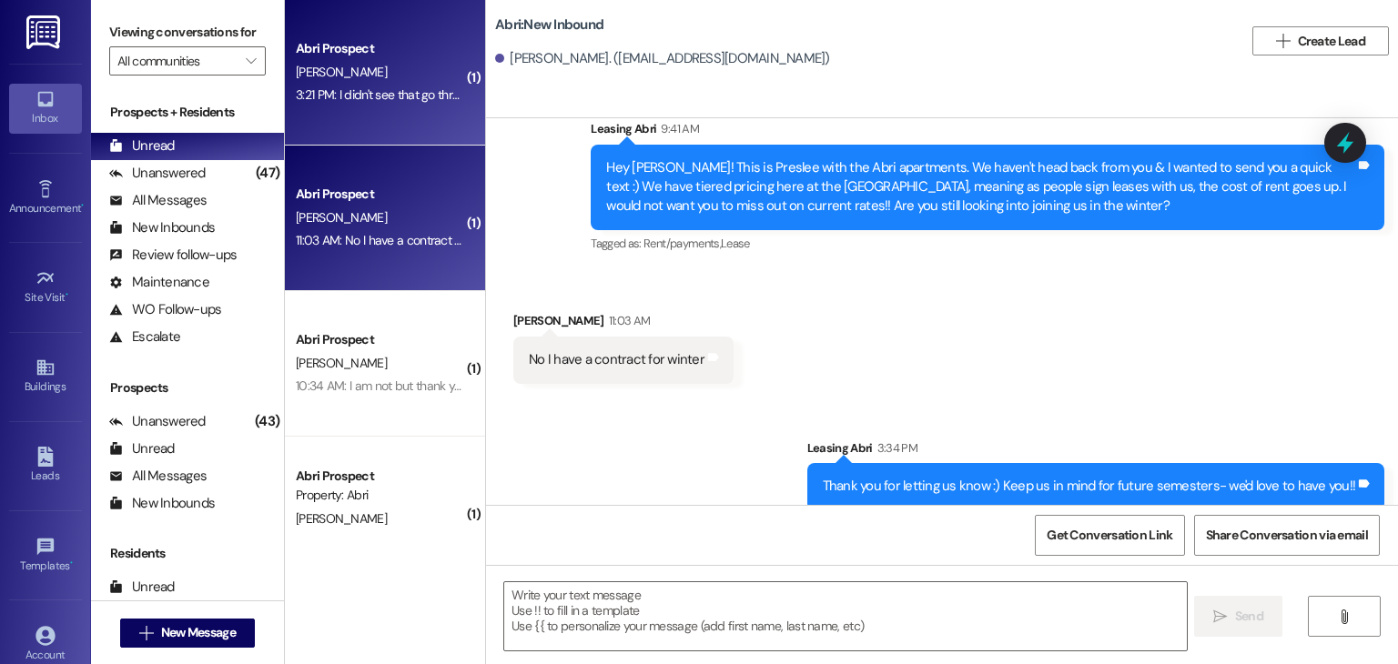
click at [375, 111] on div "Abri Prospect [PERSON_NAME] 3:21 PM: I didn't see that go through the bank. I'l…" at bounding box center [385, 73] width 200 height 146
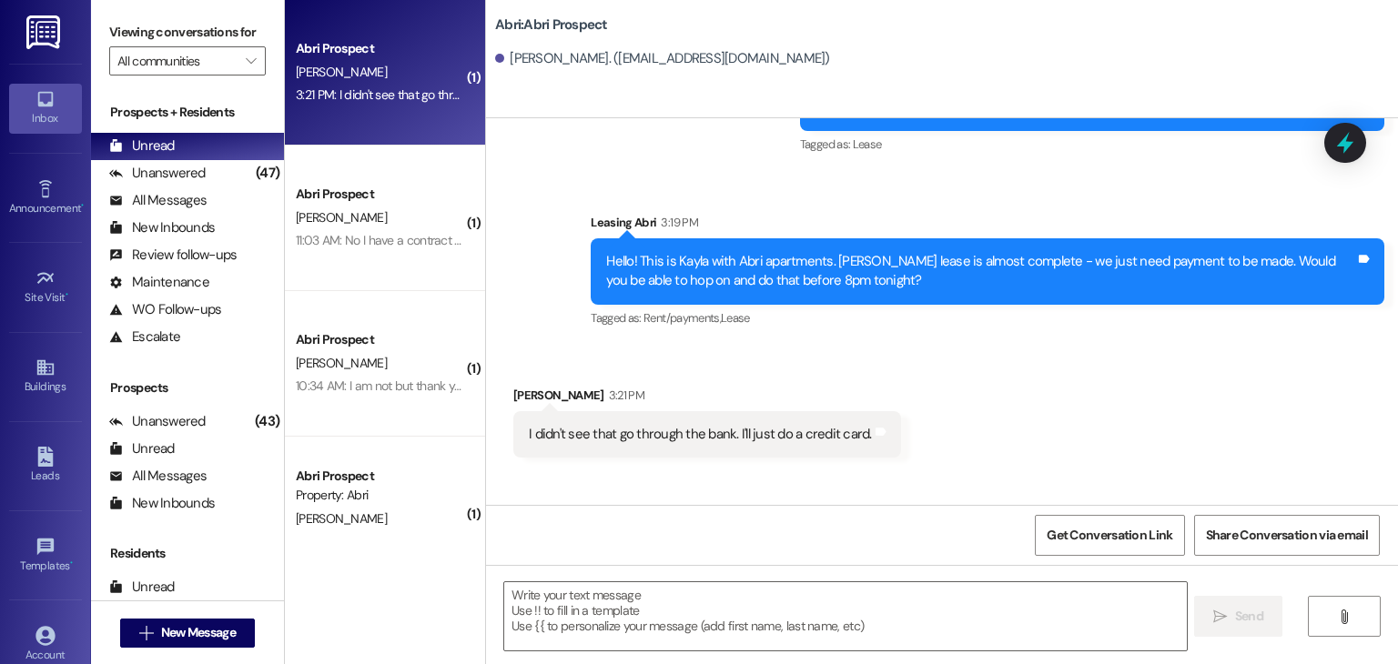
scroll to position [1647, 0]
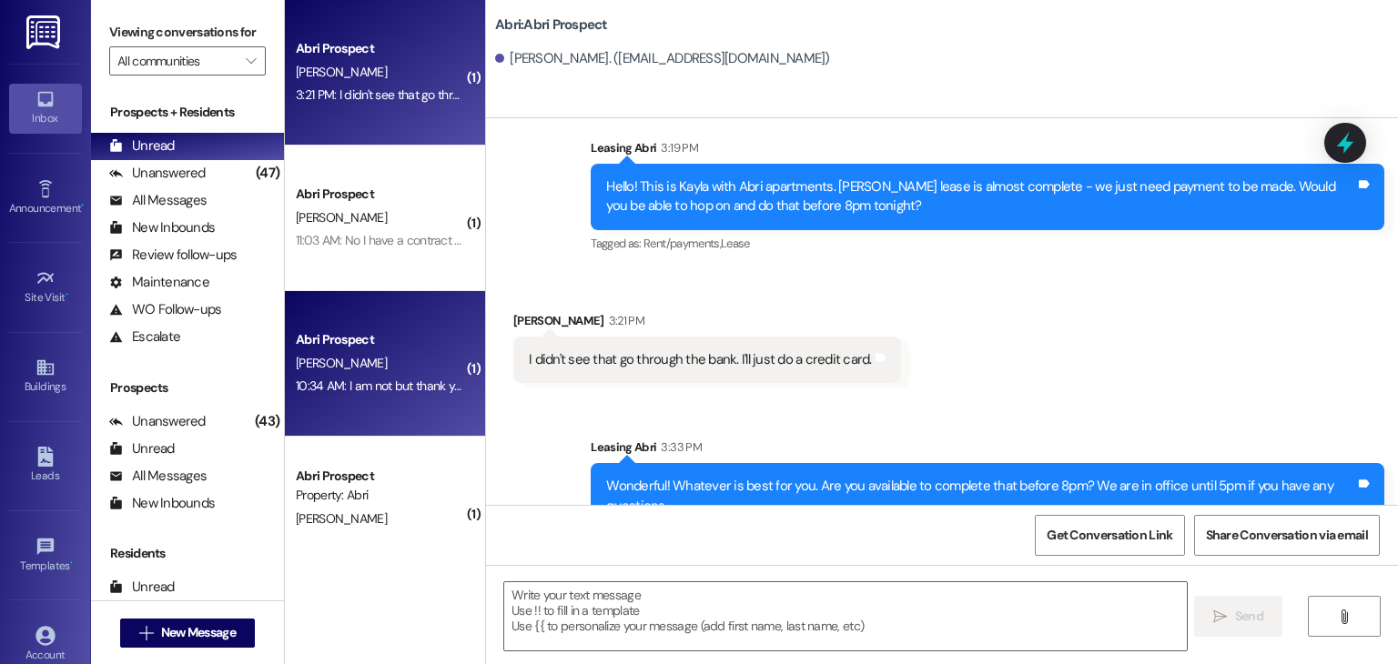
click at [399, 375] on div "10:34 AM: I am not but thank you 10:34 AM: I am not but thank you" at bounding box center [380, 386] width 172 height 23
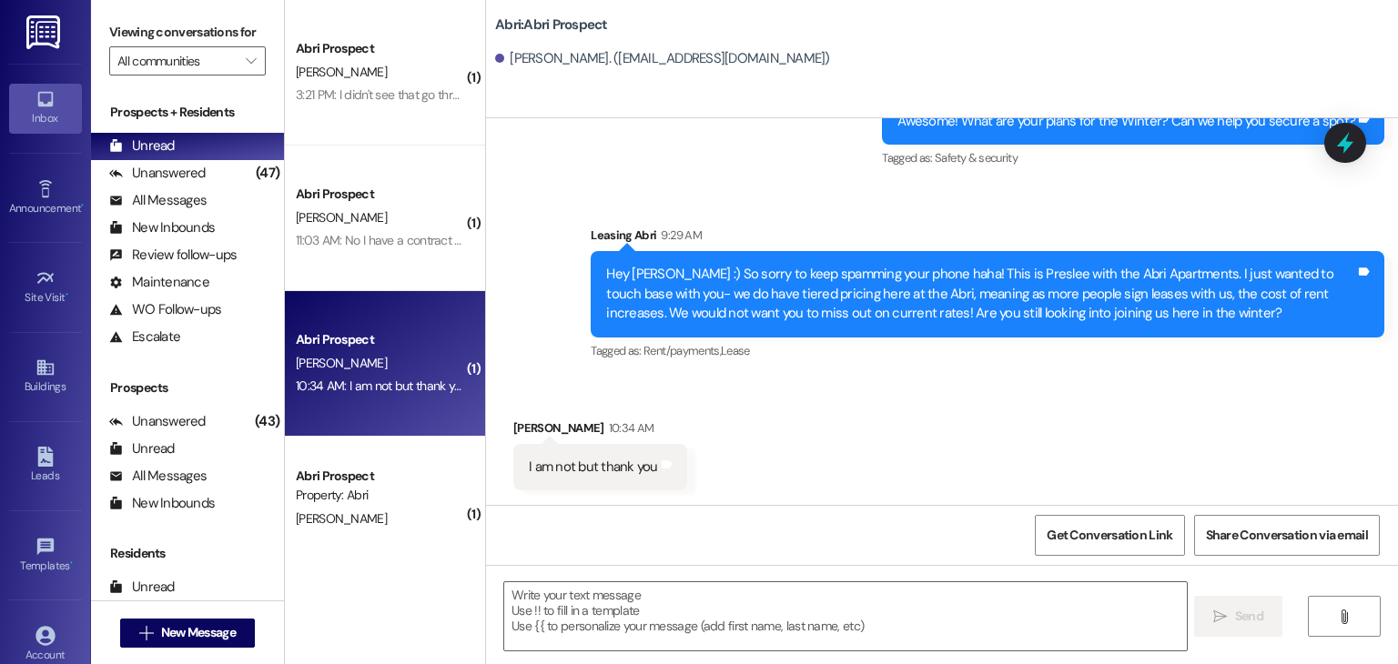
scroll to position [799, 0]
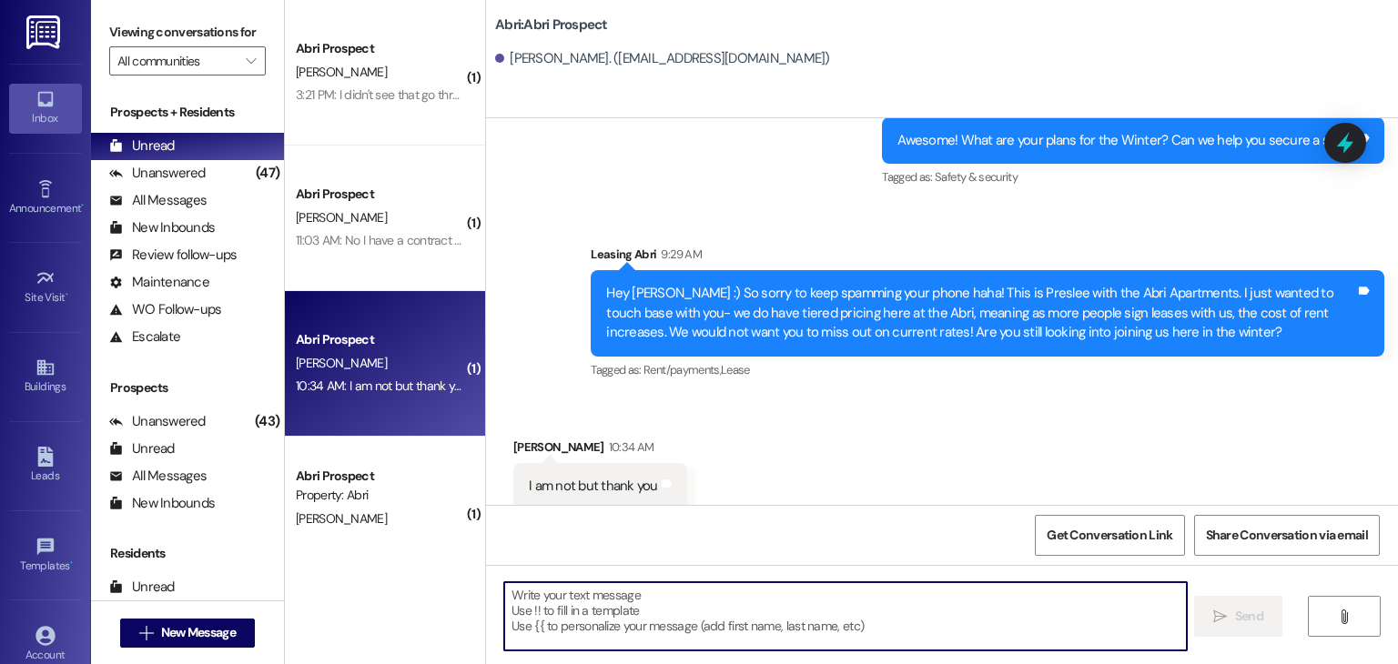
click at [628, 594] on textarea at bounding box center [844, 616] width 681 height 68
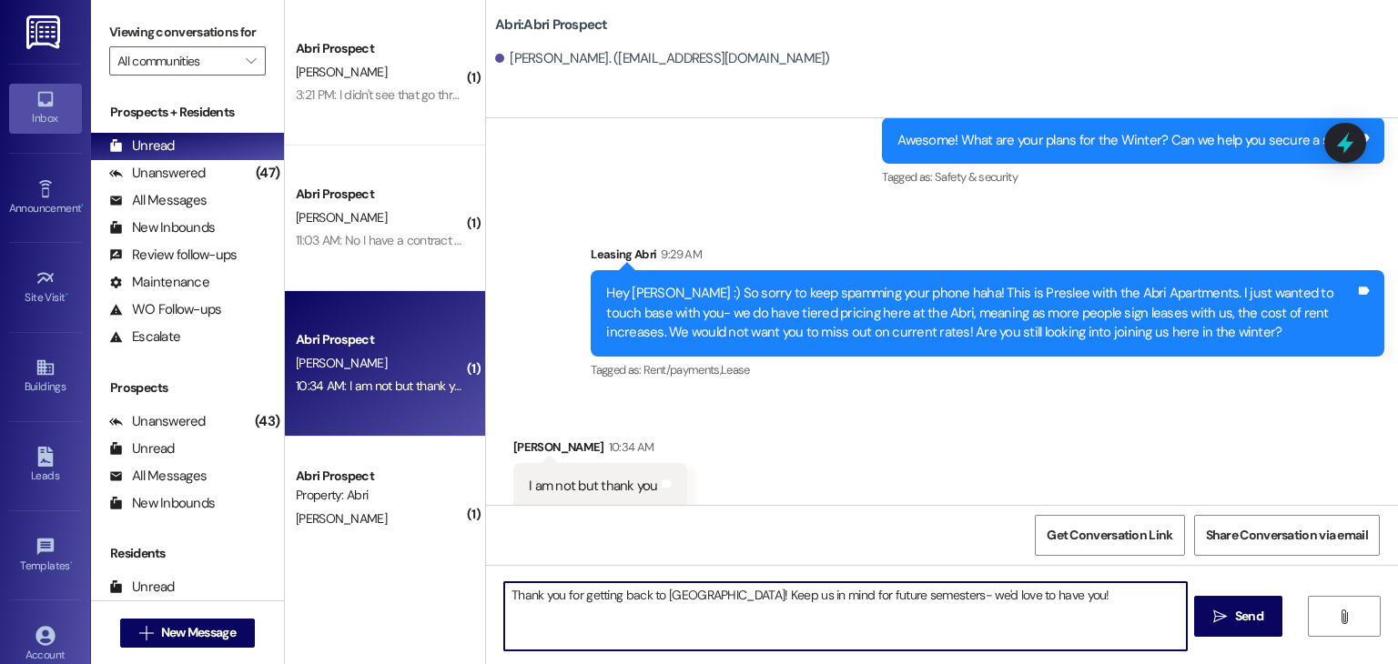
type textarea "Thank you for getting back to [GEOGRAPHIC_DATA]! Keep us in mind for future sem…"
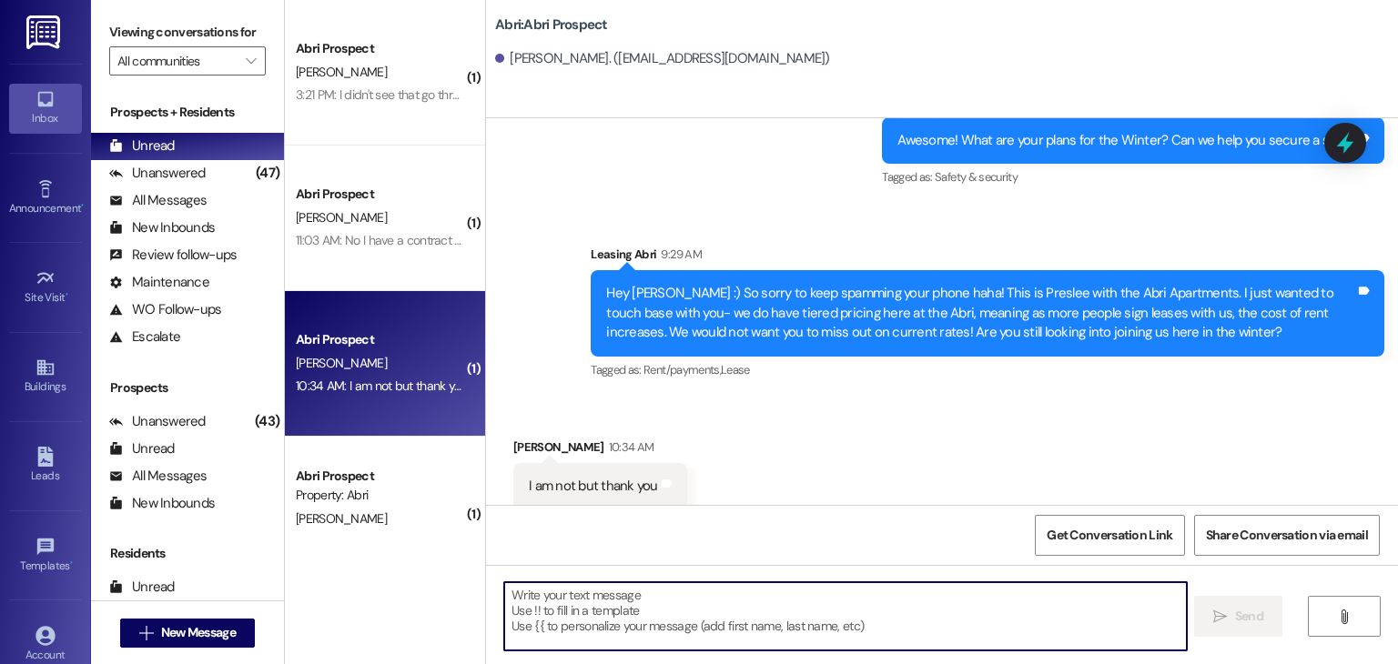
scroll to position [925, 0]
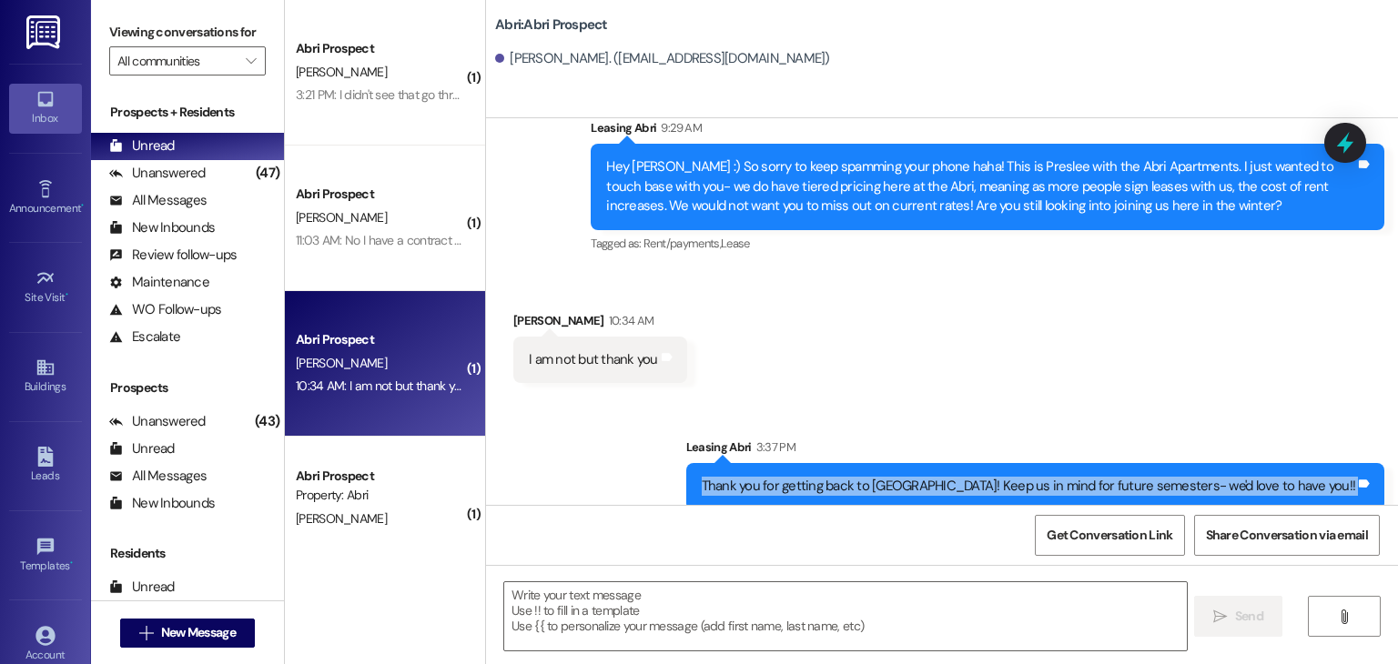
drag, startPoint x: 819, startPoint y: 466, endPoint x: 1362, endPoint y: 505, distance: 544.6
click at [1362, 505] on div "Sent via SMS Leasing Abri [DATE] 11:20 AM Hey [PERSON_NAME]!! [PERSON_NAME] her…" at bounding box center [942, 450] width 912 height 664
copy div "Thank you for getting back to [GEOGRAPHIC_DATA]! Keep us in mind for future sem…"
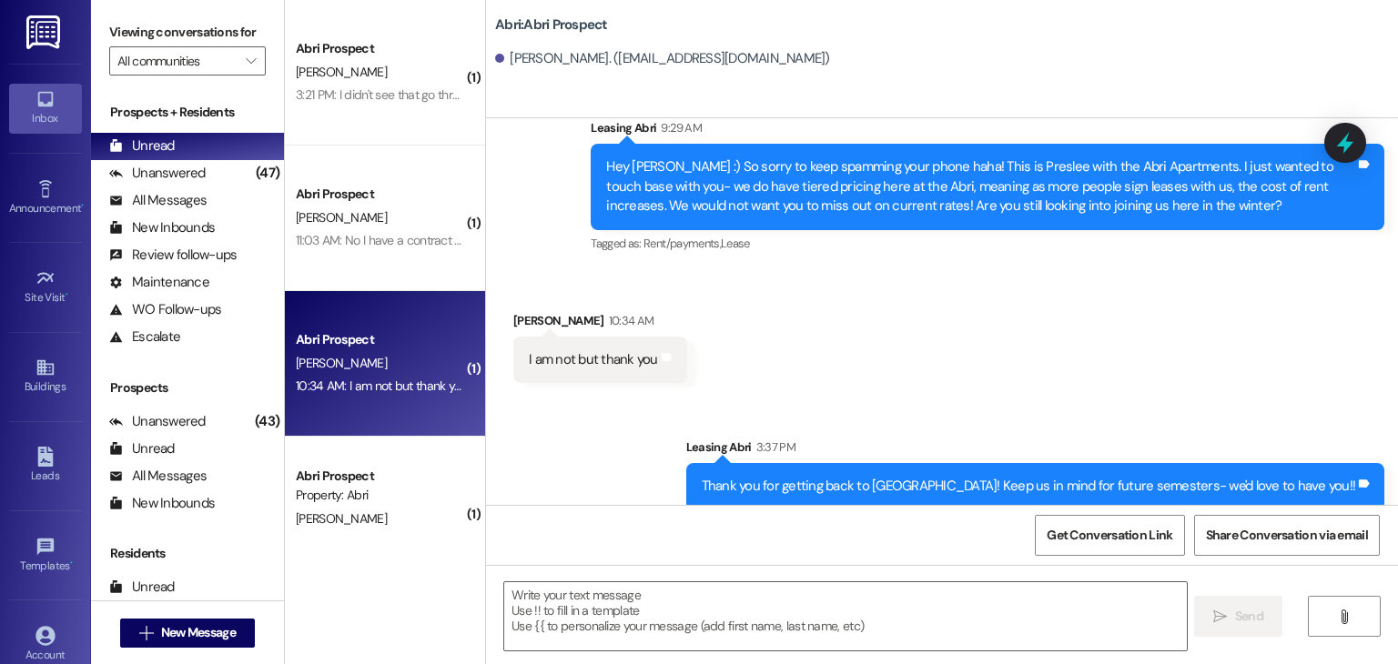
click at [598, 423] on div "Sent via SMS Leasing Abri 3:37 PM Thank you for getting back to [GEOGRAPHIC_DAT…" at bounding box center [942, 460] width 912 height 126
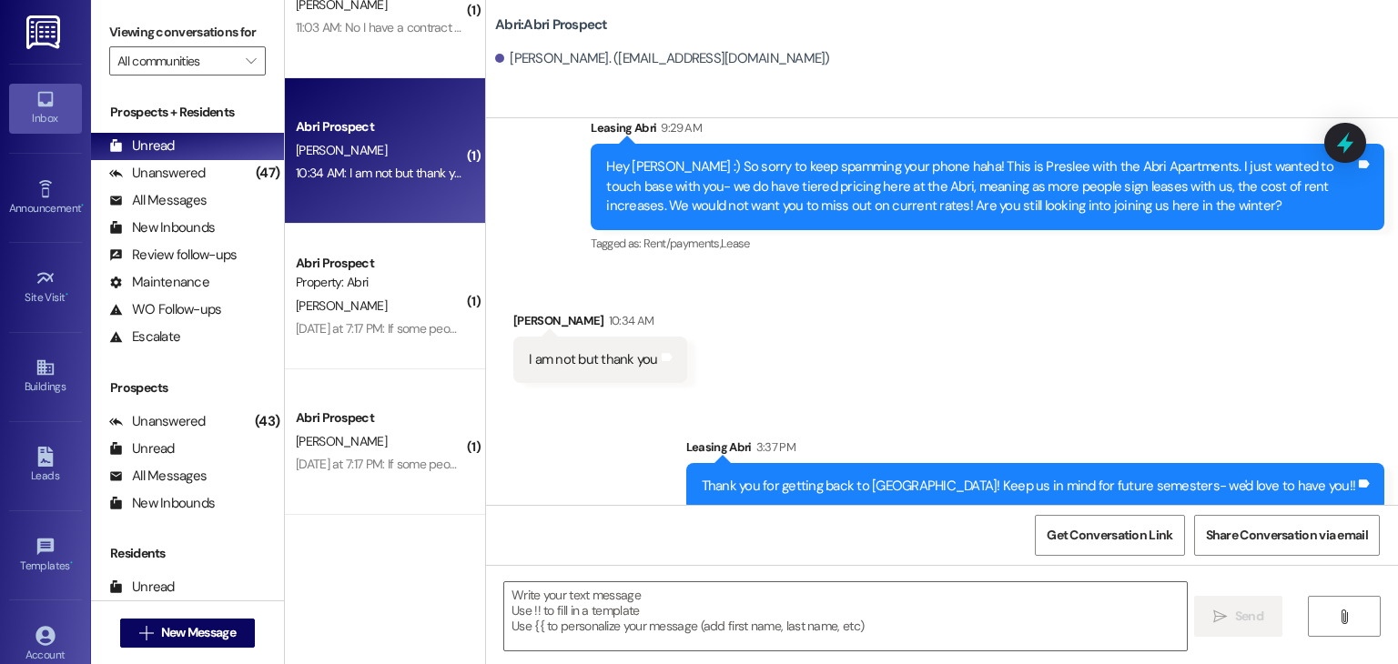
scroll to position [215, 0]
click at [438, 308] on div "[PERSON_NAME]" at bounding box center [380, 304] width 172 height 23
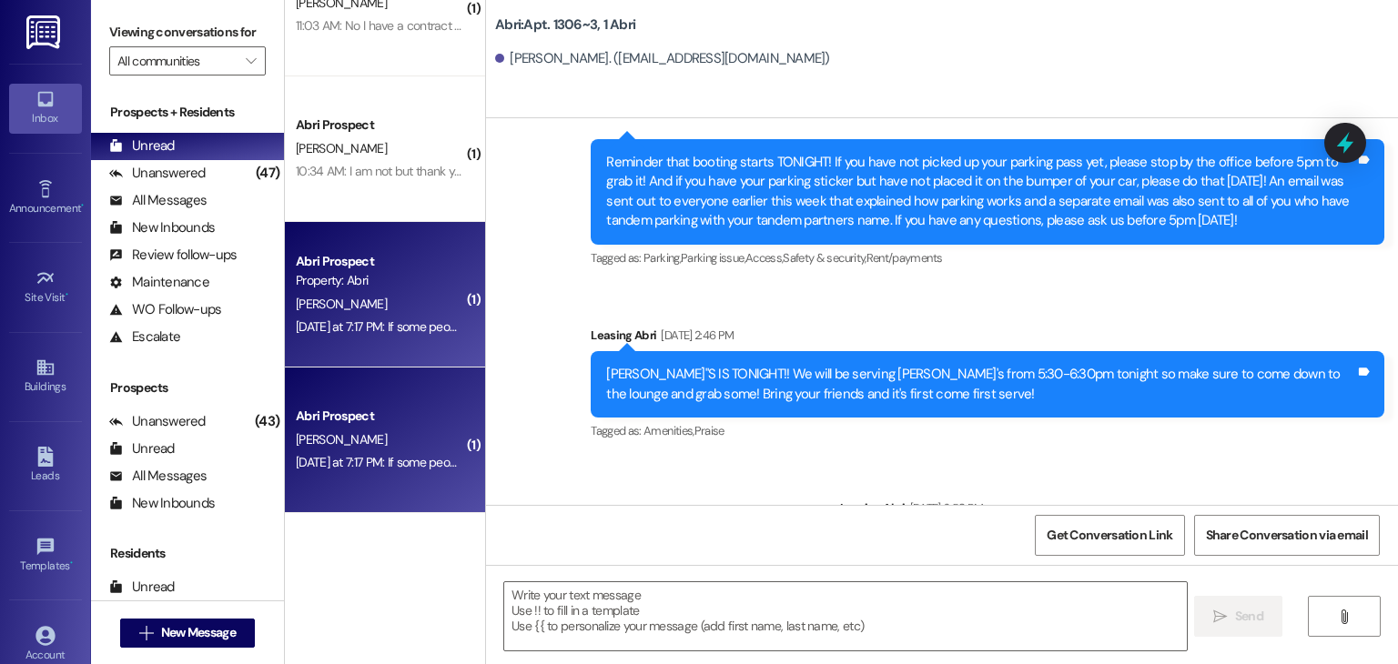
scroll to position [25703, 0]
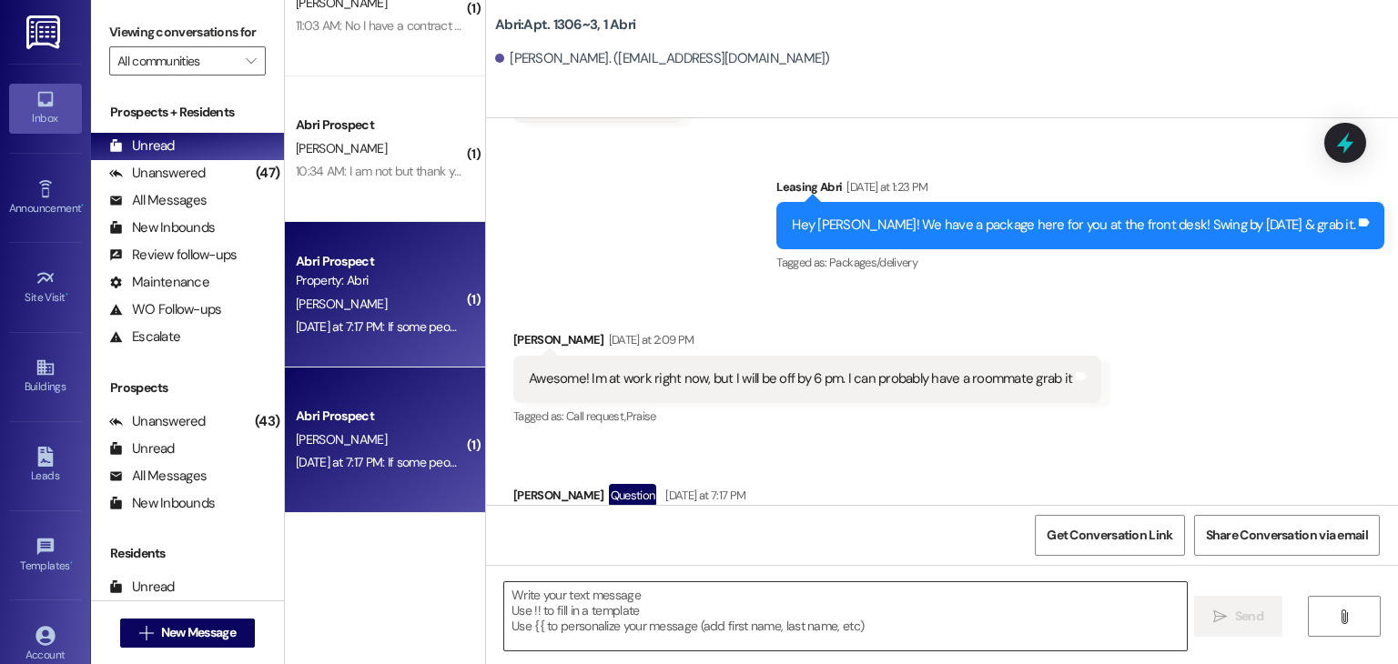
click at [612, 597] on textarea at bounding box center [844, 616] width 681 height 68
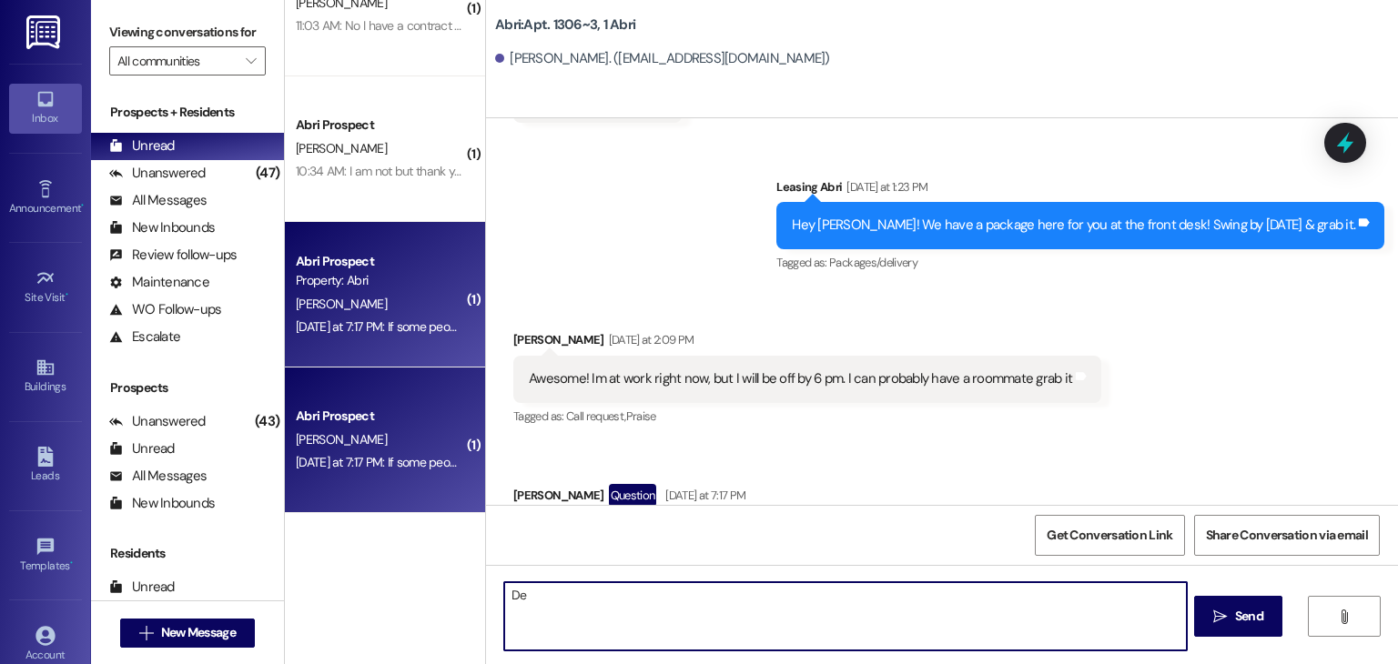
type textarea "D"
click at [856, 595] on textarea "That would vary depending on the person selling their contract, yes. It is tied…" at bounding box center [844, 616] width 681 height 68
click at [844, 595] on textarea "That would vary depending on the person selling their contract, yes. It is tied…" at bounding box center [844, 616] width 681 height 68
click at [861, 595] on textarea "Yes! It is tied to whatever they have on their contract." at bounding box center [844, 616] width 681 height 68
click at [904, 594] on textarea "Yes! It is tied to whatever they have on their lease. Standard parking for wint…" at bounding box center [844, 616] width 681 height 68
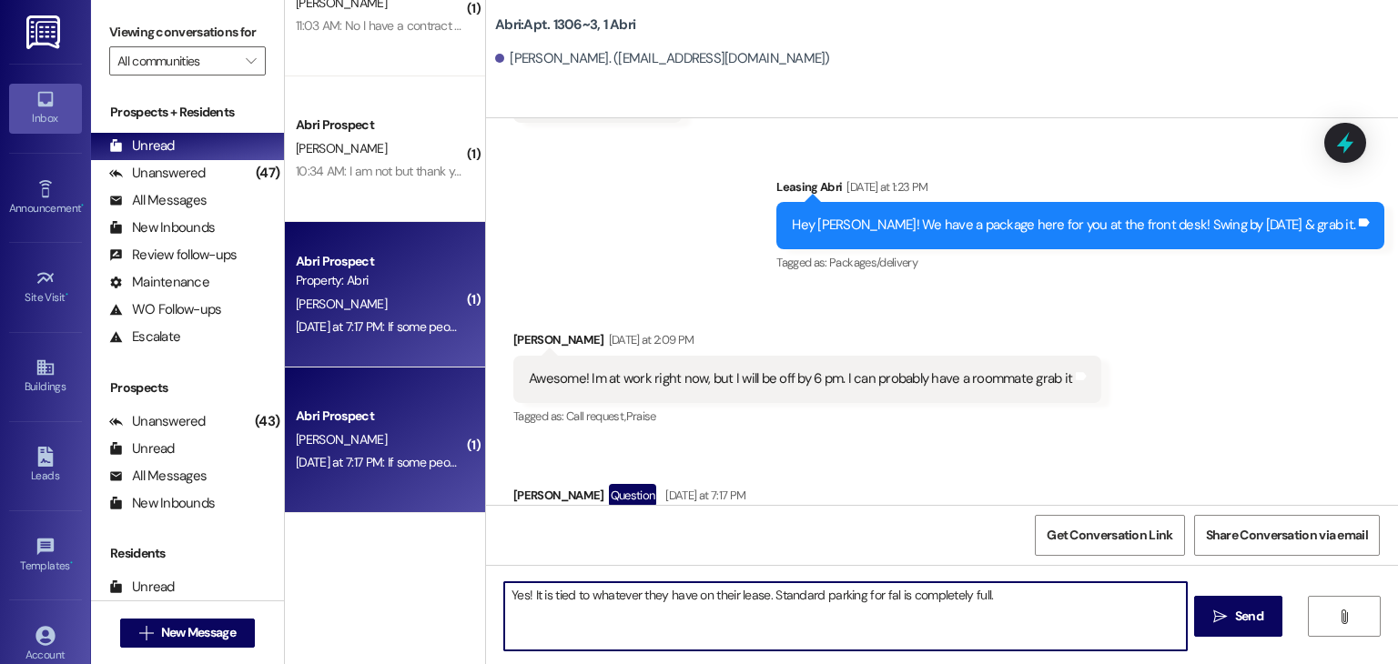
type textarea "Yes! It is tied to whatever they have on their lease. Standard parking for fall…"
click at [997, 597] on textarea "Yes! It is tied to whatever they have on their lease. Standard parking for fall…" at bounding box center [844, 616] width 681 height 68
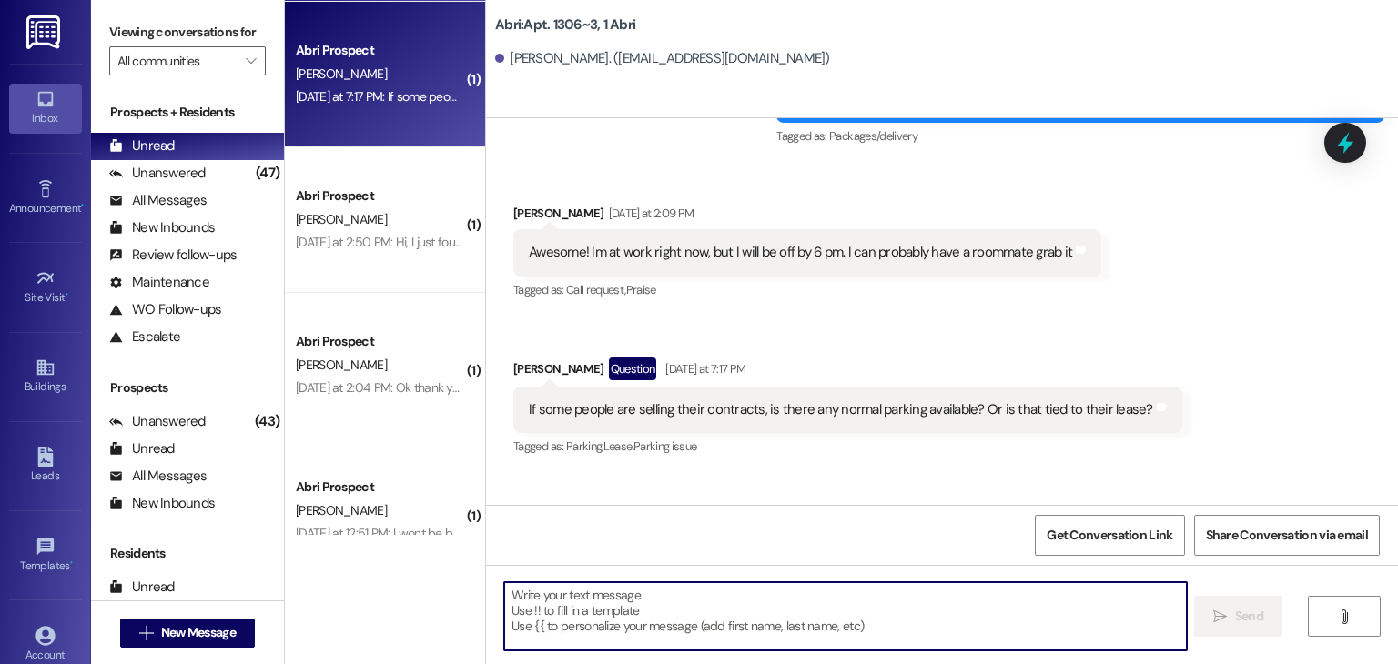
scroll to position [593, 0]
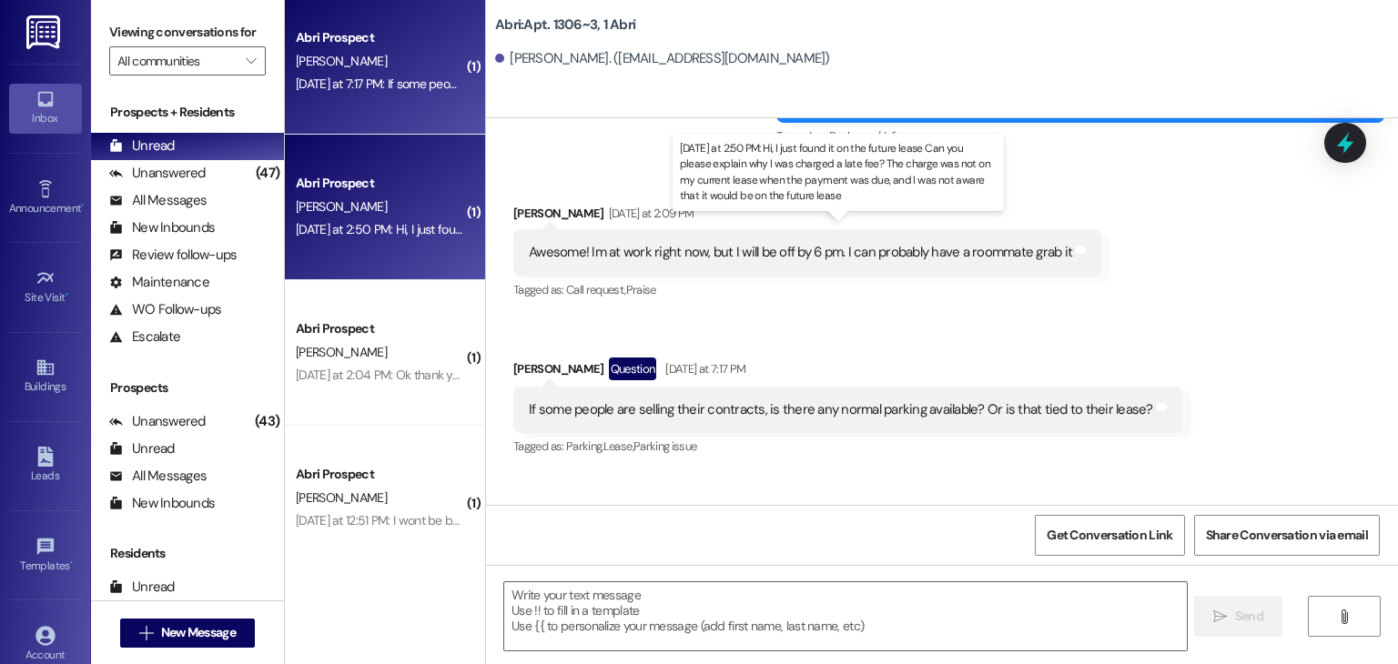
click at [358, 227] on div "Yesterday at 2:50 PM: Hi, I just found it on the future lease Can you please ex…" at bounding box center [915, 229] width 1239 height 16
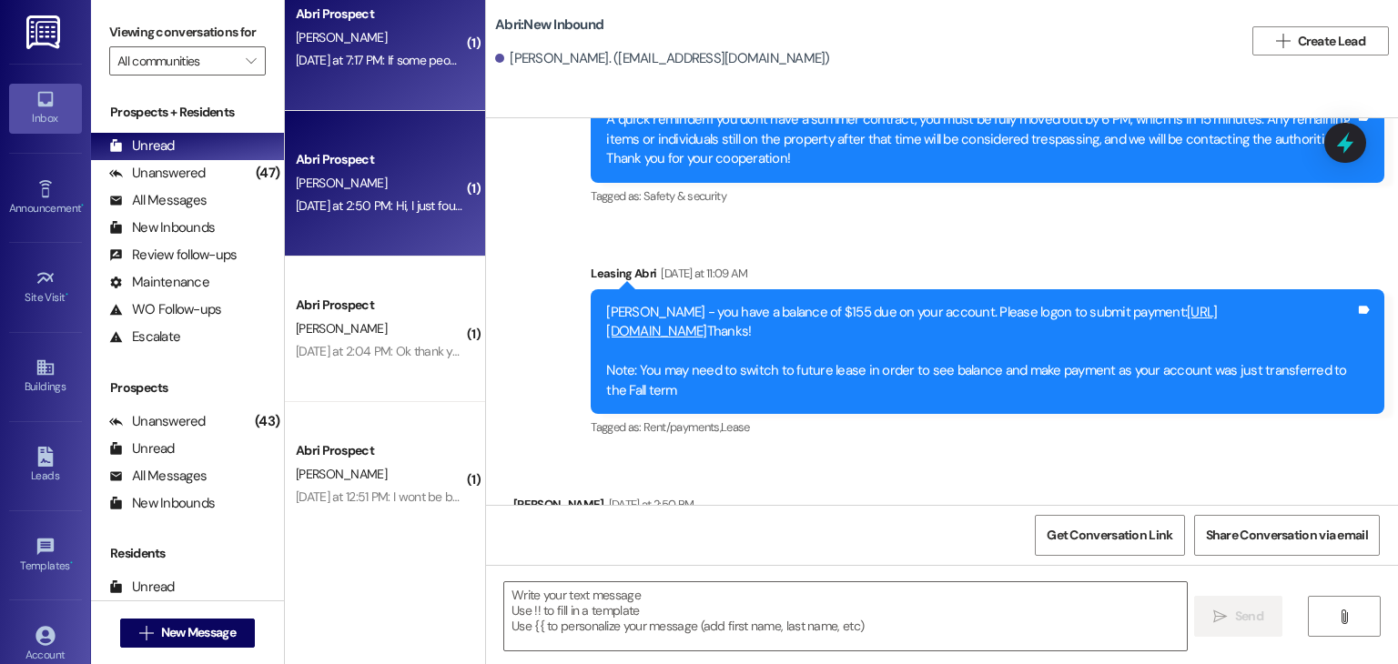
scroll to position [630, 0]
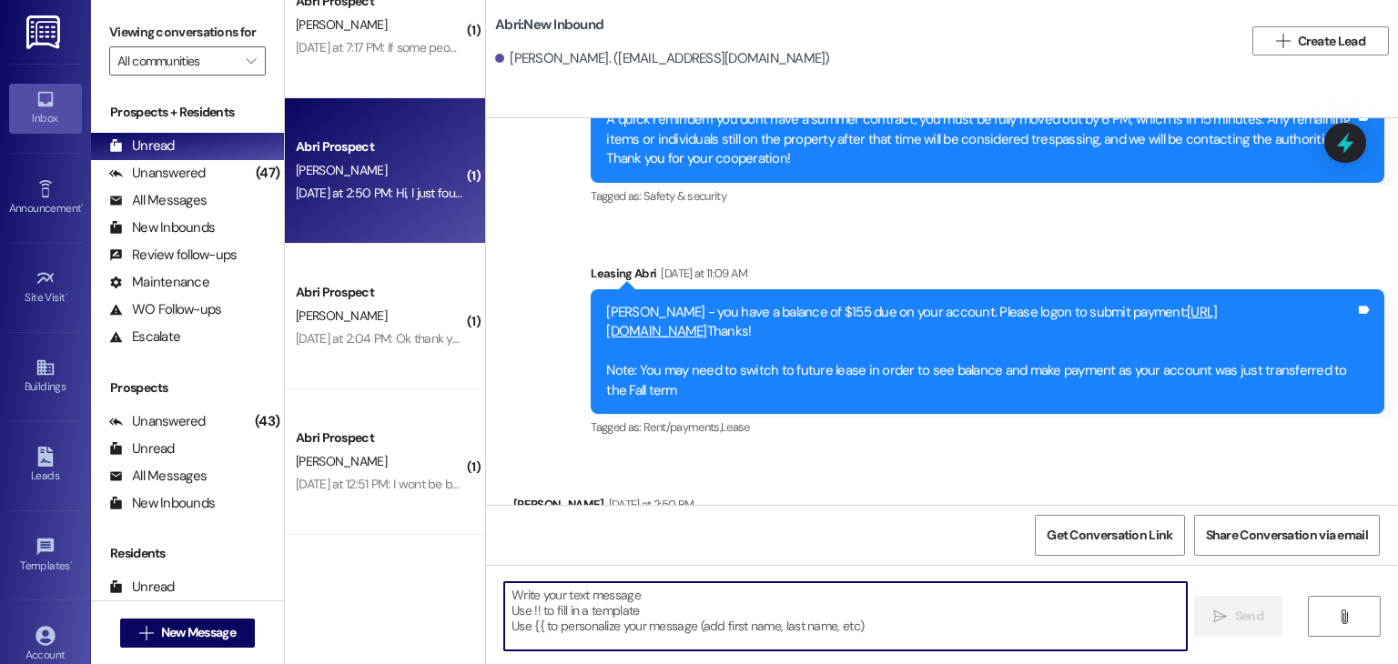
click at [571, 609] on textarea at bounding box center [844, 616] width 681 height 68
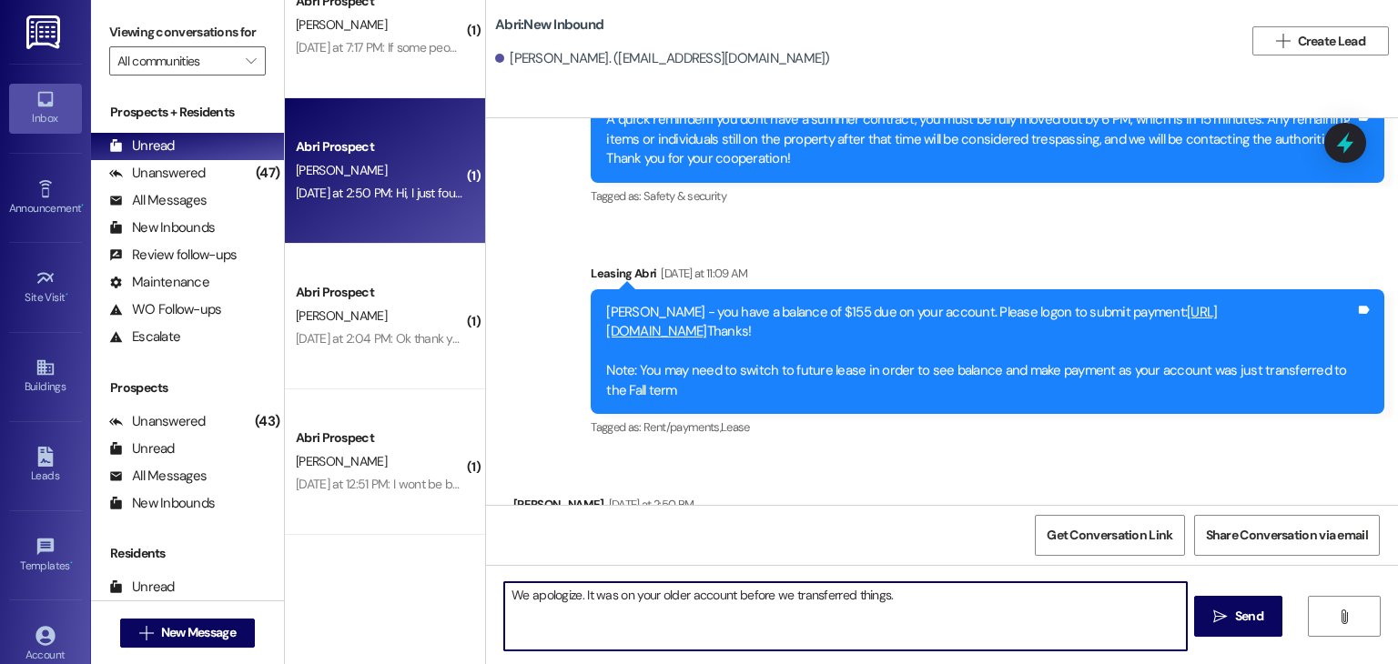
click at [905, 590] on textarea "We apologize. It was on your older account before we transferred things." at bounding box center [844, 616] width 681 height 68
click at [575, 597] on textarea "We apologize. It was on your older account before we transferred things over to…" at bounding box center [844, 616] width 681 height 68
type textarea "We apologize! It was on your older account before we transferred things over to…"
click at [591, 634] on textarea "We apologize! It was on your older account before we transferred things over to…" at bounding box center [844, 616] width 681 height 68
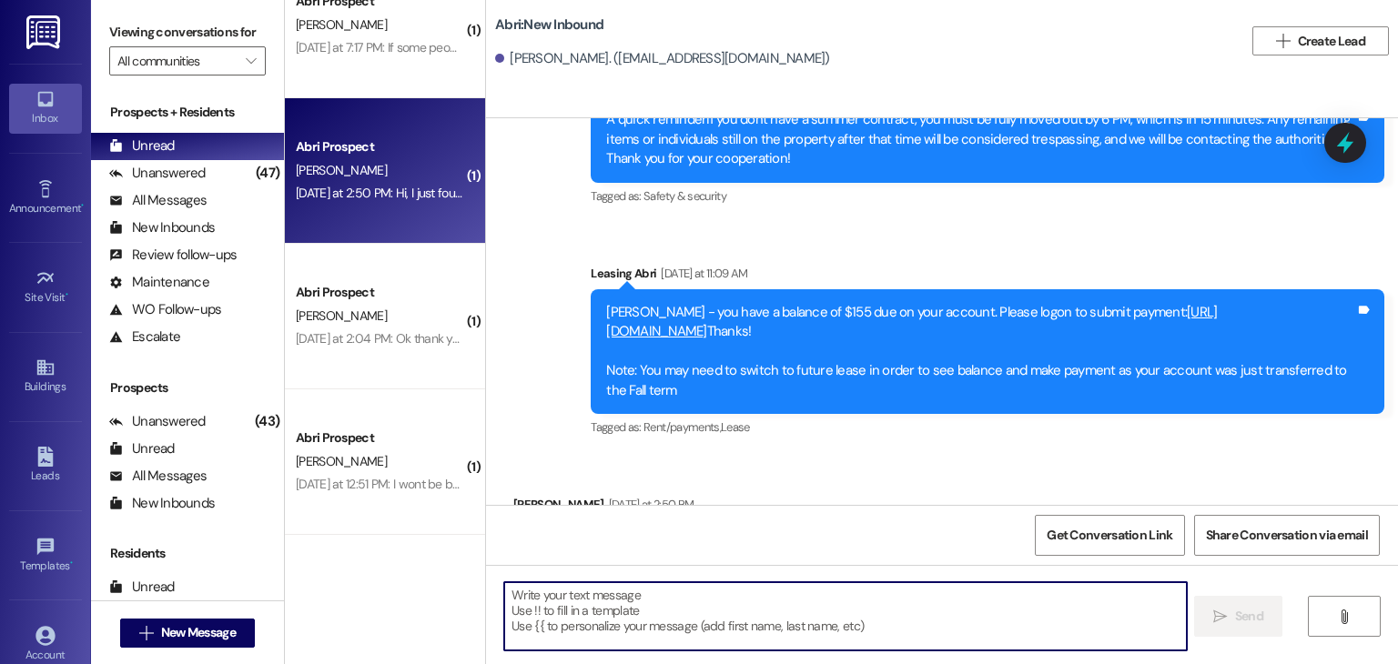
scroll to position [27723, 0]
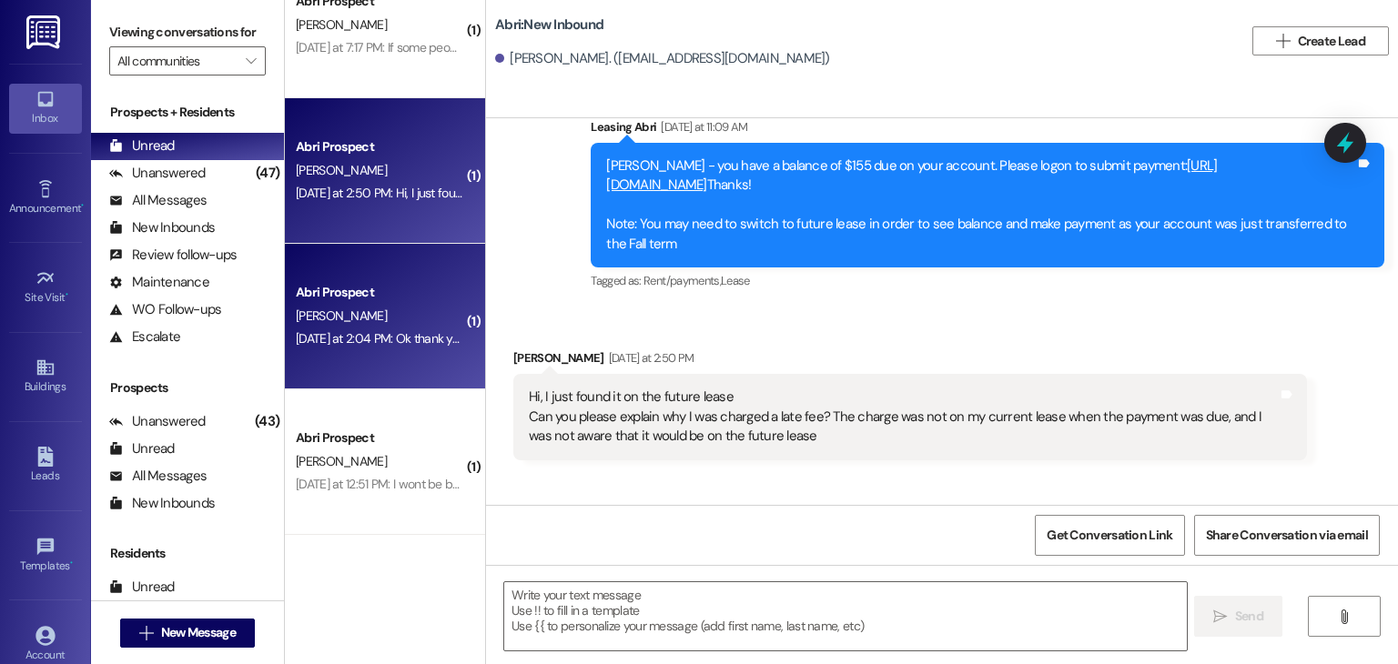
click at [371, 318] on div "C. Johnston" at bounding box center [380, 316] width 172 height 23
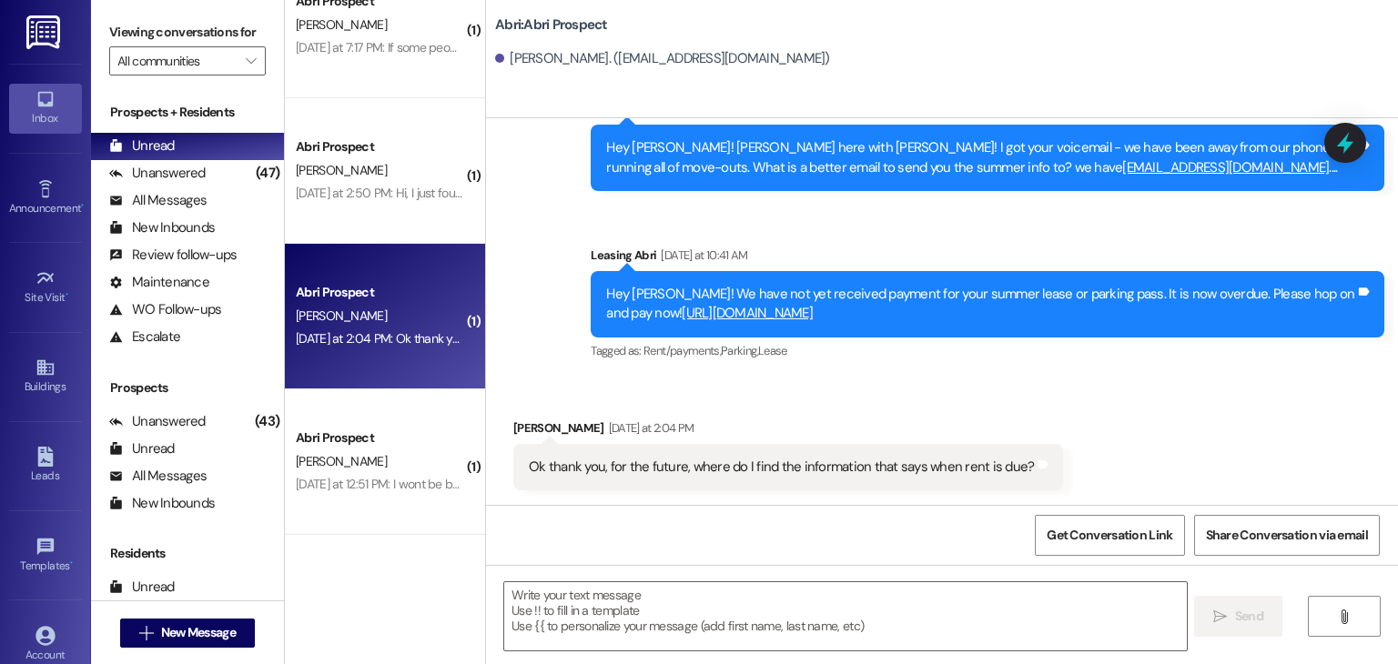
scroll to position [247, 0]
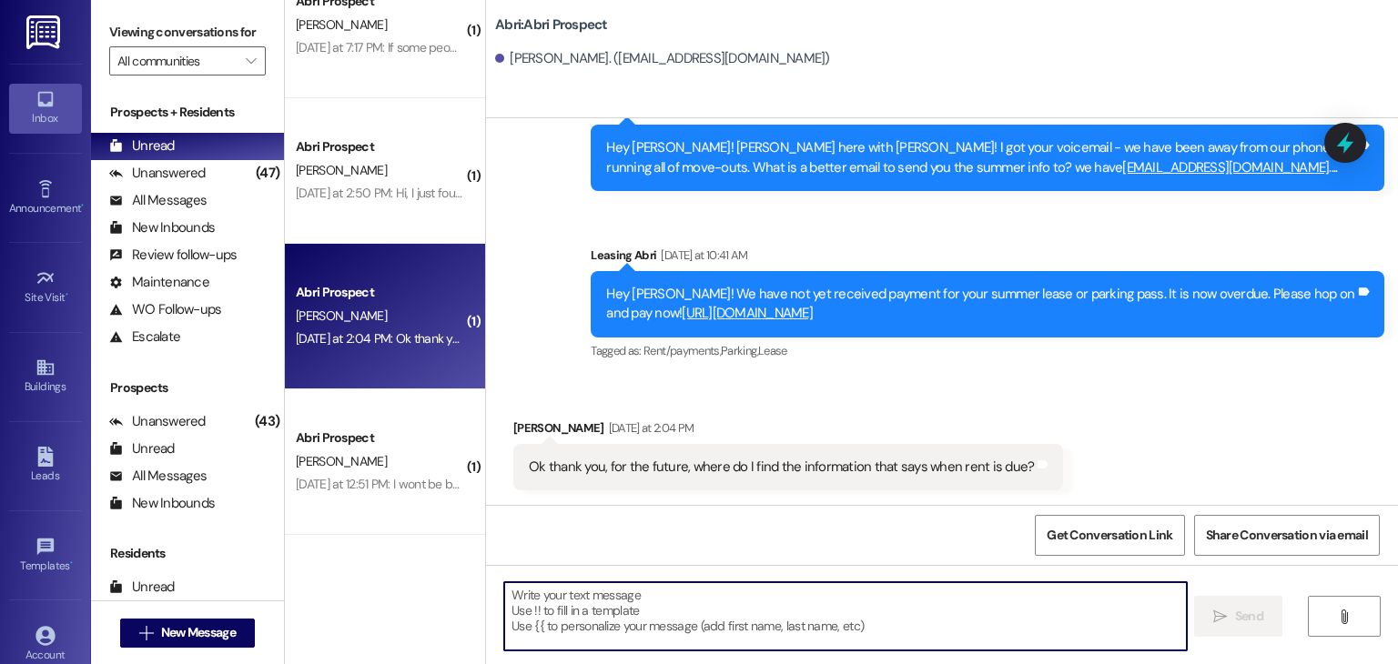
click at [627, 606] on textarea at bounding box center [844, 616] width 681 height 68
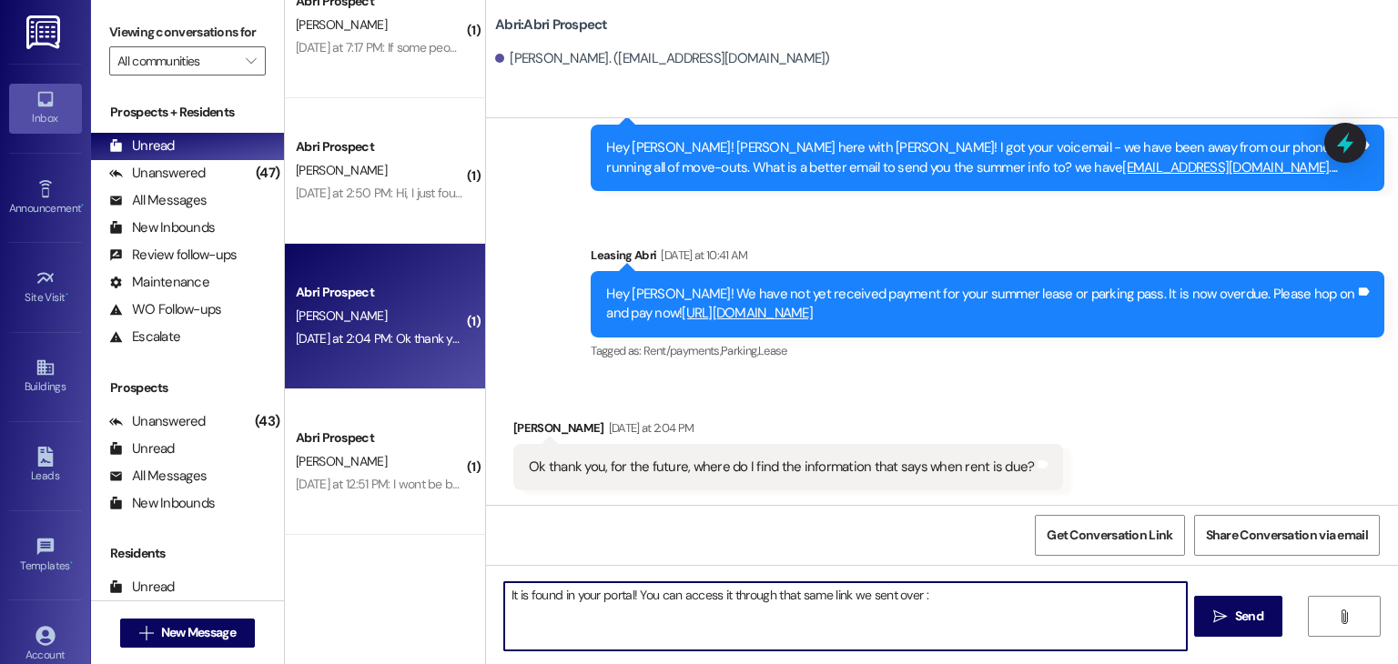
type textarea "It is found in your portal! You can access it through that same link we sent ov…"
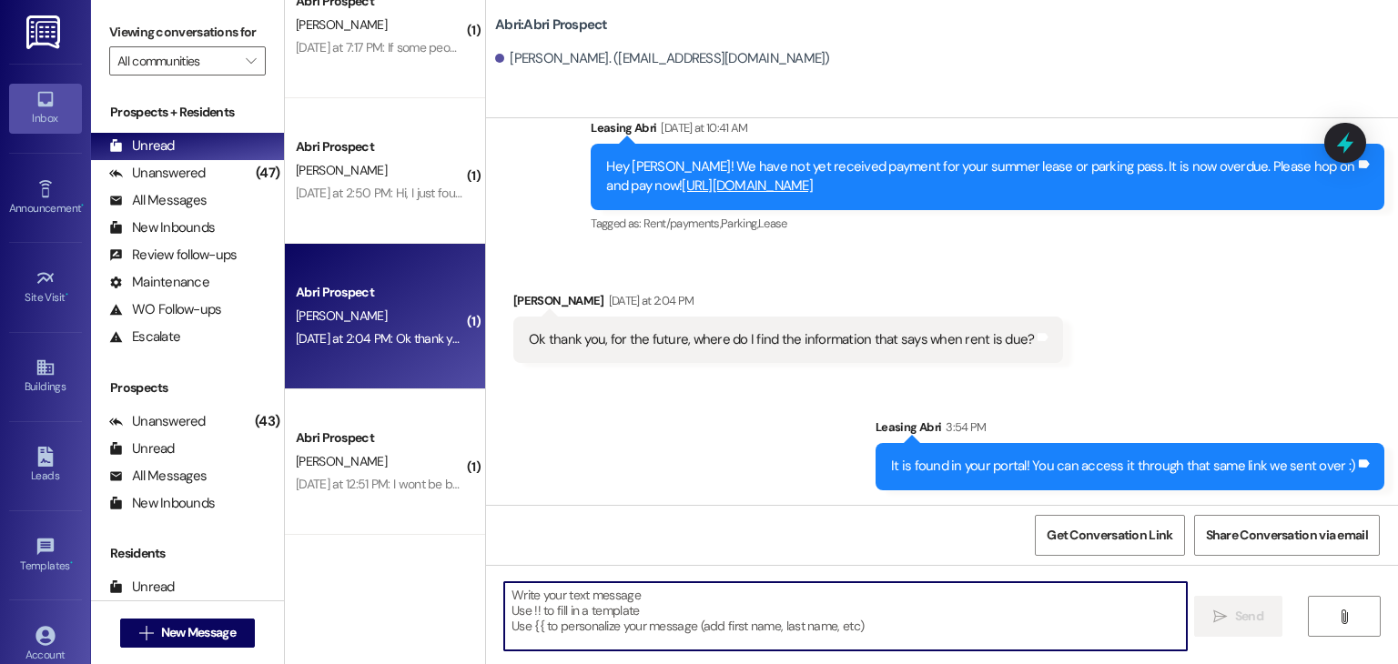
scroll to position [775, 0]
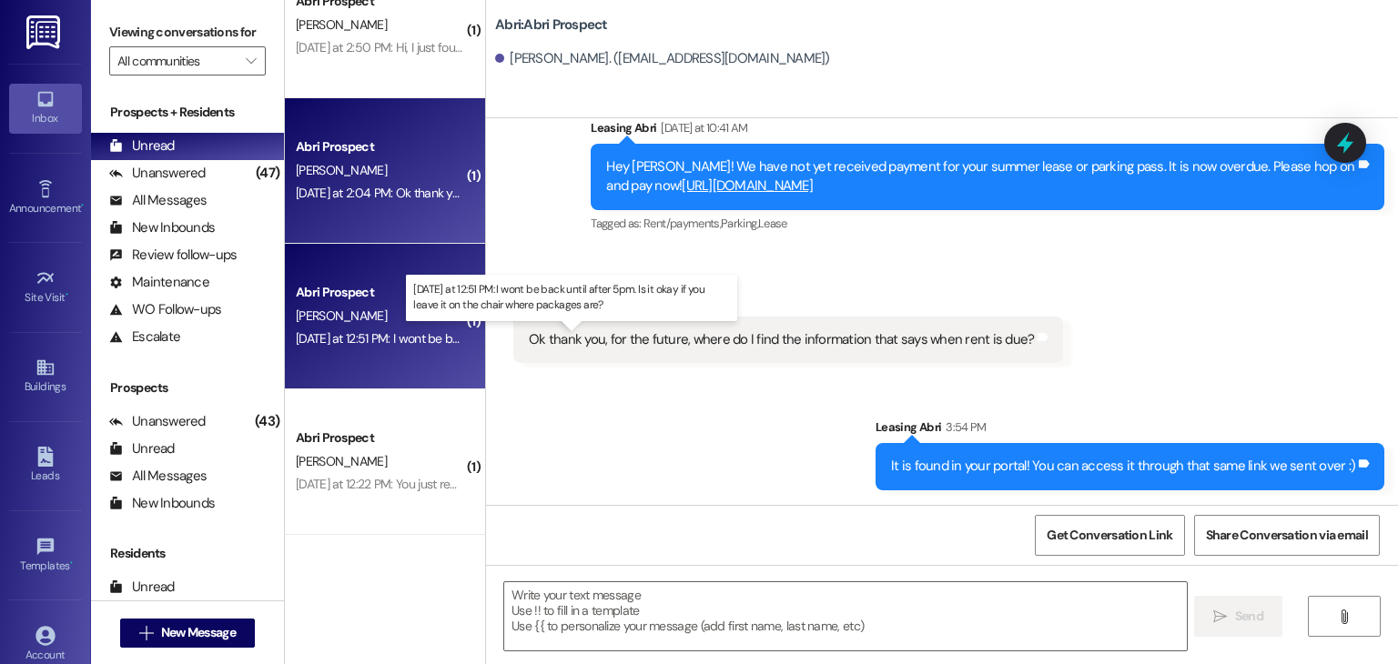
click at [353, 340] on div "Yesterday at 12:51 PM: I wont be back until after 5pm. Is it okay if you leave …" at bounding box center [576, 338] width 560 height 16
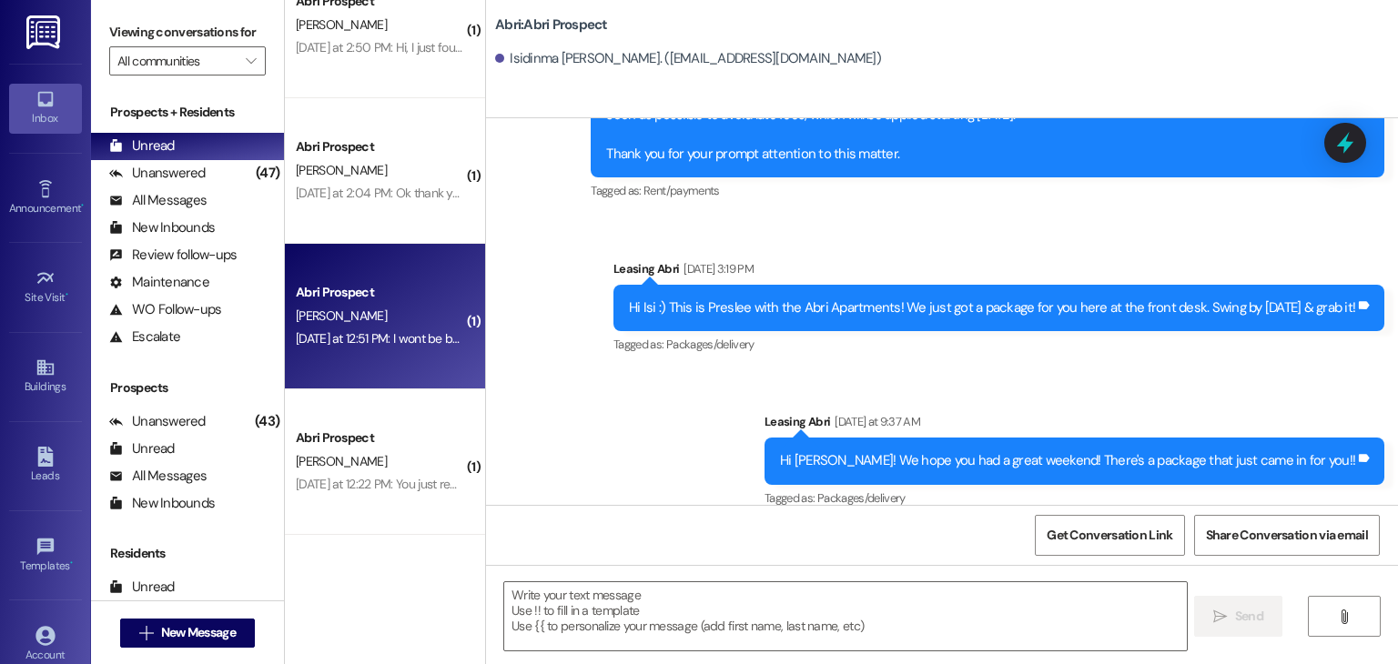
scroll to position [7294, 0]
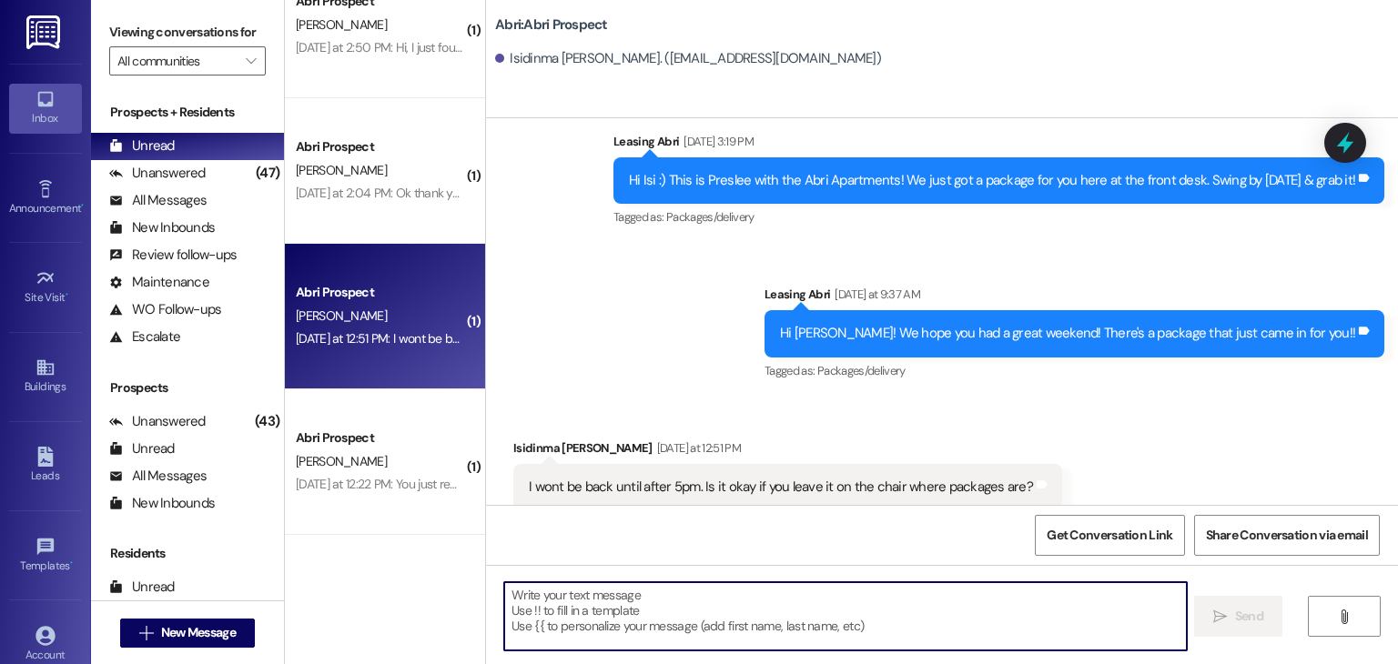
click at [641, 591] on textarea at bounding box center [844, 616] width 681 height 68
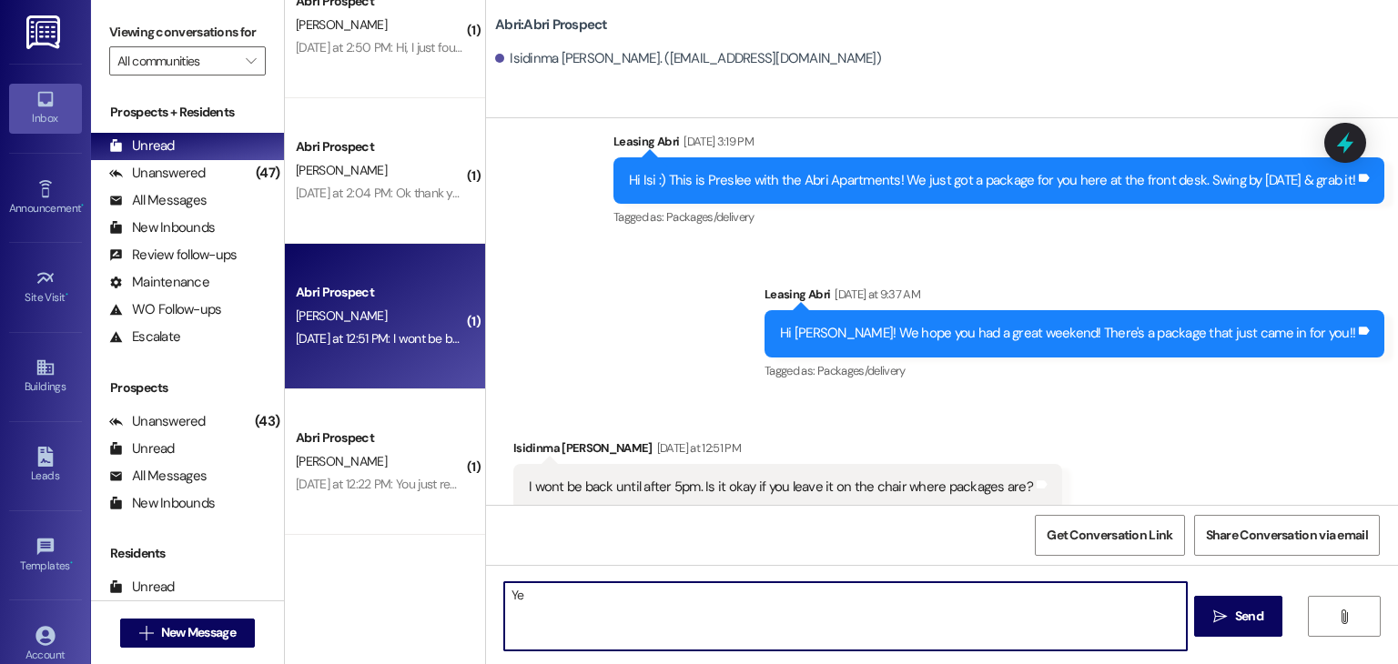
type textarea "Y"
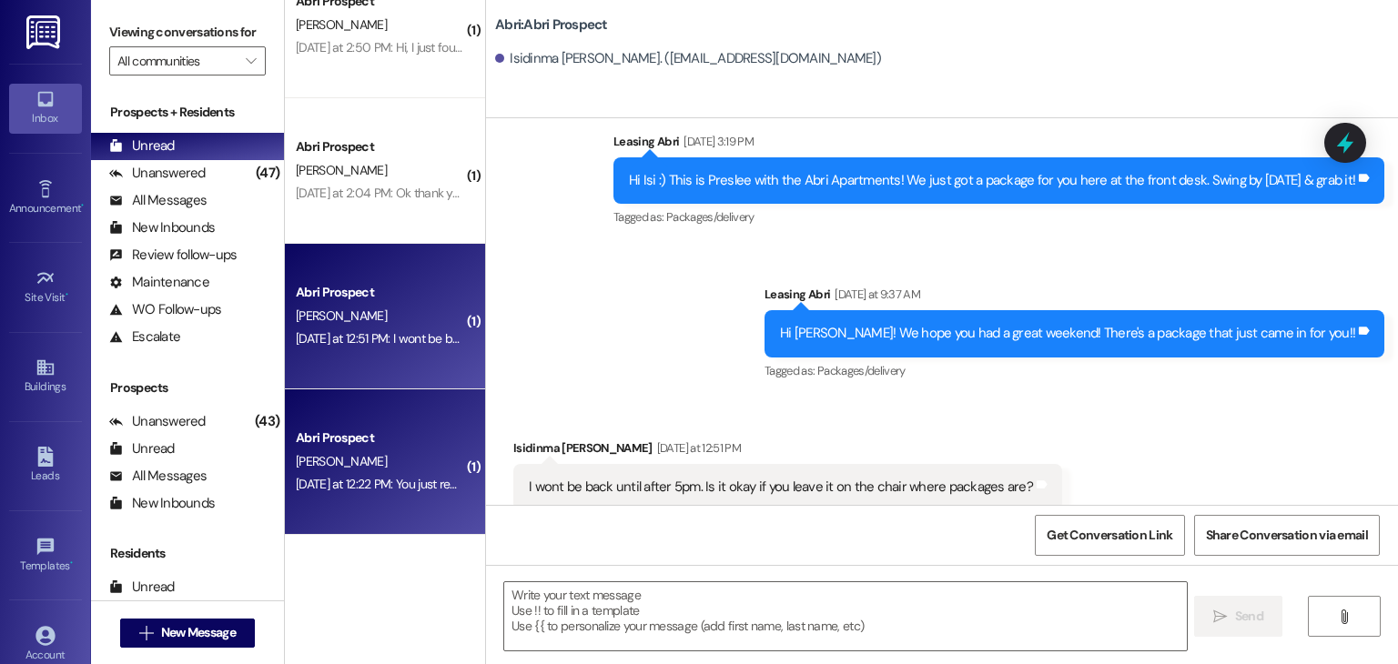
click at [393, 442] on div "Abri Prospect" at bounding box center [380, 438] width 168 height 19
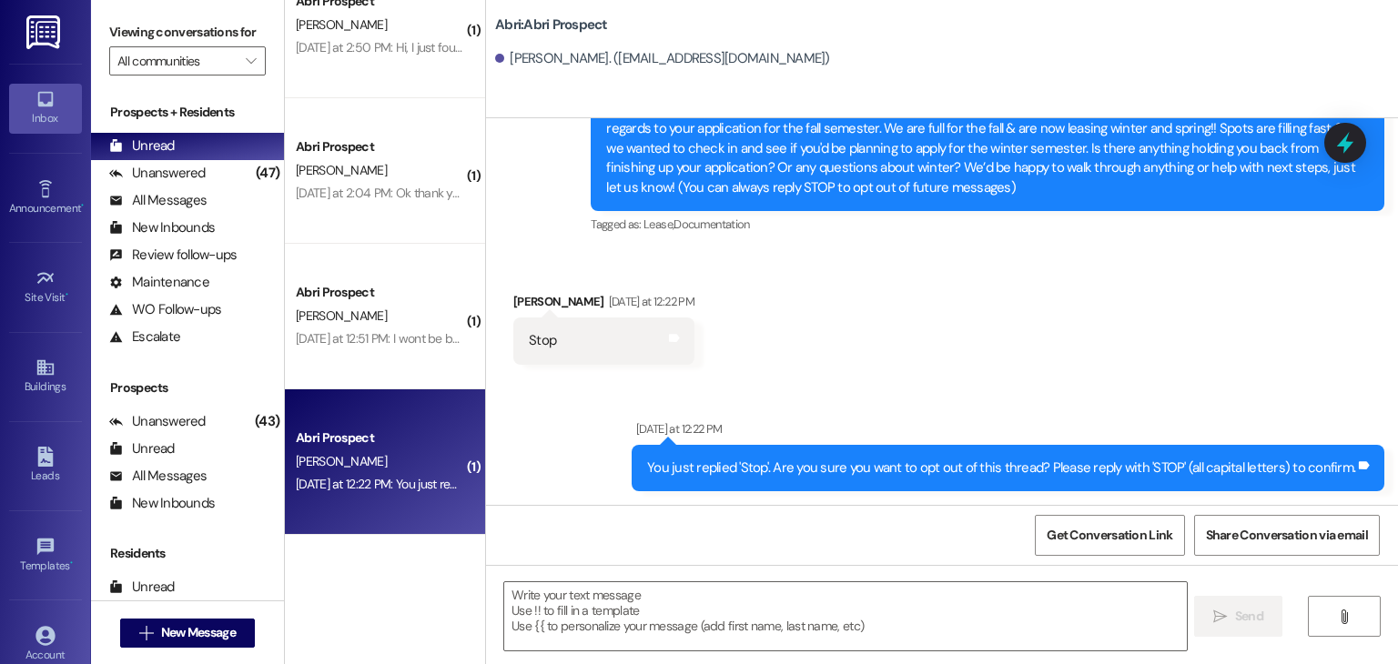
scroll to position [114, 0]
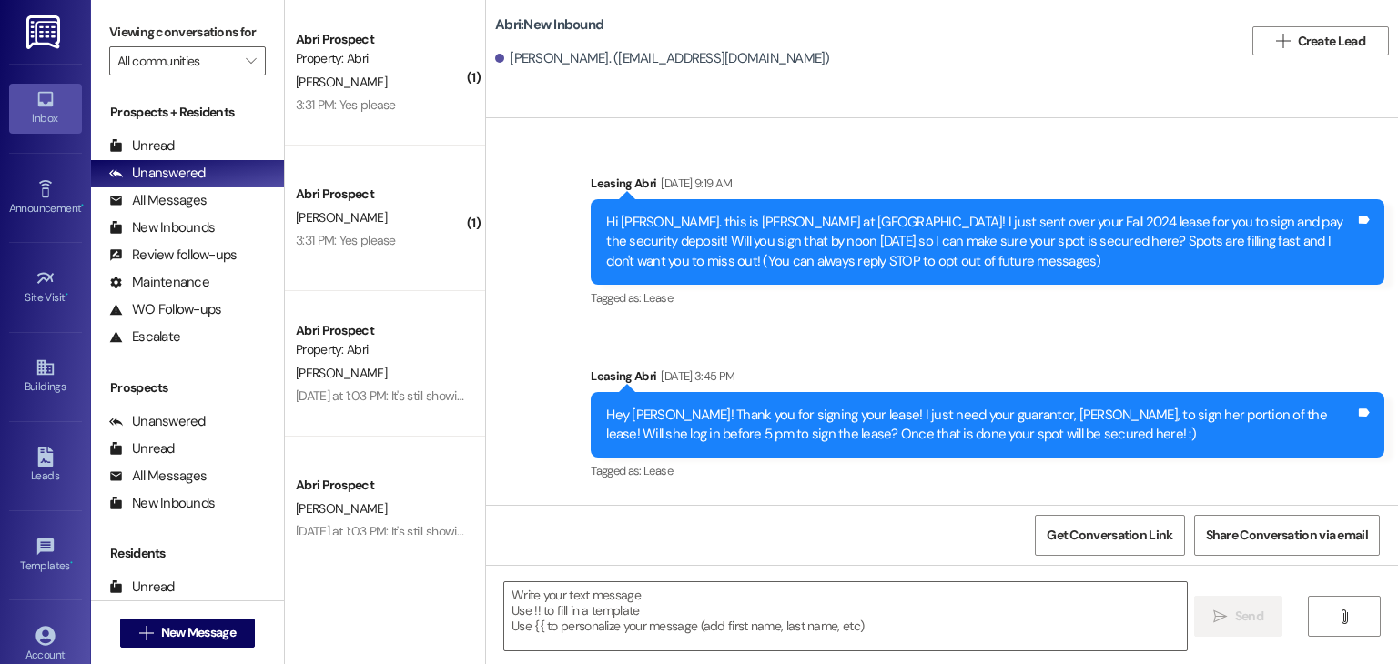
scroll to position [28070, 0]
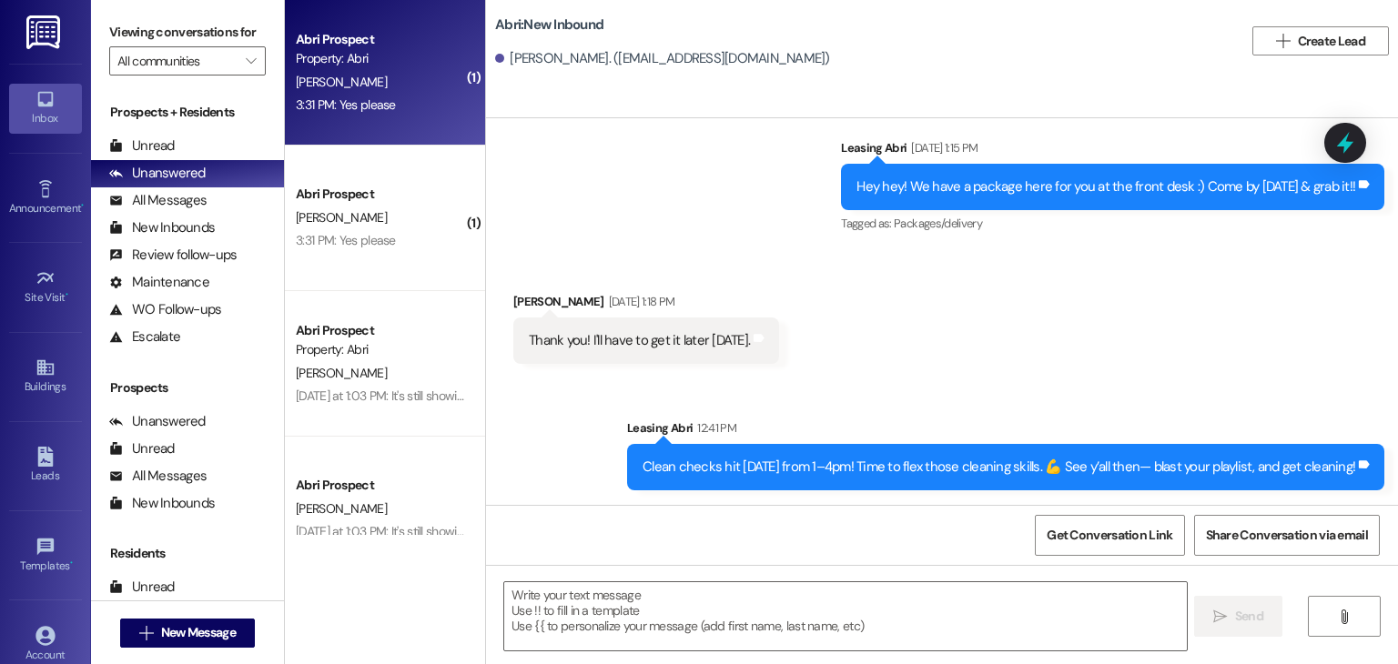
click at [388, 87] on div "D. Hanna" at bounding box center [380, 82] width 172 height 23
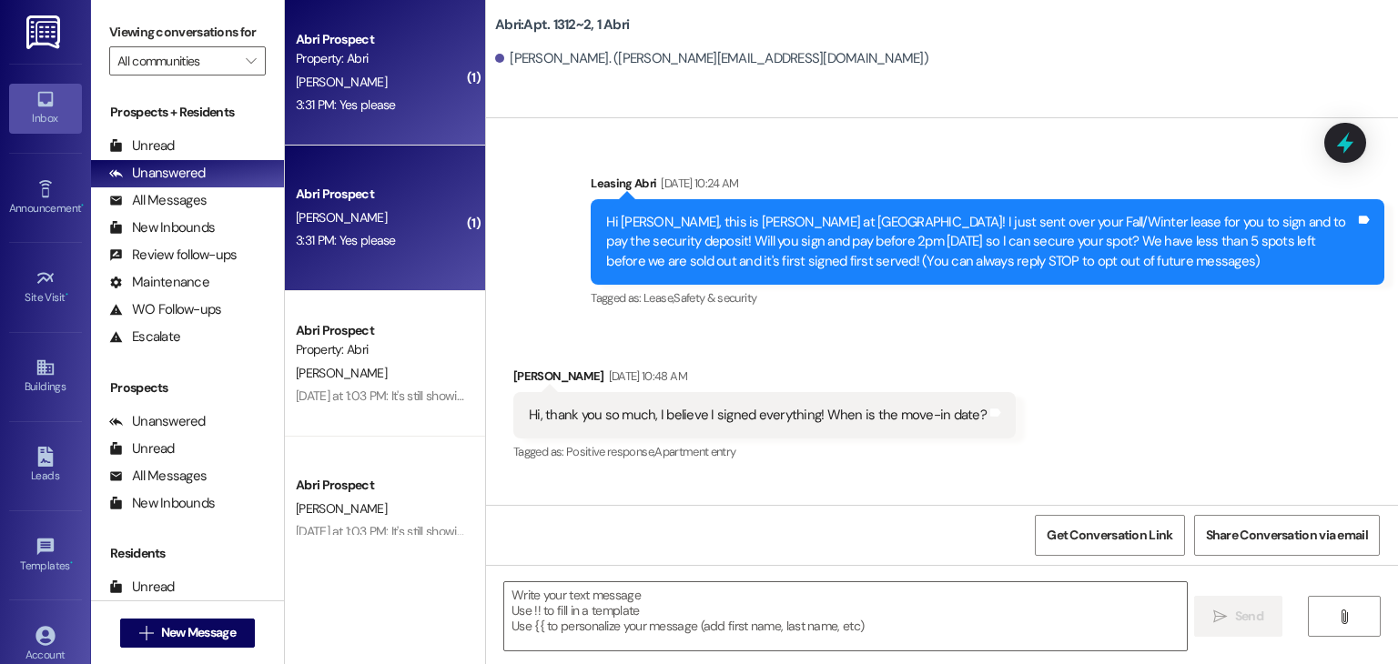
scroll to position [42114, 0]
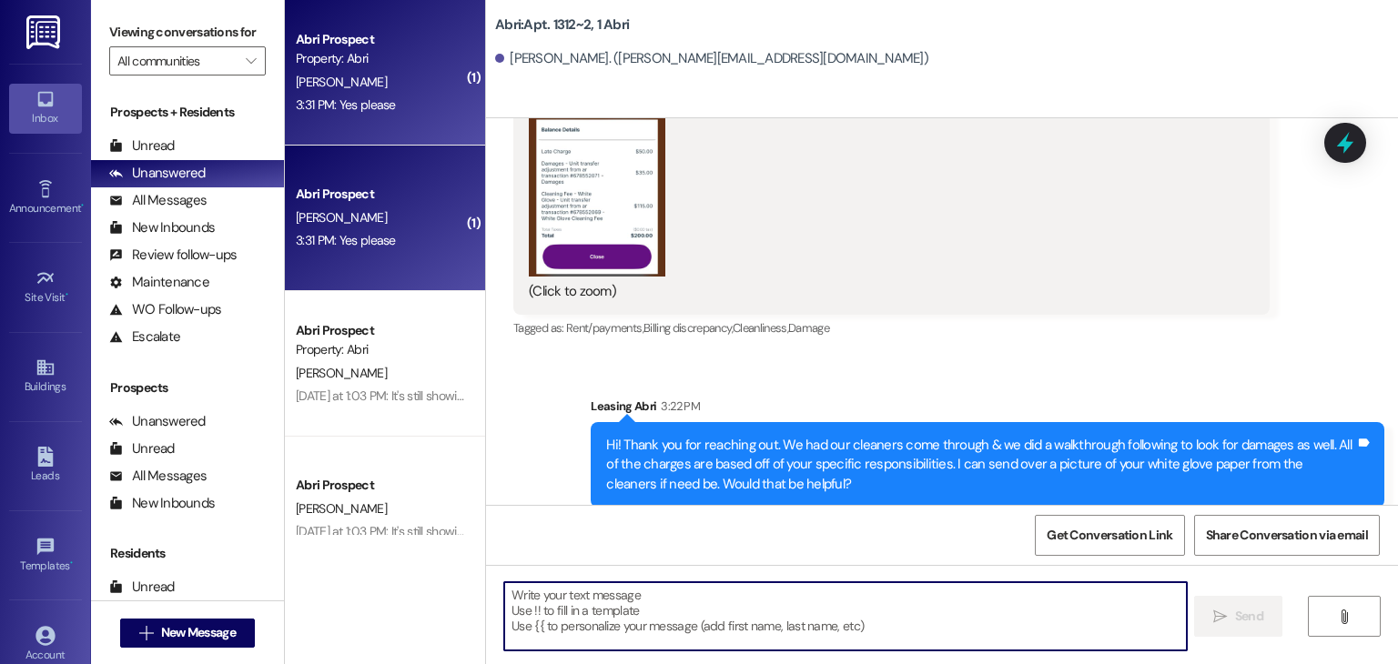
click at [661, 587] on textarea at bounding box center [844, 616] width 681 height 68
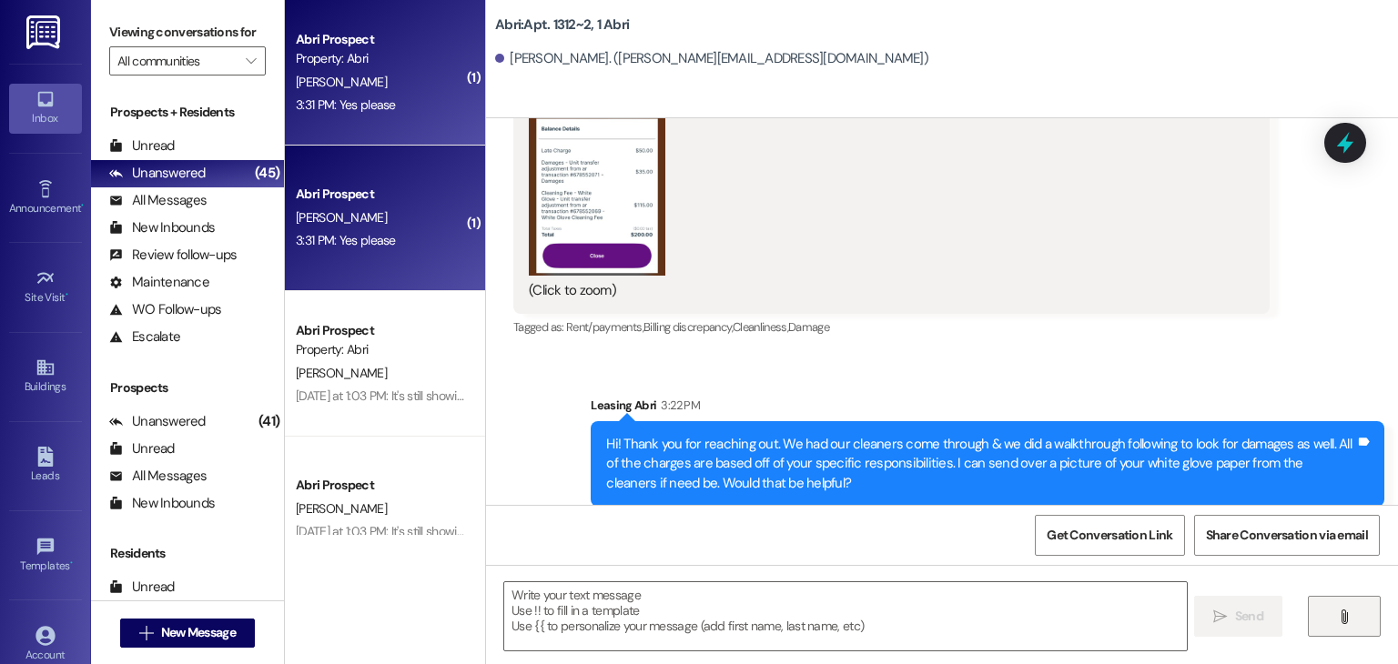
click at [1354, 624] on button "" at bounding box center [1343, 616] width 73 height 41
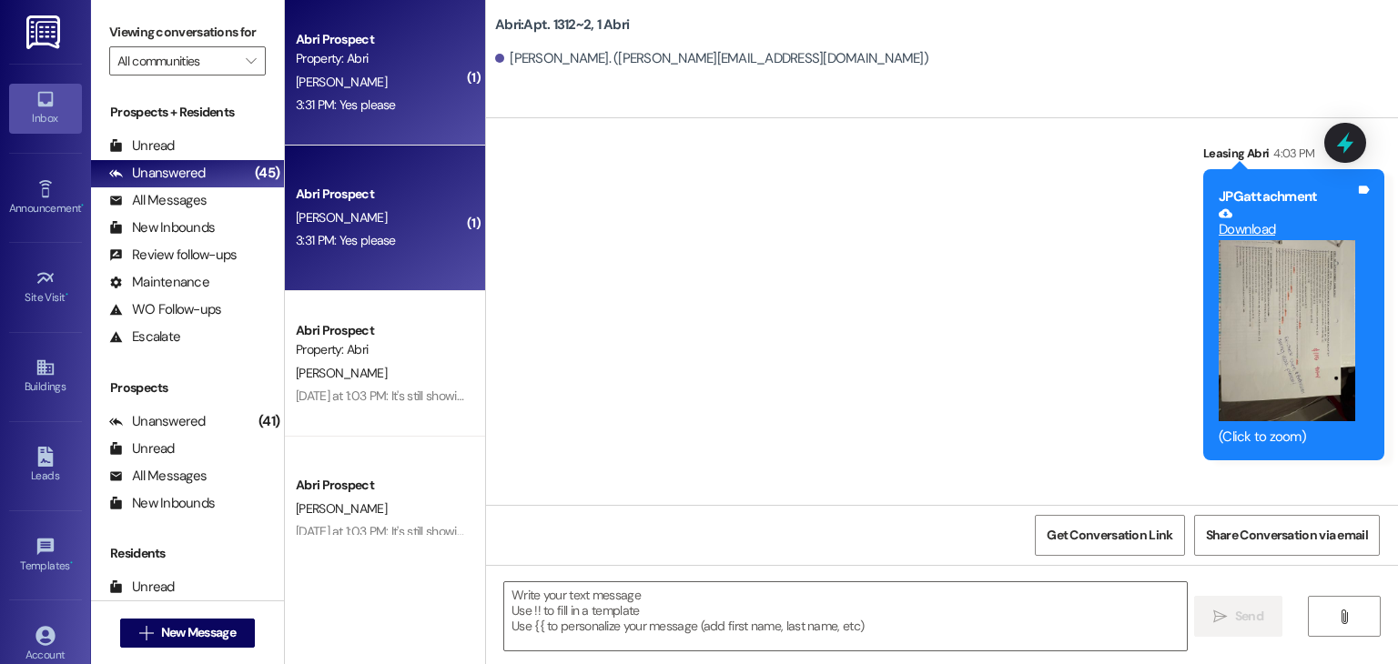
scroll to position [42859, 0]
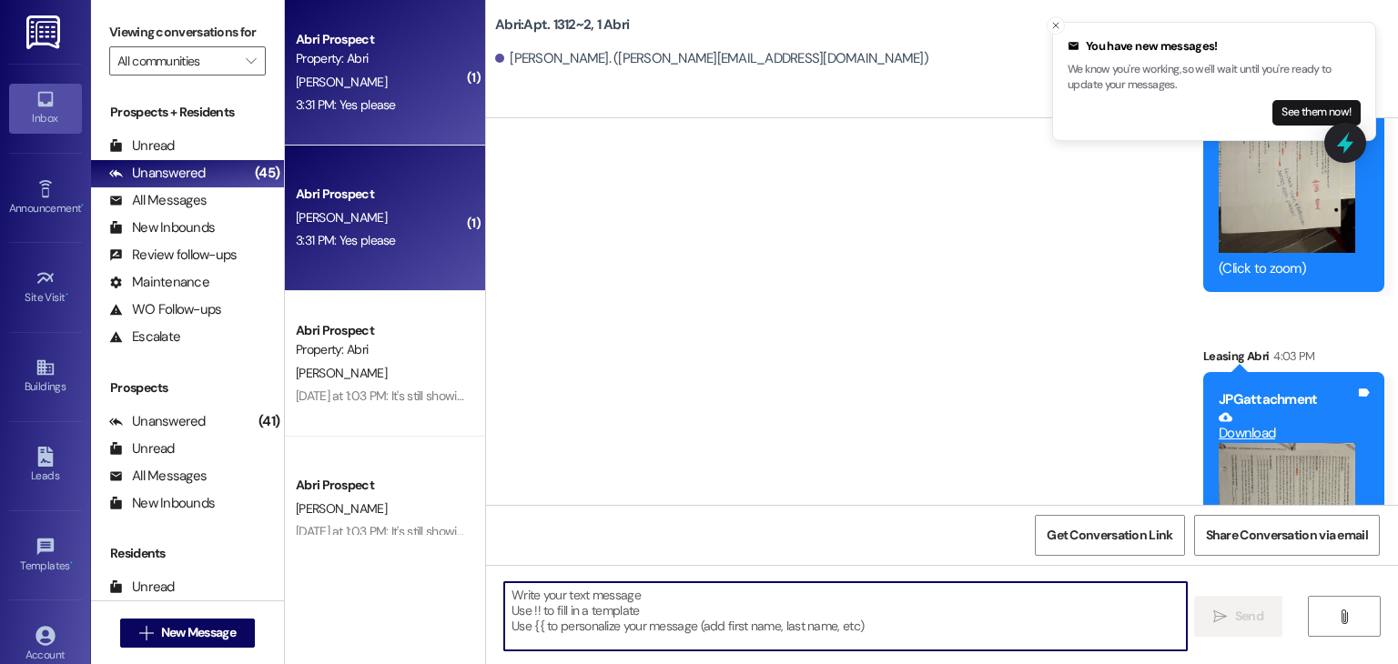
click at [742, 605] on textarea at bounding box center [844, 616] width 681 height 68
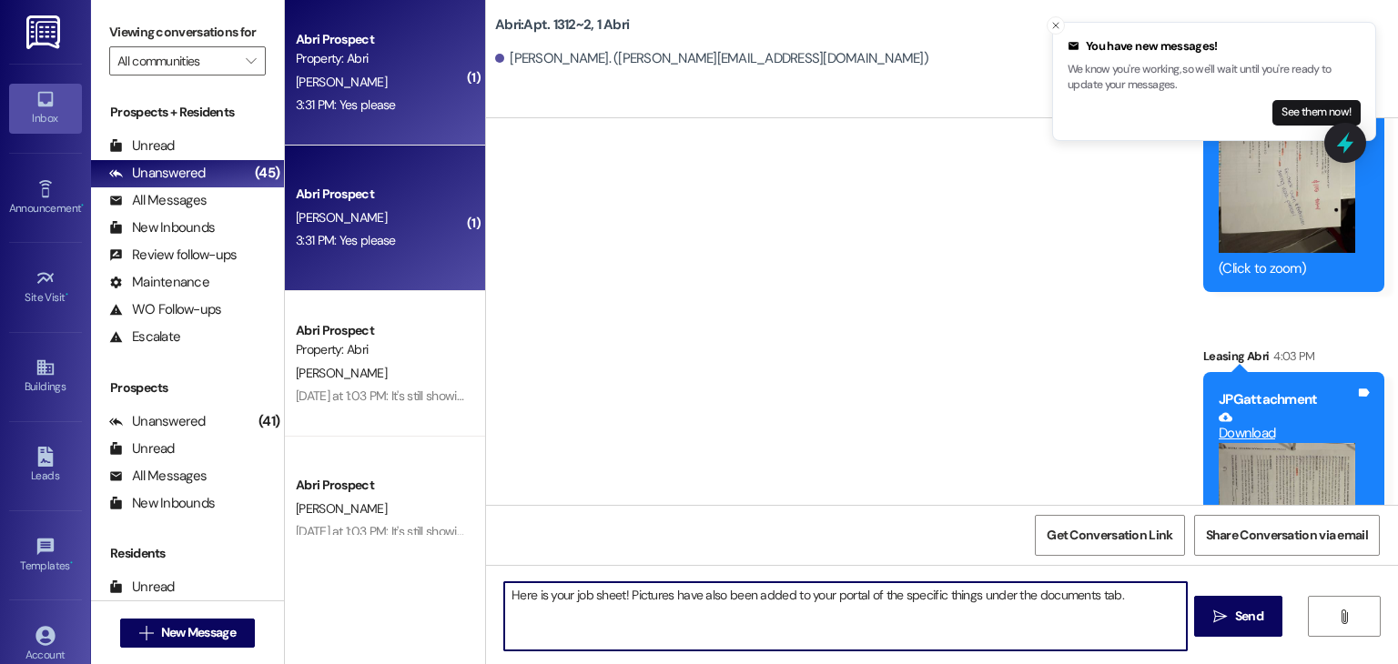
click at [970, 592] on textarea "Here is your job sheet! Pictures have also been added to your portal of the spe…" at bounding box center [844, 616] width 681 height 68
type textarea "Here is your job sheet! Pictures have also been added to your portal of the spe…"
click at [1123, 589] on textarea "Here is your job sheet! Pictures have also been added to your portal of the spe…" at bounding box center [844, 616] width 681 height 68
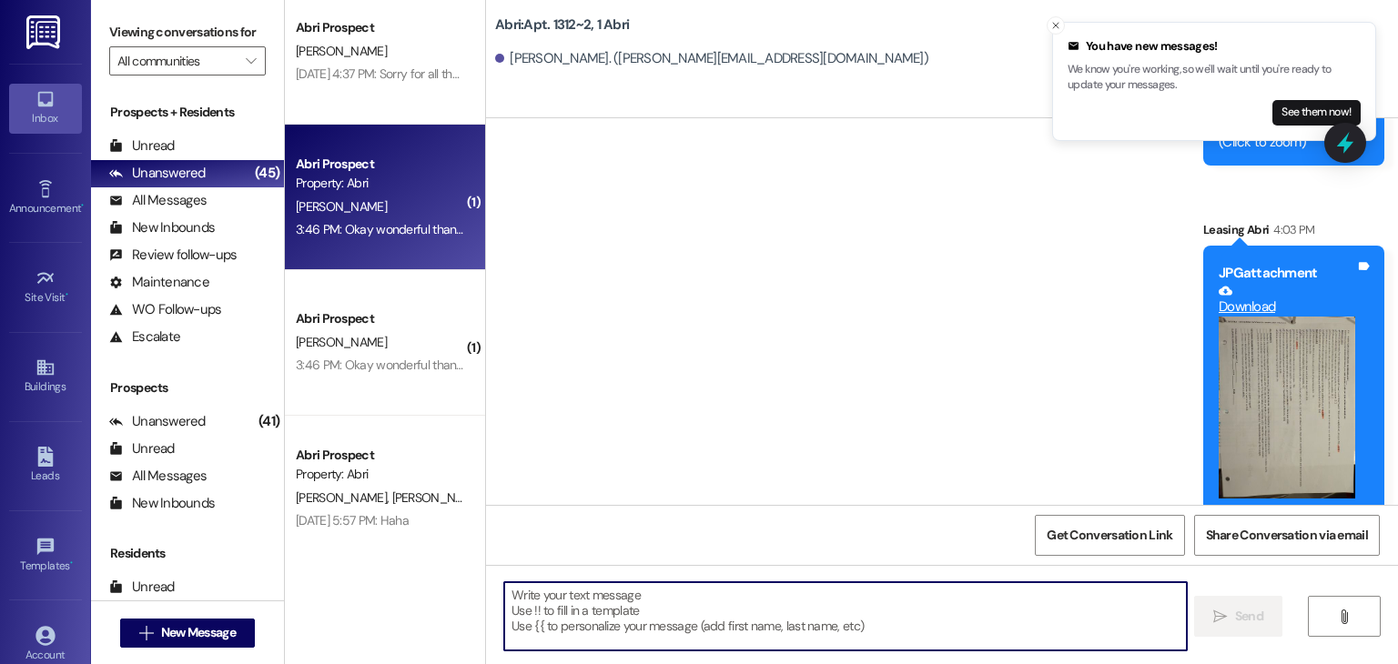
scroll to position [2773, 0]
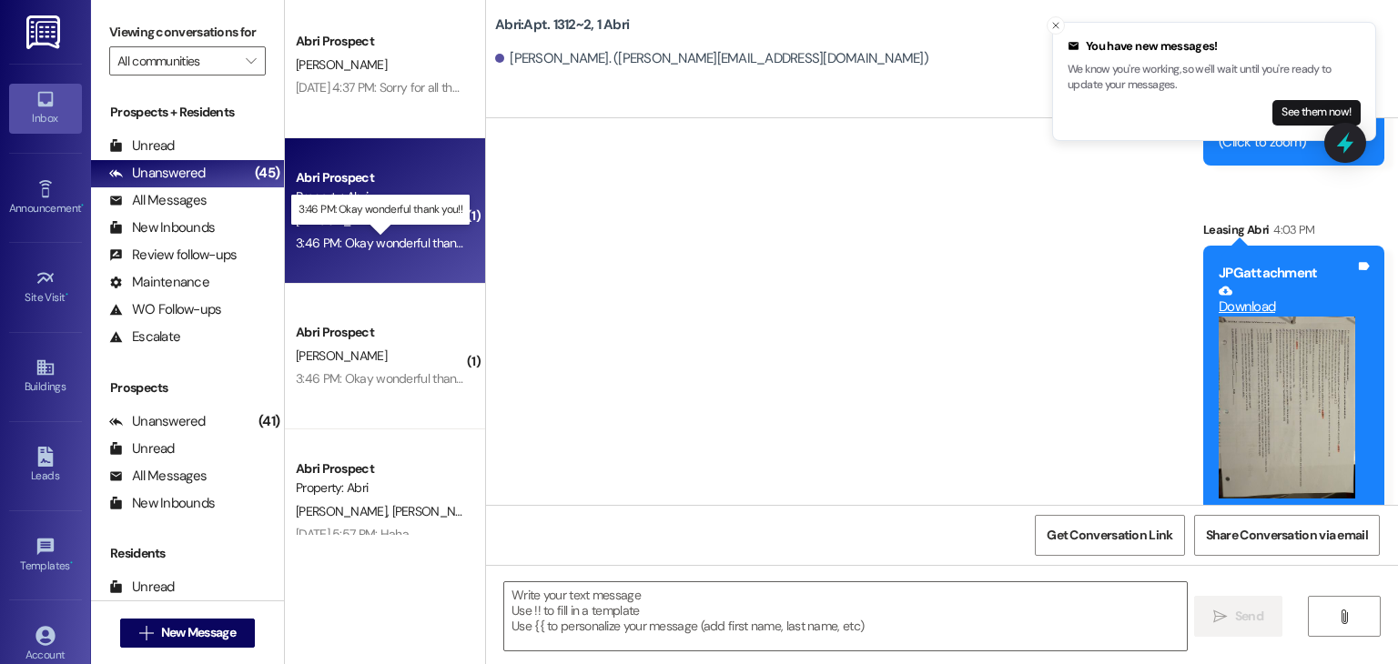
click at [379, 238] on div "3:46 PM: Okay wonderful thank you!! 3:46 PM: Okay wonderful thank you!!" at bounding box center [393, 243] width 195 height 16
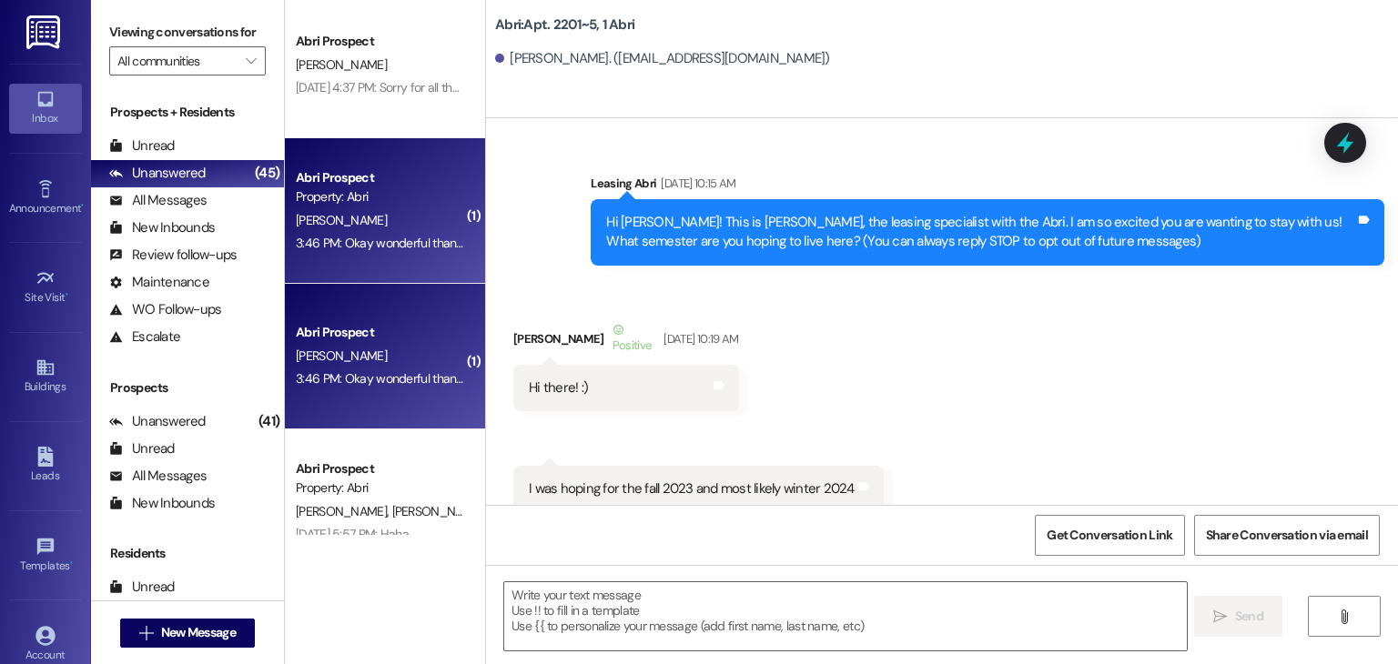
scroll to position [36092, 0]
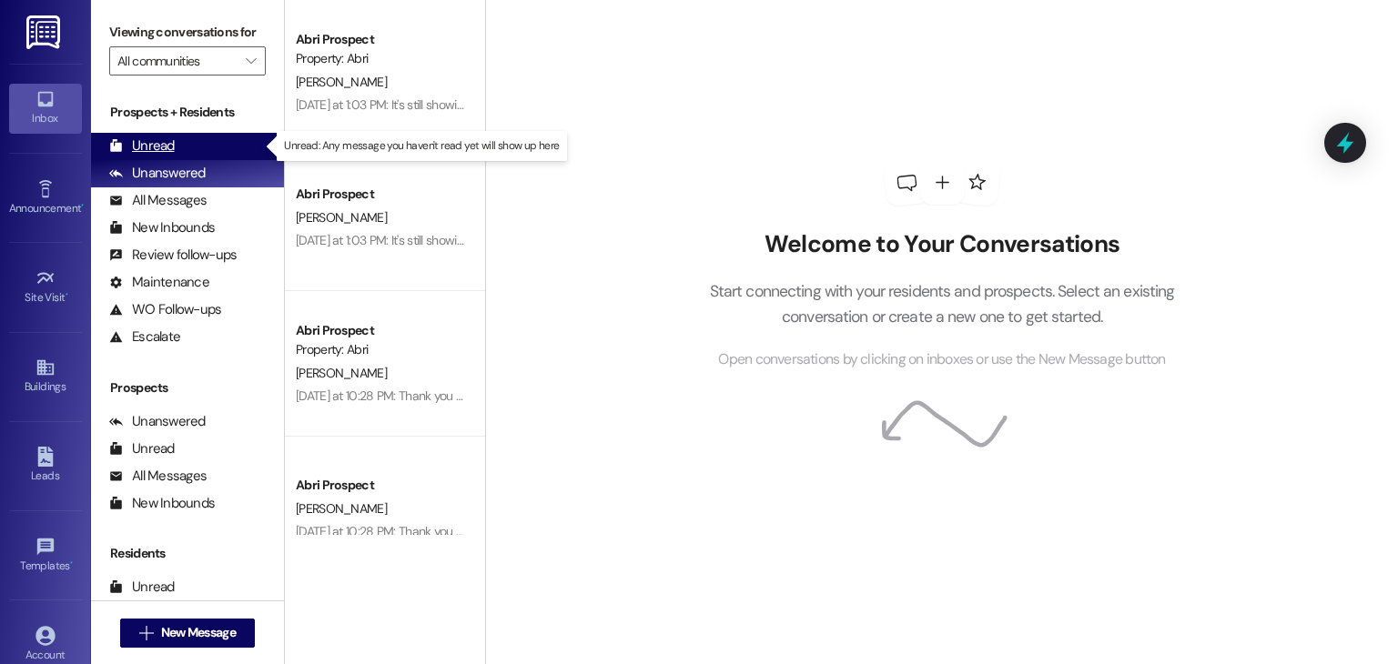
click at [229, 150] on div "Unread (0)" at bounding box center [187, 146] width 193 height 27
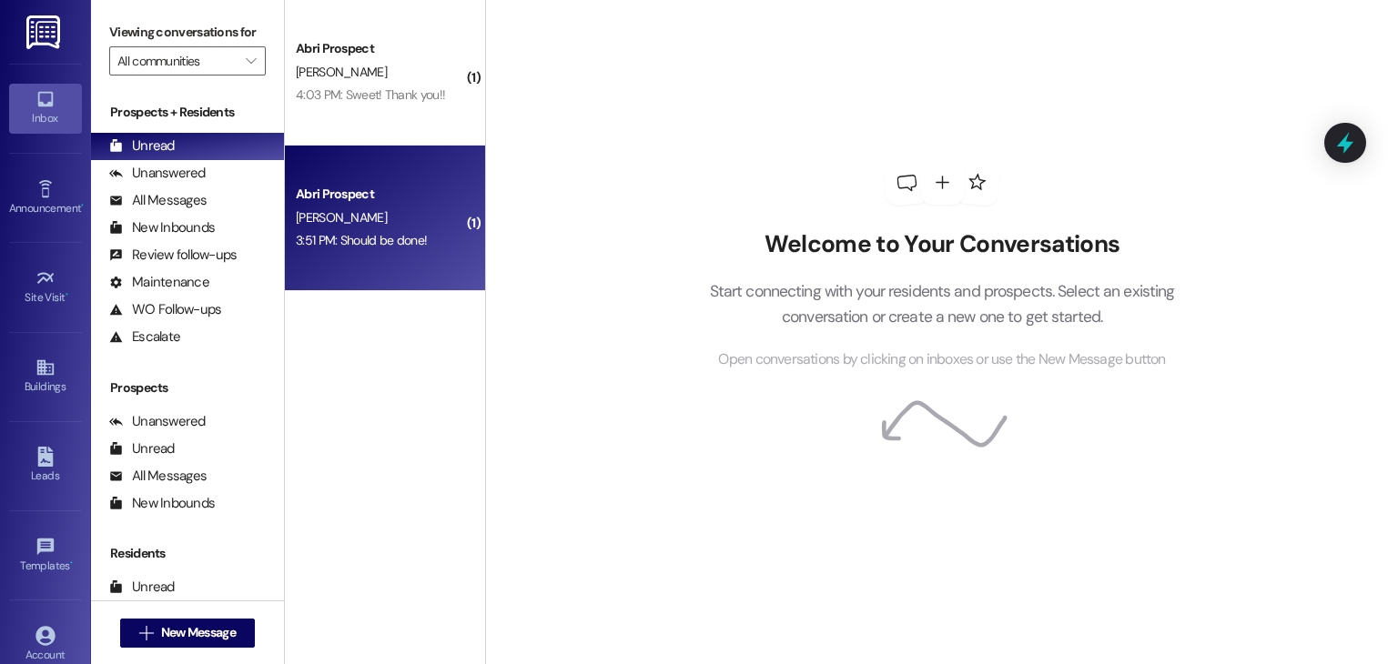
click at [352, 219] on span "[PERSON_NAME]" at bounding box center [341, 217] width 91 height 16
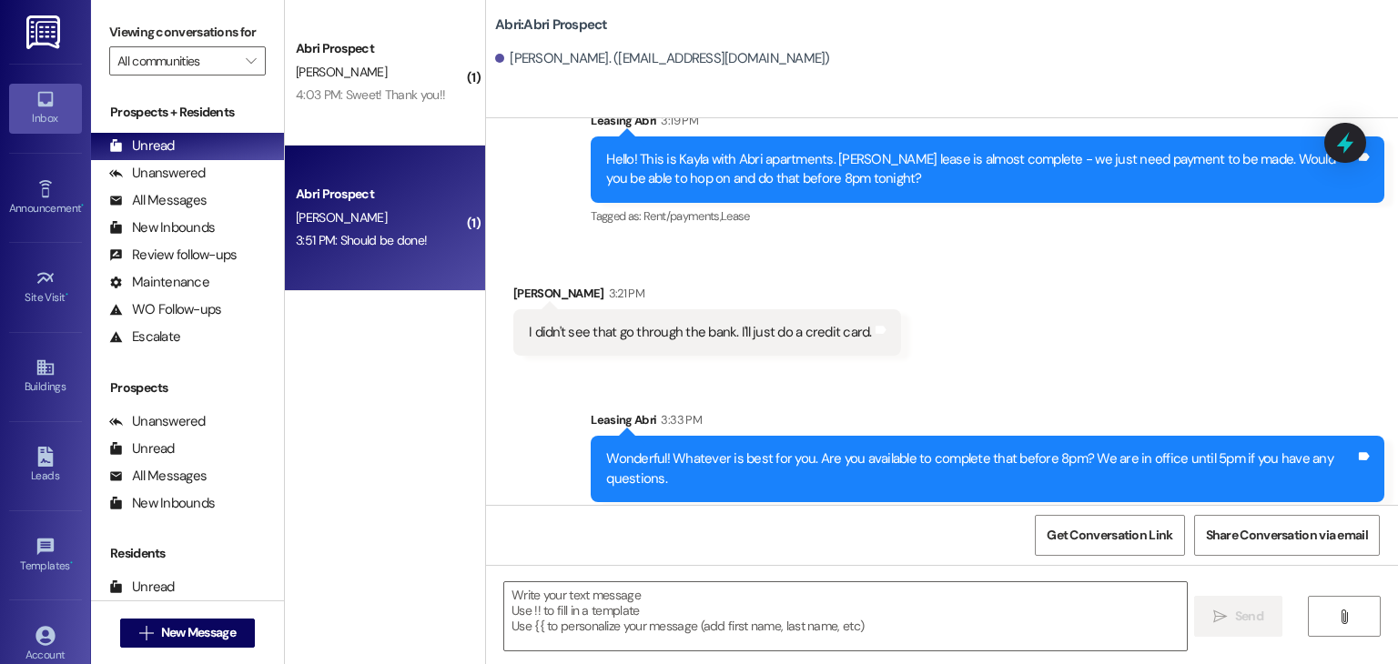
scroll to position [1772, 0]
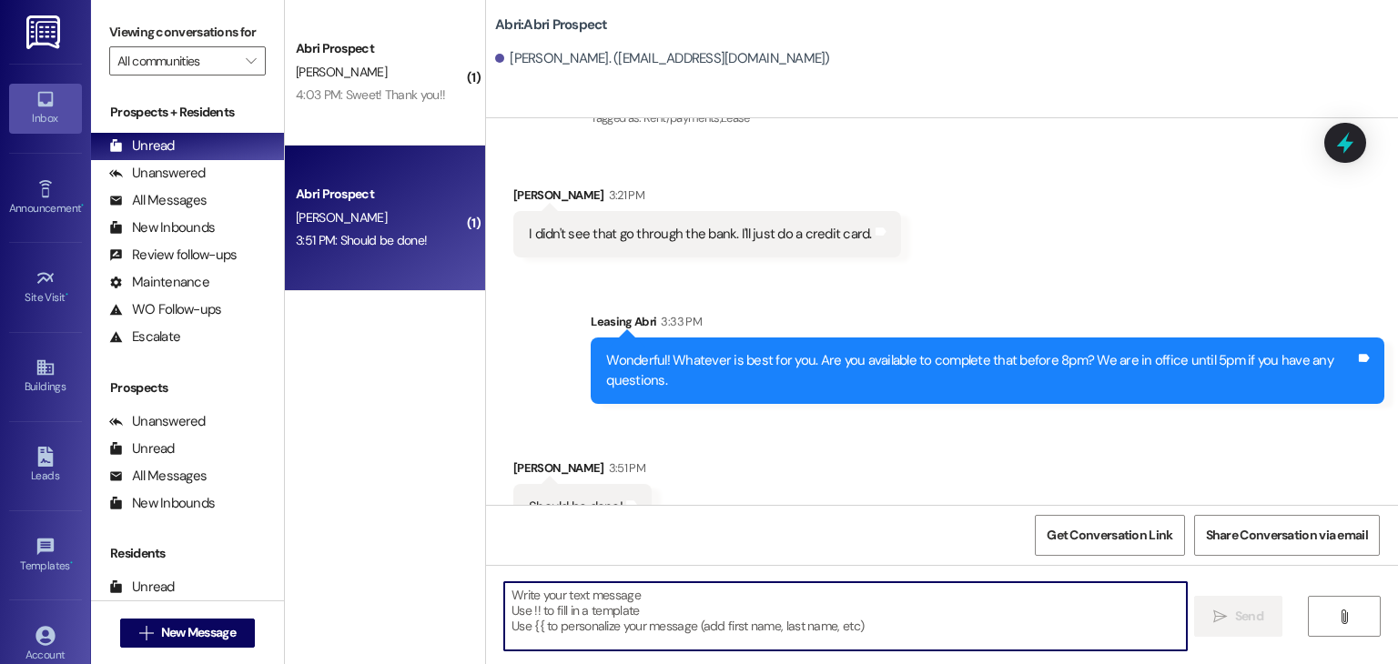
click at [560, 616] on textarea at bounding box center [844, 616] width 681 height 68
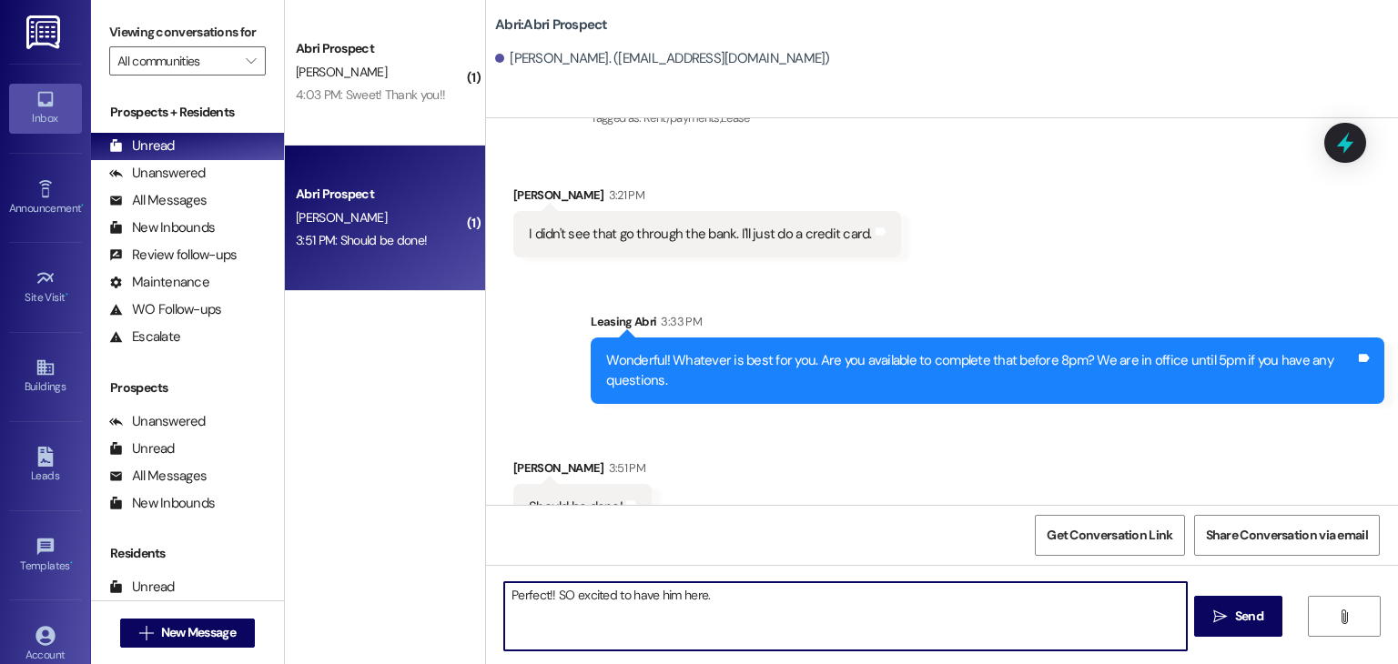
click at [560, 599] on textarea "Perfect!! SO excited to have him here." at bounding box center [844, 616] width 681 height 68
click at [723, 599] on textarea "Perfect!! Super excited to have him here." at bounding box center [844, 616] width 681 height 68
type textarea "Perfect!! Super excited to have him here."
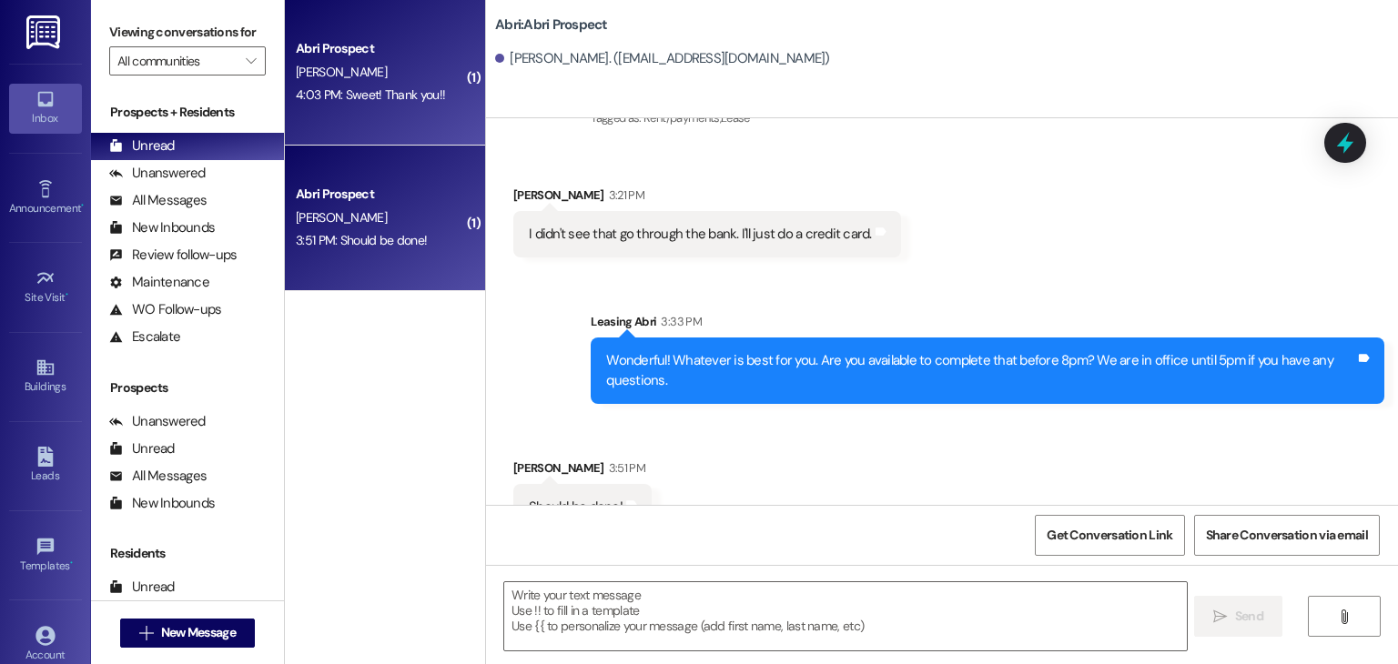
click at [377, 76] on div "[PERSON_NAME]" at bounding box center [380, 72] width 172 height 23
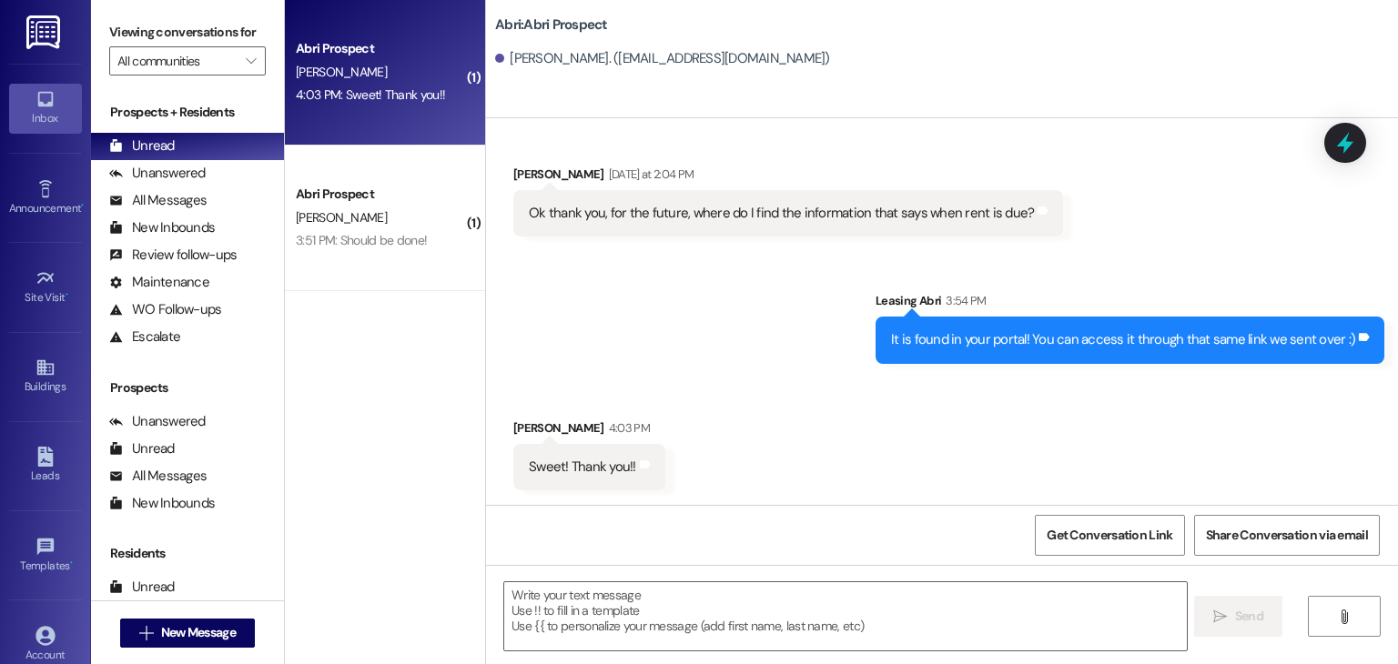
scroll to position [501, 0]
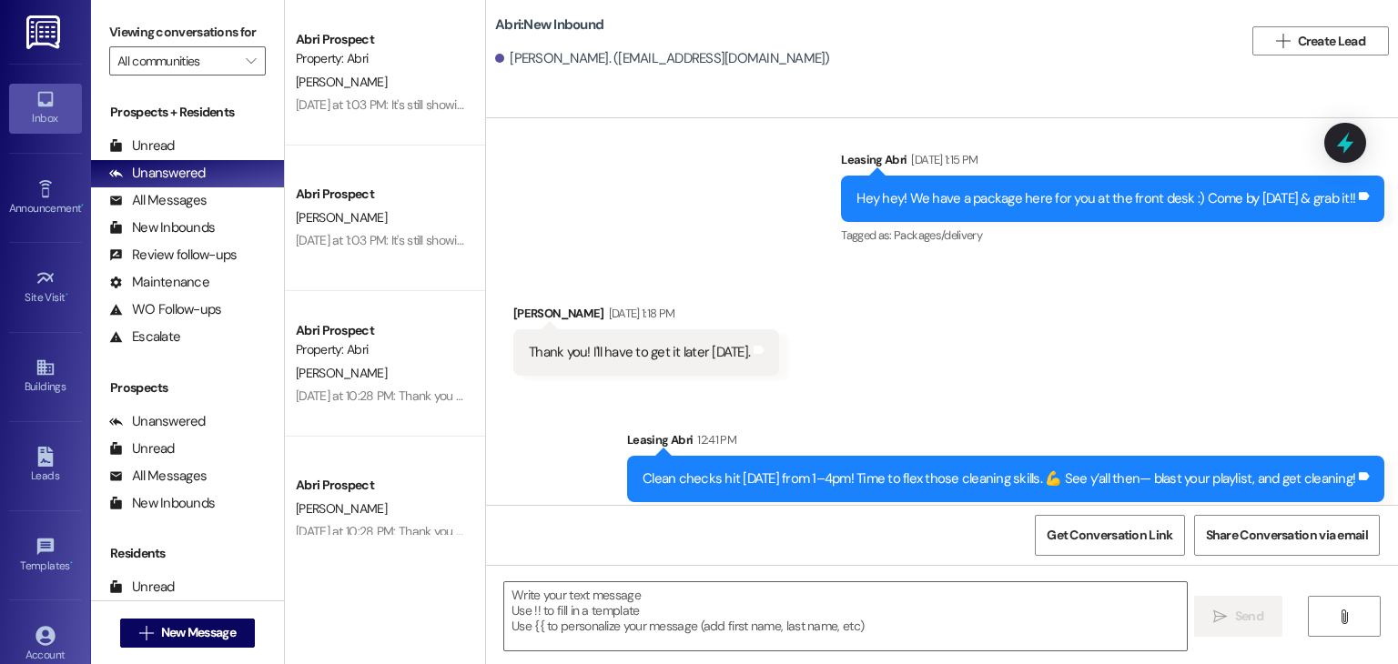
scroll to position [28070, 0]
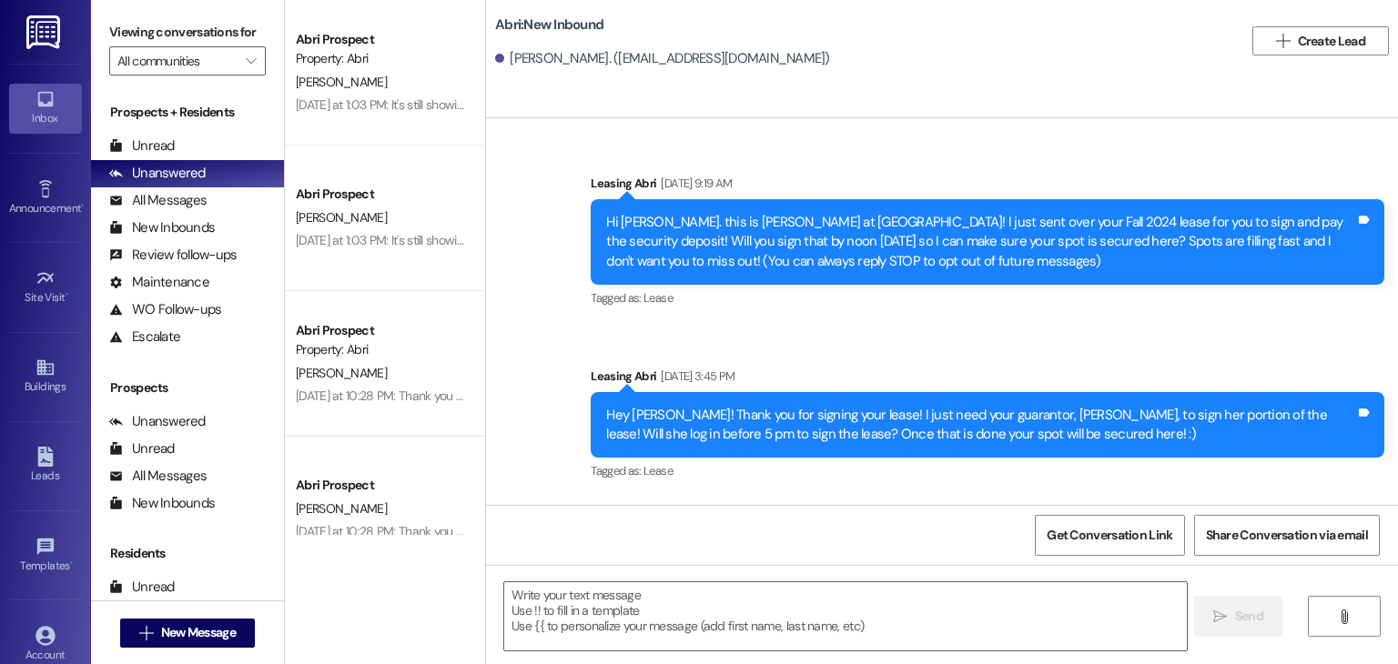
scroll to position [28070, 0]
